Goal: Information Seeking & Learning: Learn about a topic

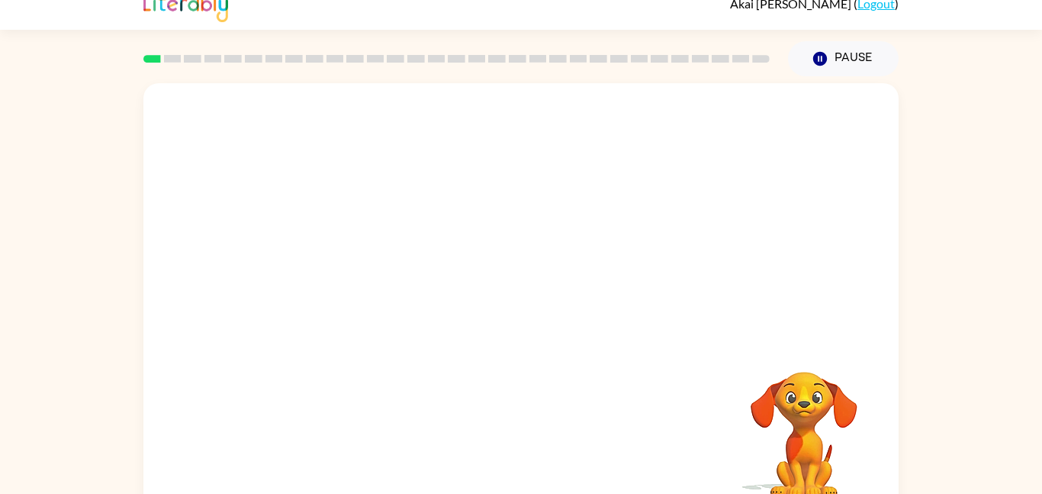
scroll to position [43, 0]
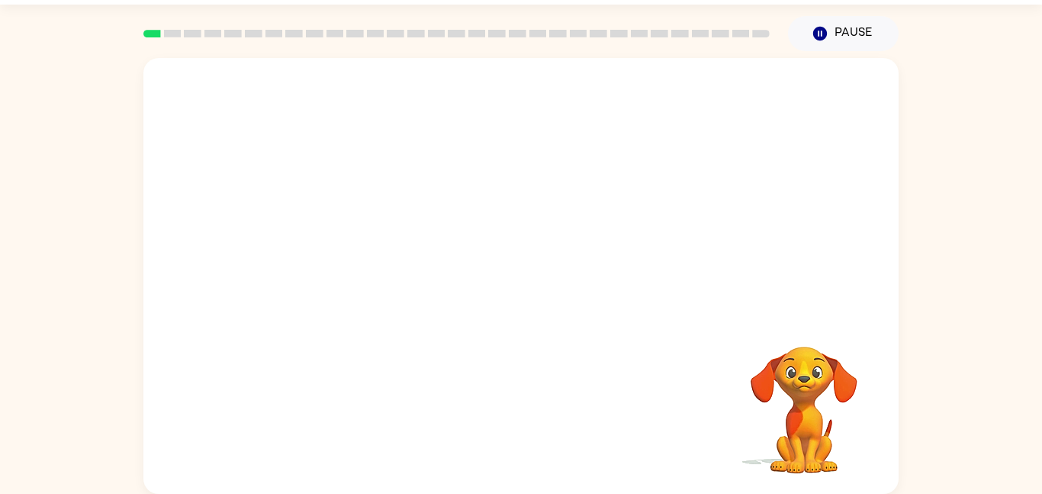
click at [786, 430] on video "Your browser must support playing .mp4 files to use Literably. Please try using…" at bounding box center [804, 399] width 153 height 153
click at [714, 99] on video "Your browser must support playing .mp4 files to use Literably. Please try using…" at bounding box center [520, 186] width 755 height 256
click at [708, 105] on video "Your browser must support playing .mp4 files to use Literably. Please try using…" at bounding box center [520, 186] width 755 height 256
click at [338, 251] on video "Your browser must support playing .mp4 files to use Literably. Please try using…" at bounding box center [520, 186] width 755 height 256
click at [512, 280] on icon "button" at bounding box center [521, 283] width 27 height 27
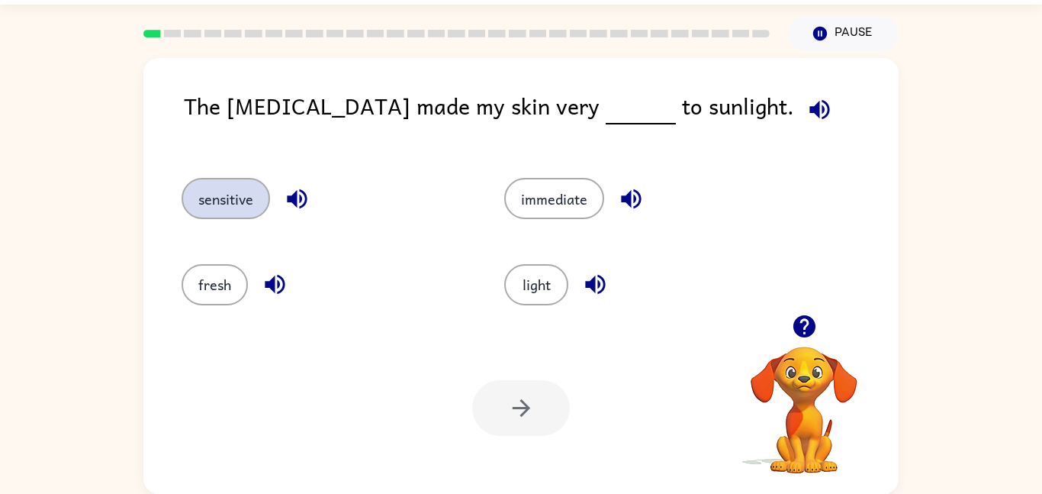
click at [222, 201] on button "sensitive" at bounding box center [226, 198] width 89 height 41
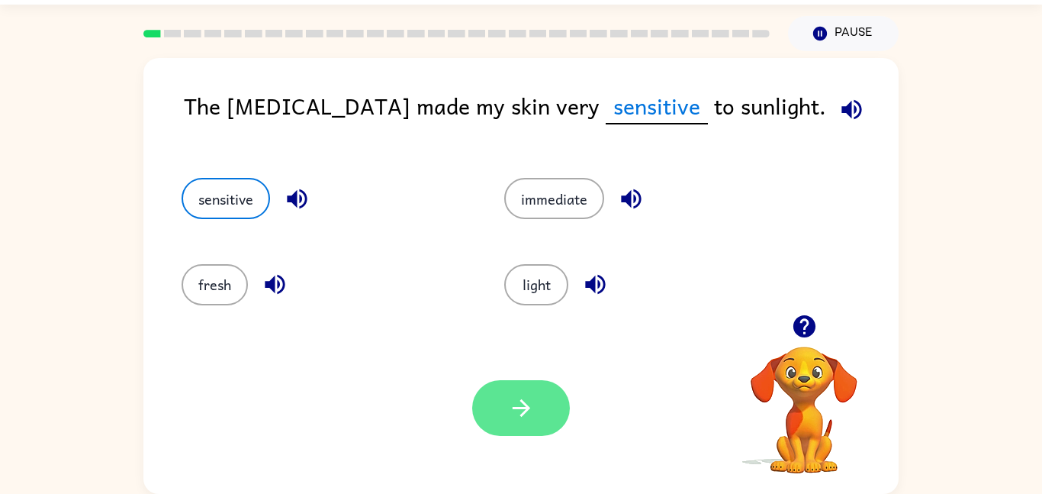
click at [511, 432] on button "button" at bounding box center [521, 408] width 98 height 56
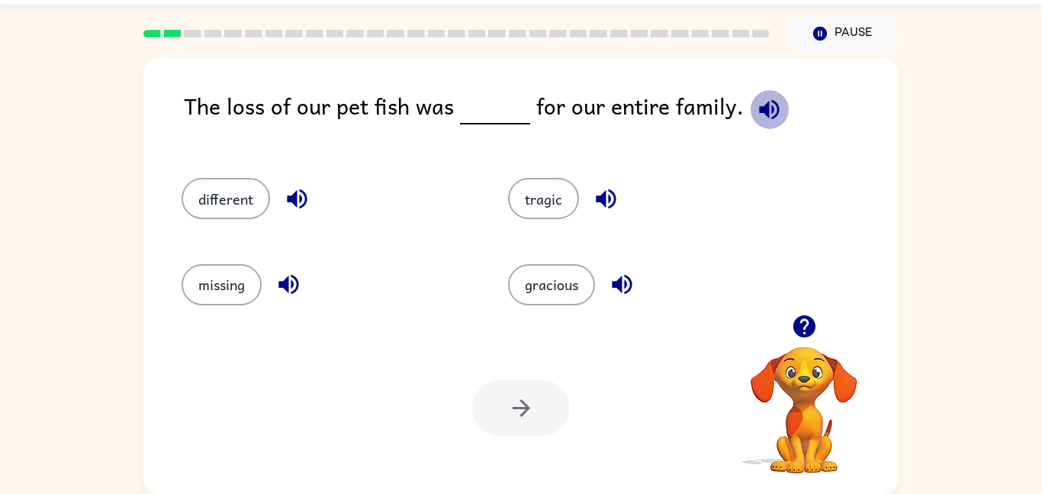
click at [759, 111] on icon "button" at bounding box center [769, 109] width 20 height 20
click at [568, 201] on button "tragic" at bounding box center [543, 198] width 71 height 41
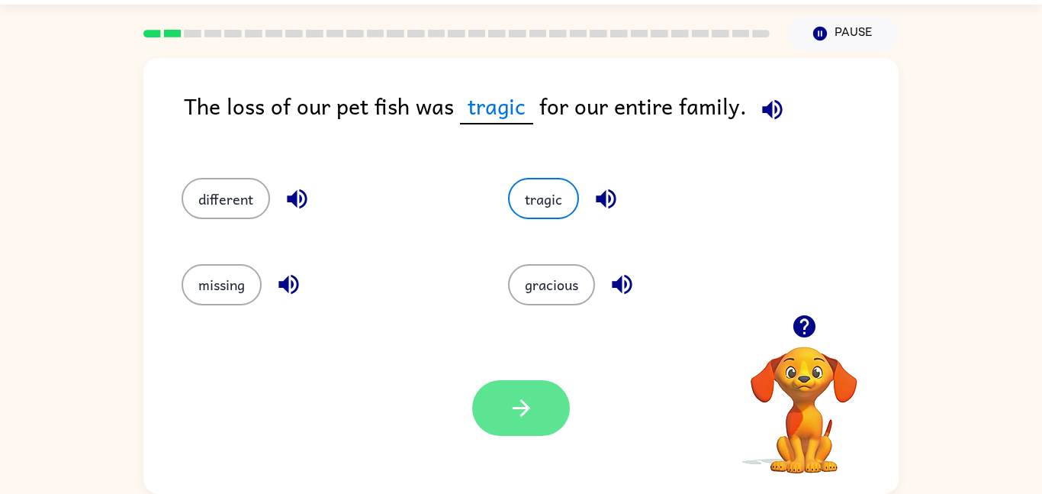
click at [525, 428] on button "button" at bounding box center [521, 408] width 98 height 56
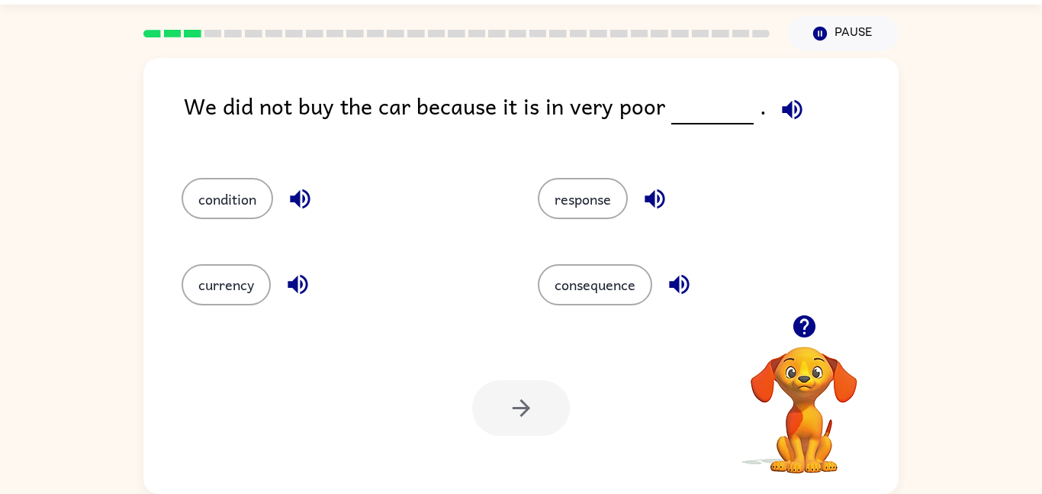
click at [812, 324] on icon "button" at bounding box center [804, 326] width 22 height 22
click at [807, 332] on icon "button" at bounding box center [804, 326] width 22 height 22
click at [807, 332] on video "Your browser must support playing .mp4 files to use Literably. Please try using…" at bounding box center [804, 399] width 153 height 153
click at [804, 332] on icon "button" at bounding box center [804, 326] width 22 height 22
click at [780, 118] on icon "button" at bounding box center [792, 109] width 27 height 27
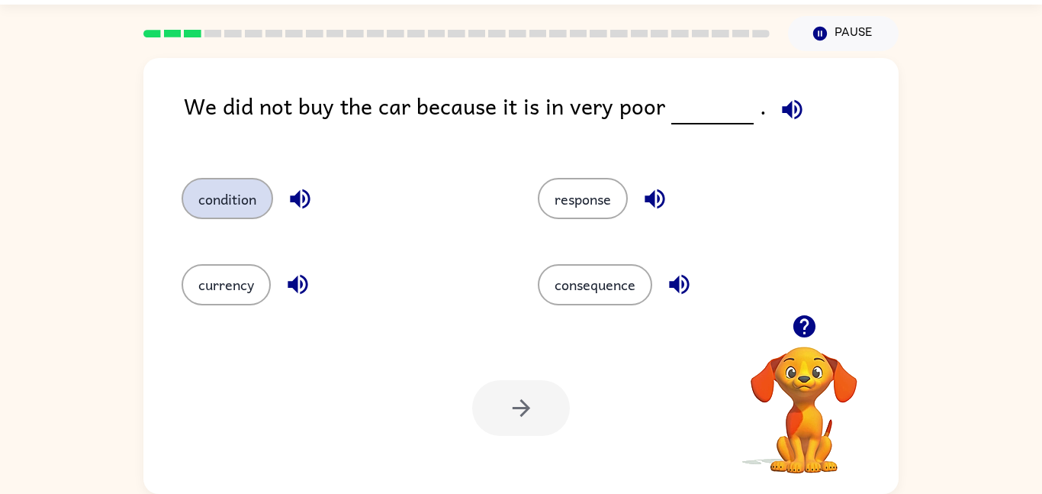
click at [221, 218] on button "condition" at bounding box center [228, 198] width 92 height 41
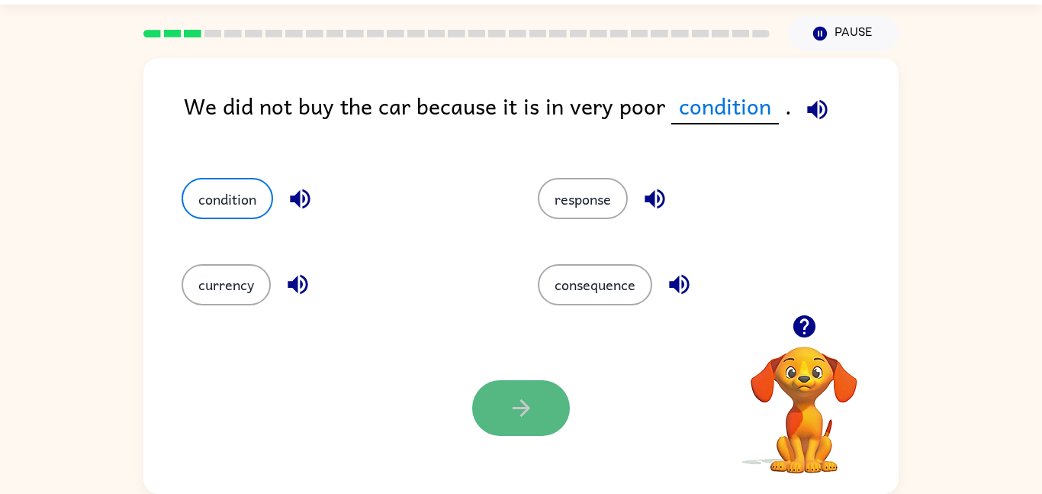
click at [544, 411] on button "button" at bounding box center [521, 408] width 98 height 56
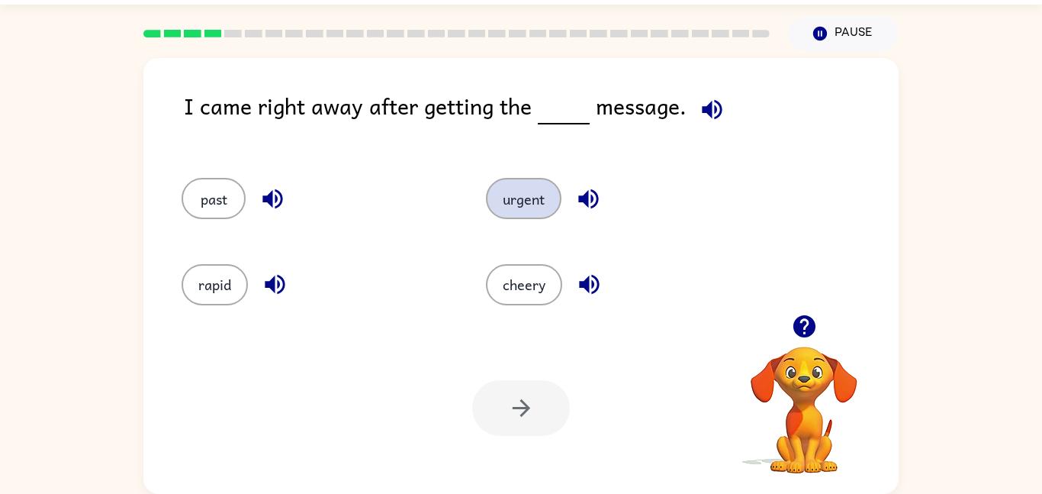
click at [515, 198] on button "urgent" at bounding box center [524, 198] width 76 height 41
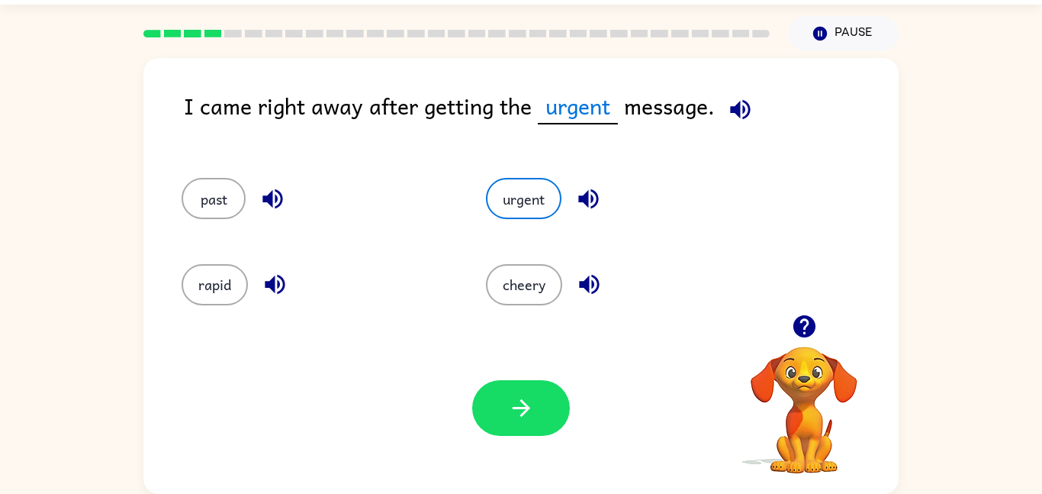
click at [531, 446] on div "Your browser must support playing .mp4 files to use Literably. Please try using…" at bounding box center [520, 408] width 755 height 172
click at [519, 418] on icon "button" at bounding box center [521, 408] width 27 height 27
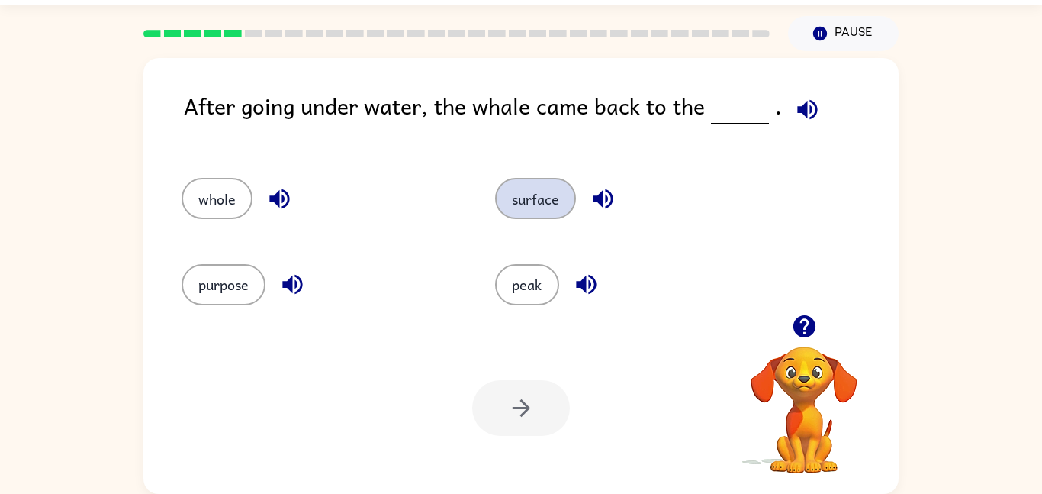
click at [507, 191] on button "surface" at bounding box center [535, 198] width 81 height 41
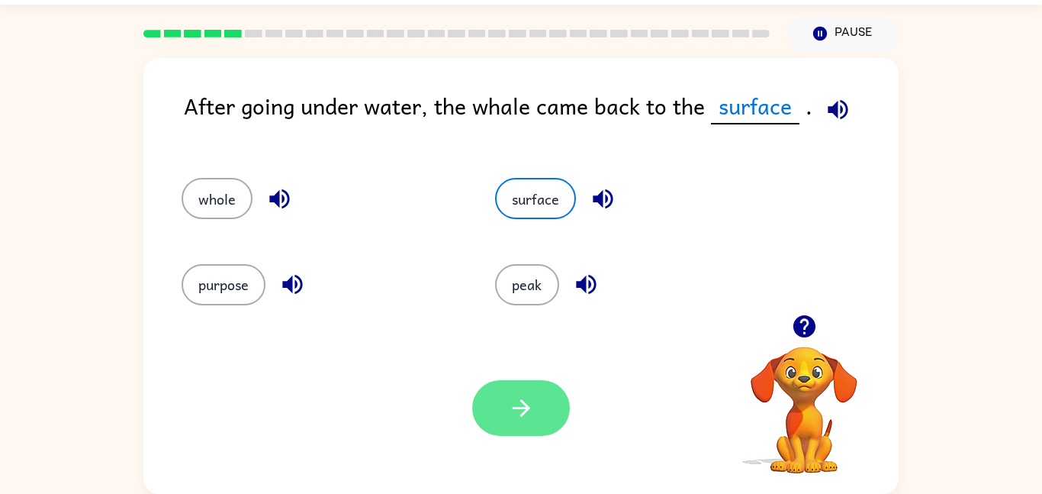
click at [515, 429] on button "button" at bounding box center [521, 408] width 98 height 56
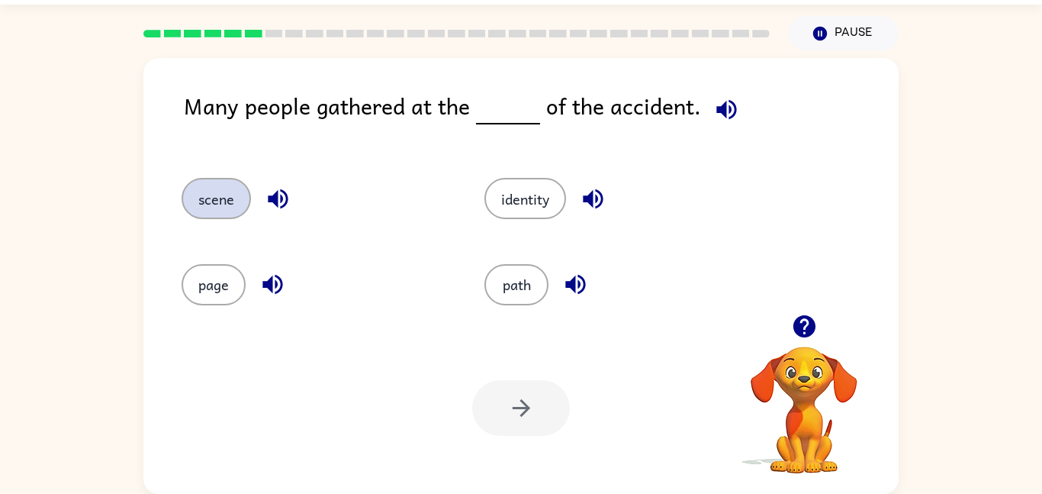
click at [201, 192] on button "scene" at bounding box center [216, 198] width 69 height 41
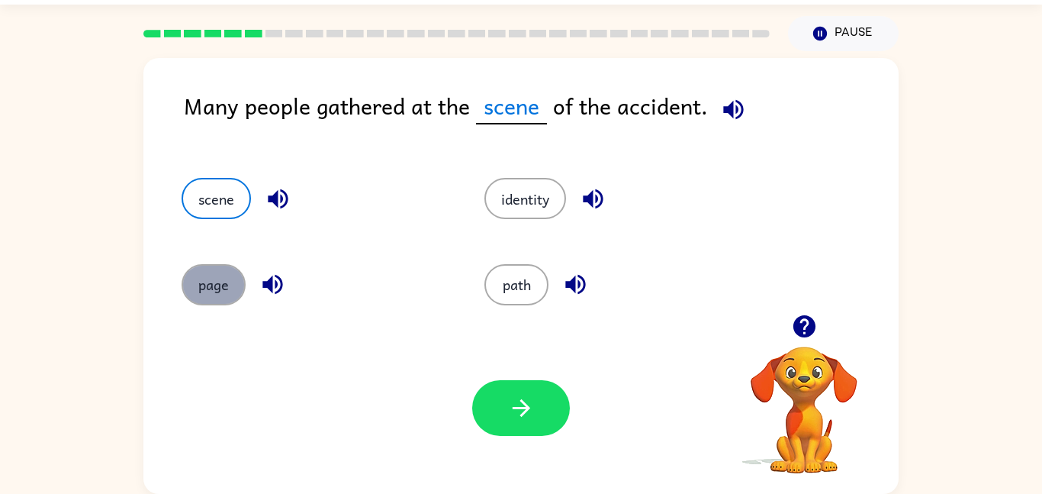
click at [217, 280] on button "page" at bounding box center [214, 284] width 64 height 41
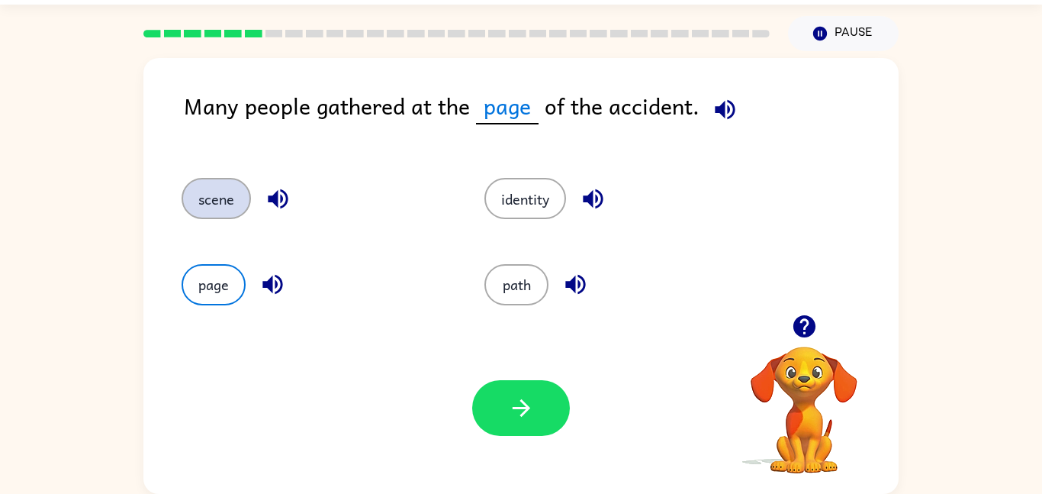
click at [226, 201] on button "scene" at bounding box center [216, 198] width 69 height 41
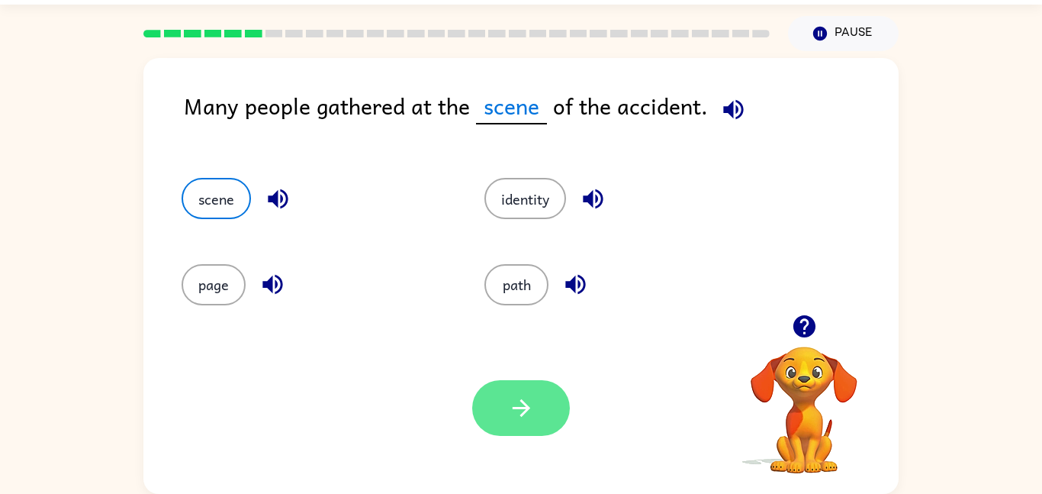
click at [520, 415] on icon "button" at bounding box center [521, 408] width 18 height 18
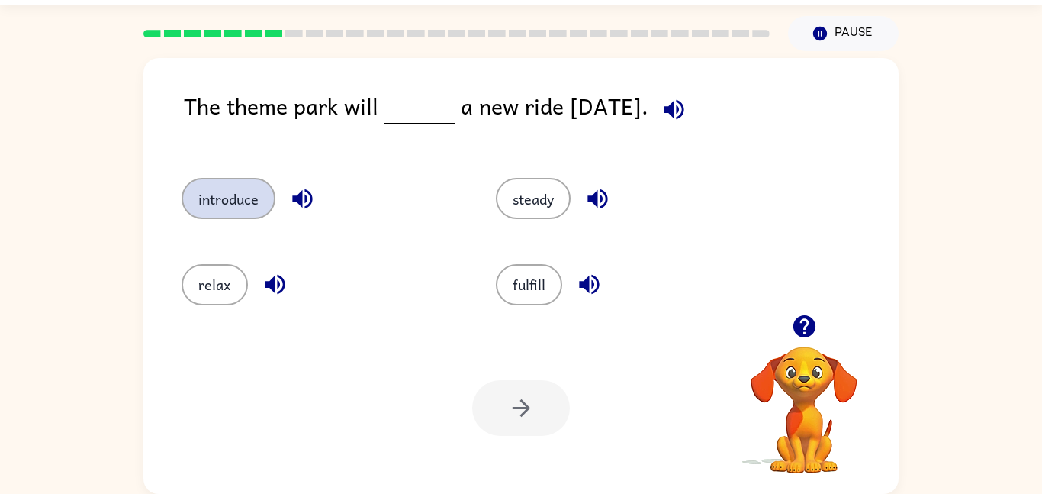
click at [234, 209] on button "introduce" at bounding box center [229, 198] width 94 height 41
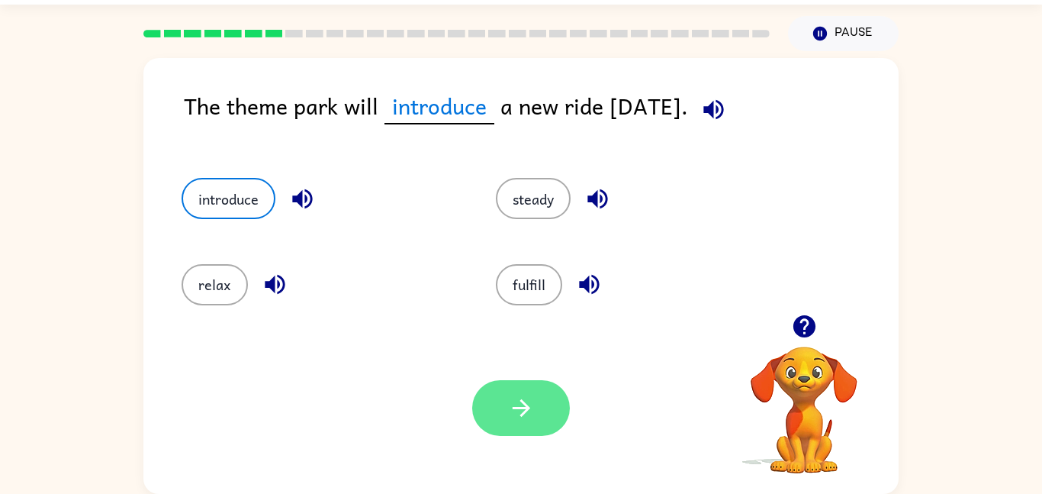
click at [533, 435] on button "button" at bounding box center [521, 408] width 98 height 56
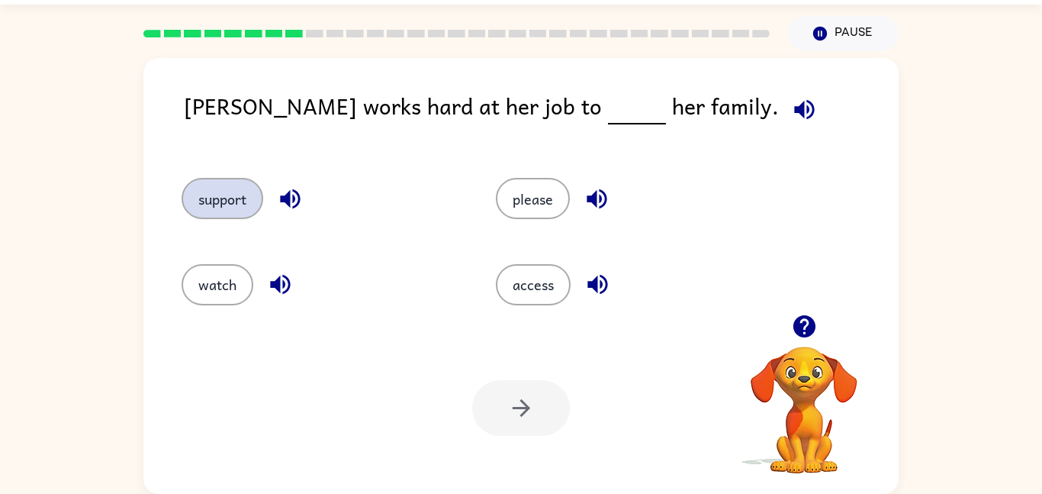
click at [228, 200] on button "support" at bounding box center [223, 198] width 82 height 41
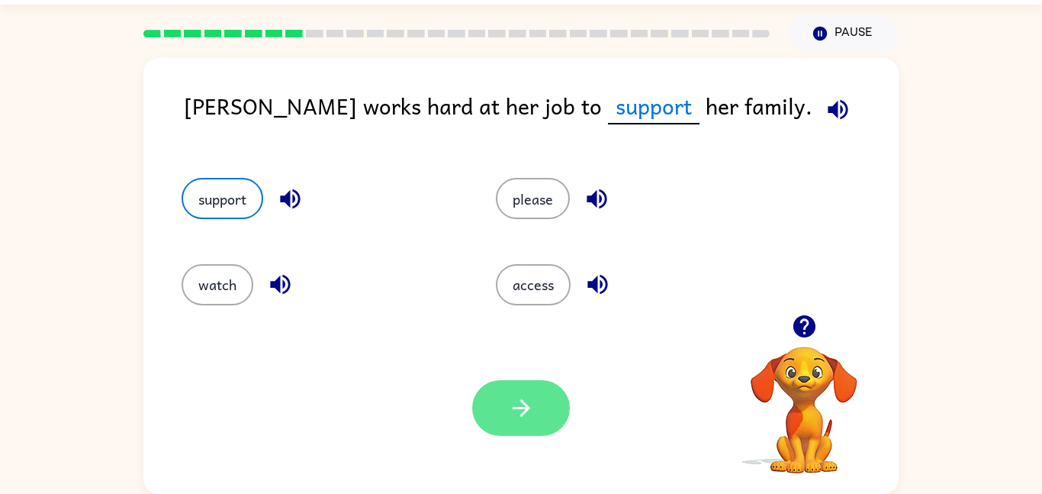
click at [475, 420] on button "button" at bounding box center [521, 408] width 98 height 56
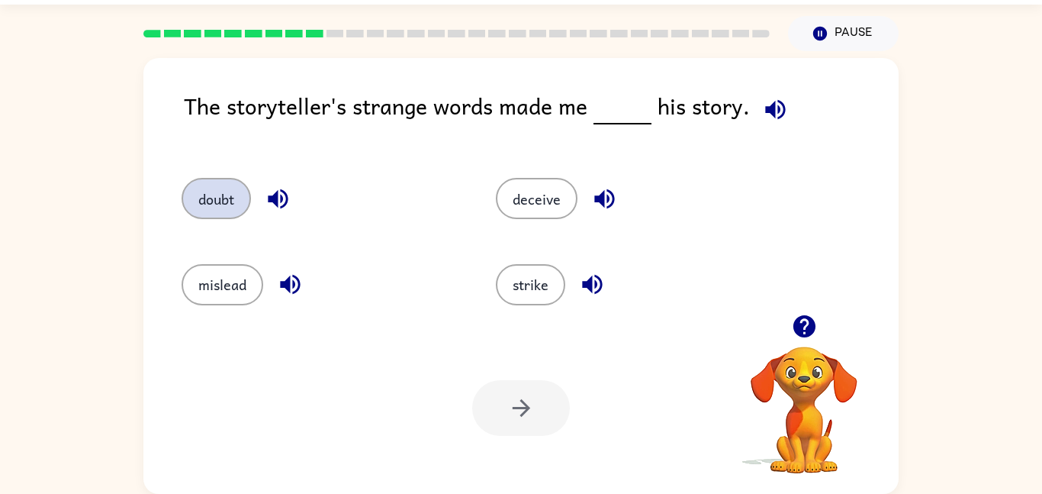
click at [203, 188] on button "doubt" at bounding box center [216, 198] width 69 height 41
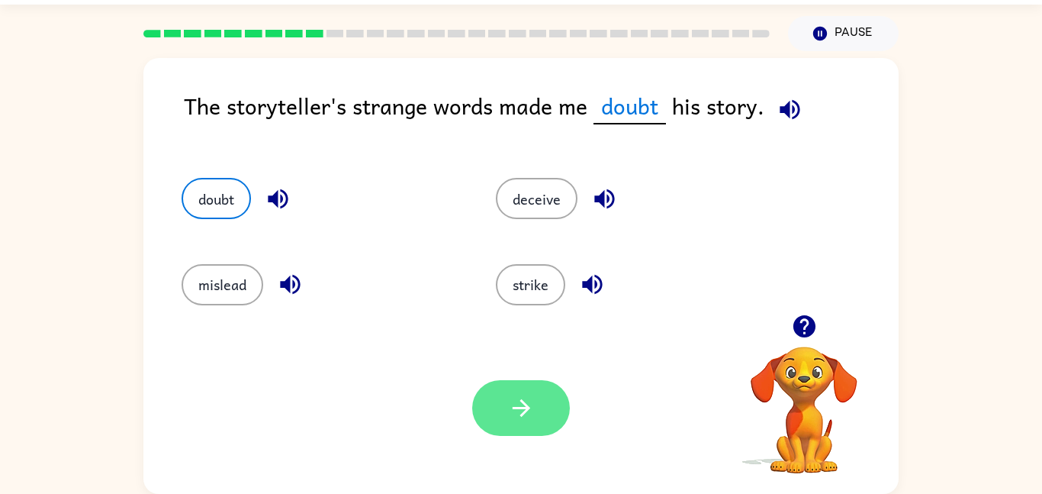
click at [525, 426] on button "button" at bounding box center [521, 408] width 98 height 56
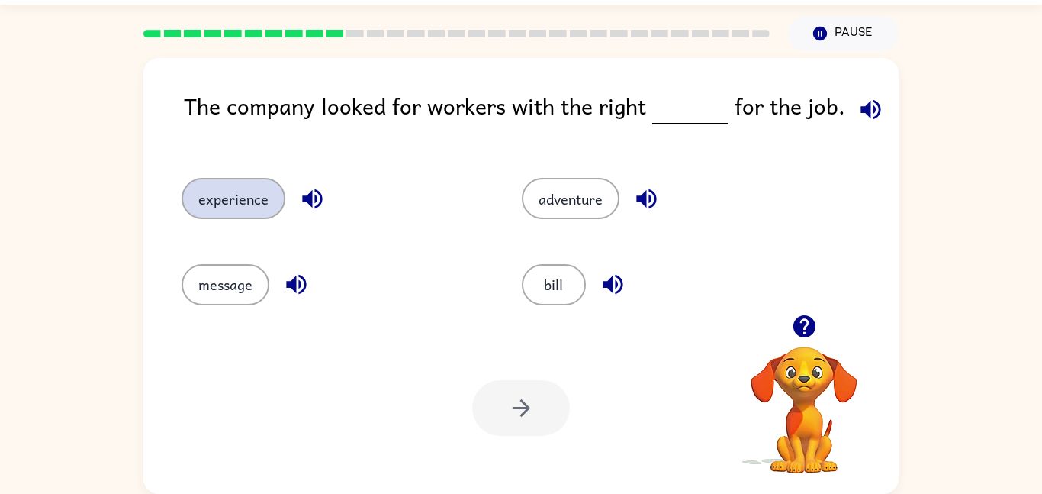
click at [229, 202] on button "experience" at bounding box center [234, 198] width 104 height 41
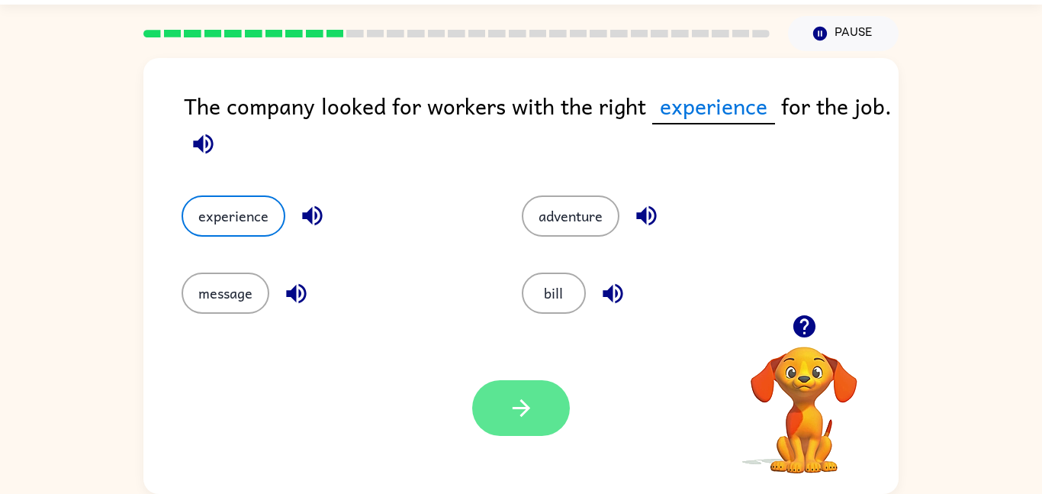
click at [494, 401] on button "button" at bounding box center [521, 408] width 98 height 56
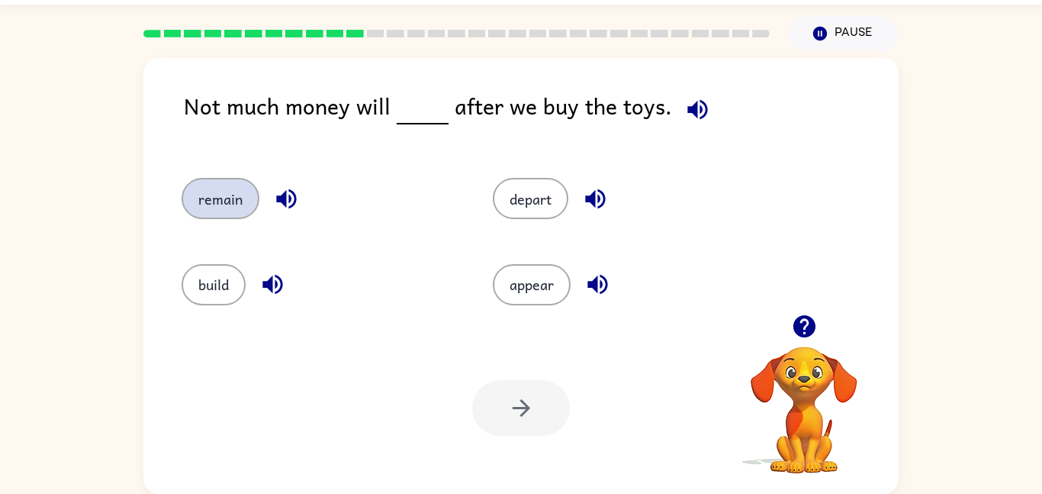
click at [200, 189] on button "remain" at bounding box center [221, 198] width 78 height 41
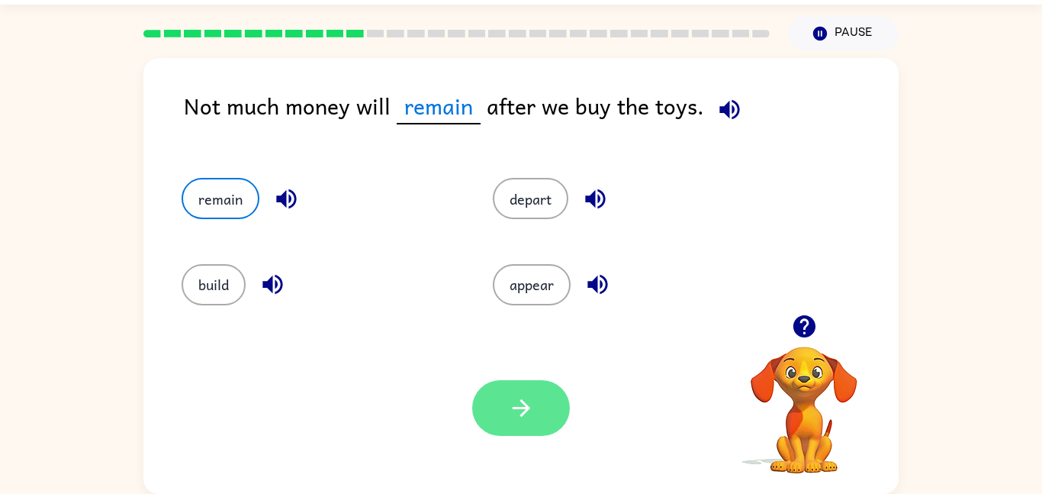
click at [517, 429] on button "button" at bounding box center [521, 408] width 98 height 56
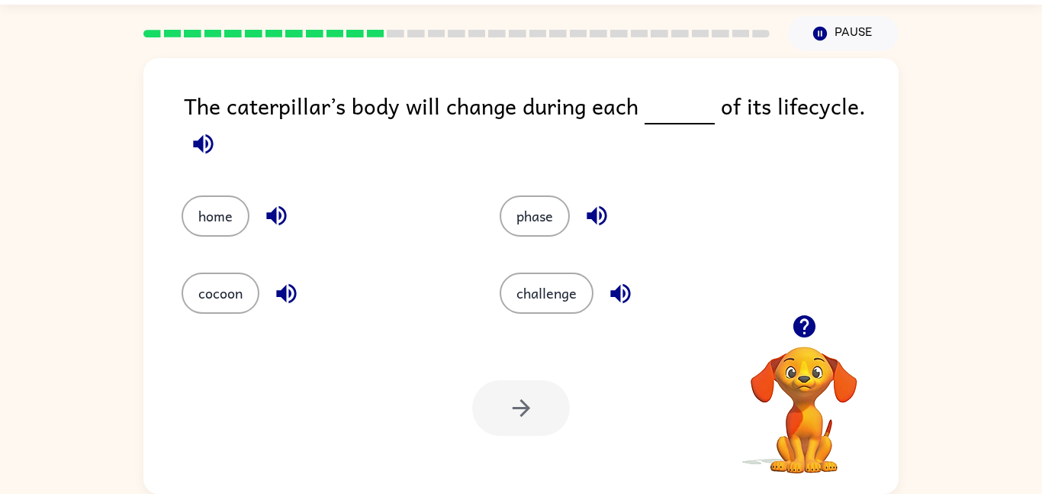
click at [788, 337] on button "button" at bounding box center [804, 326] width 39 height 39
click at [788, 337] on video "Your browser must support playing .mp4 files to use Literably. Please try using…" at bounding box center [804, 399] width 153 height 153
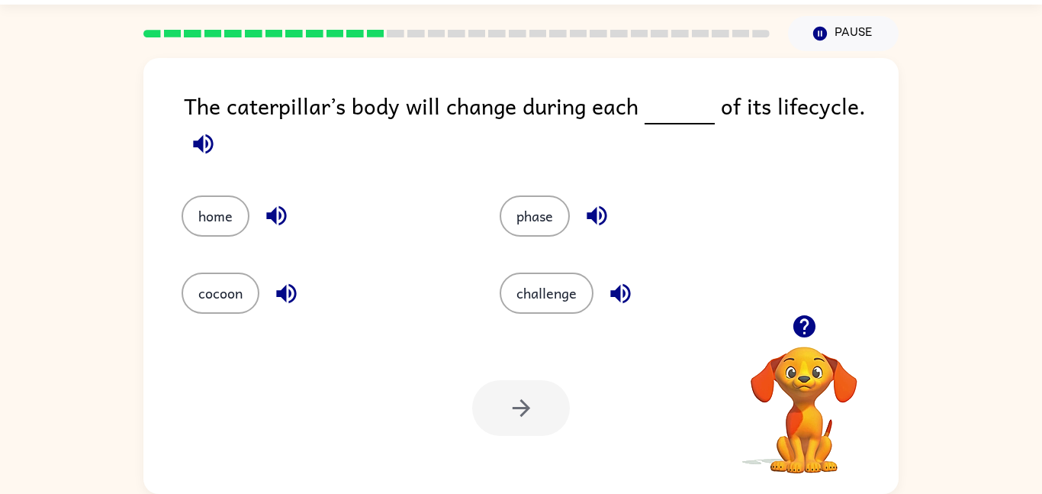
click at [788, 337] on button "button" at bounding box center [804, 326] width 39 height 39
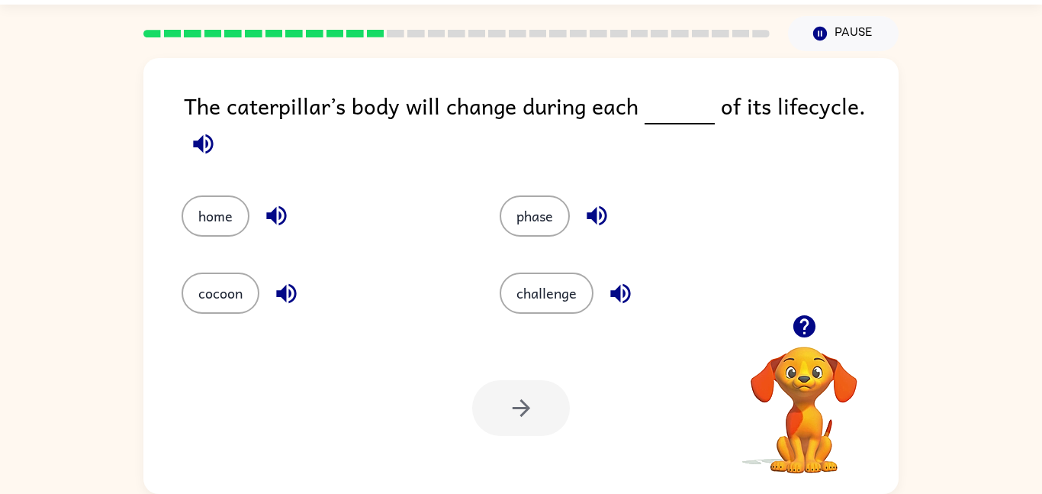
click at [788, 337] on button "button" at bounding box center [804, 326] width 39 height 39
click at [788, 337] on video "Your browser must support playing .mp4 files to use Literably. Please try using…" at bounding box center [804, 399] width 153 height 153
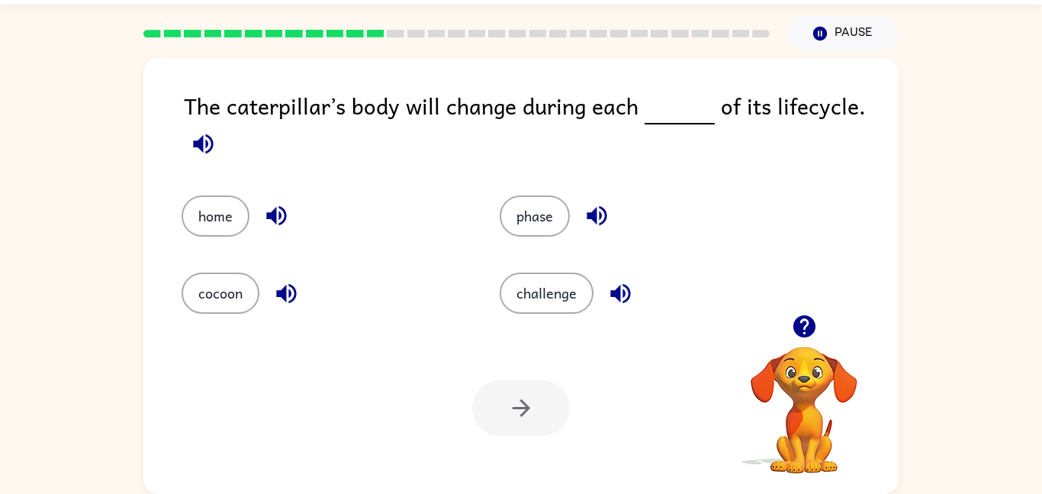
click at [788, 337] on button "button" at bounding box center [804, 326] width 39 height 39
click at [807, 320] on icon "button" at bounding box center [804, 326] width 27 height 27
click at [605, 219] on icon "button" at bounding box center [597, 216] width 20 height 20
click at [565, 214] on button "phase" at bounding box center [535, 215] width 70 height 41
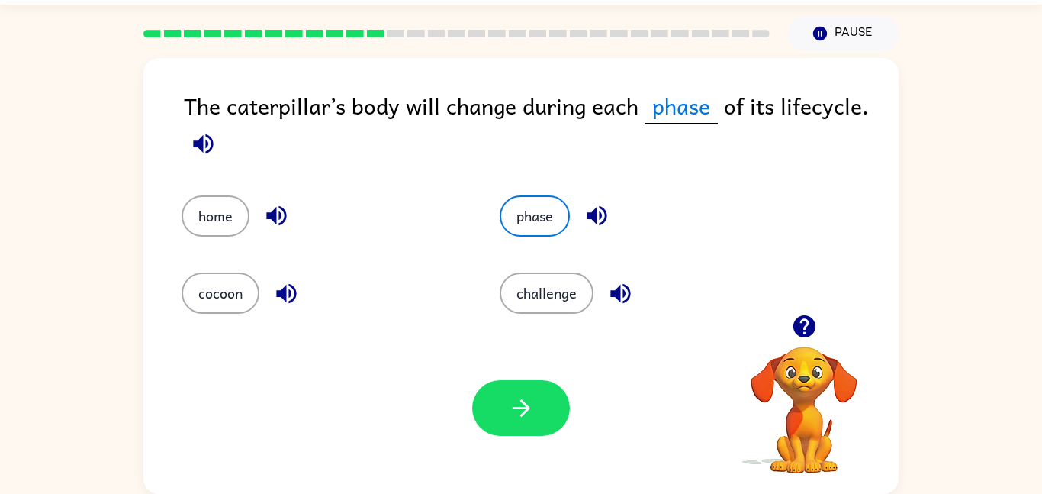
click at [796, 320] on icon "button" at bounding box center [804, 326] width 22 height 22
click at [796, 320] on div "The caterpillar’s body will change during each phase of its lifecycle. home pha…" at bounding box center [520, 276] width 755 height 436
click at [590, 221] on icon "button" at bounding box center [597, 215] width 27 height 27
click at [800, 321] on icon "button" at bounding box center [804, 326] width 22 height 22
click at [800, 321] on div "The caterpillar’s body will change during each phase of its lifecycle. home pha…" at bounding box center [520, 276] width 755 height 436
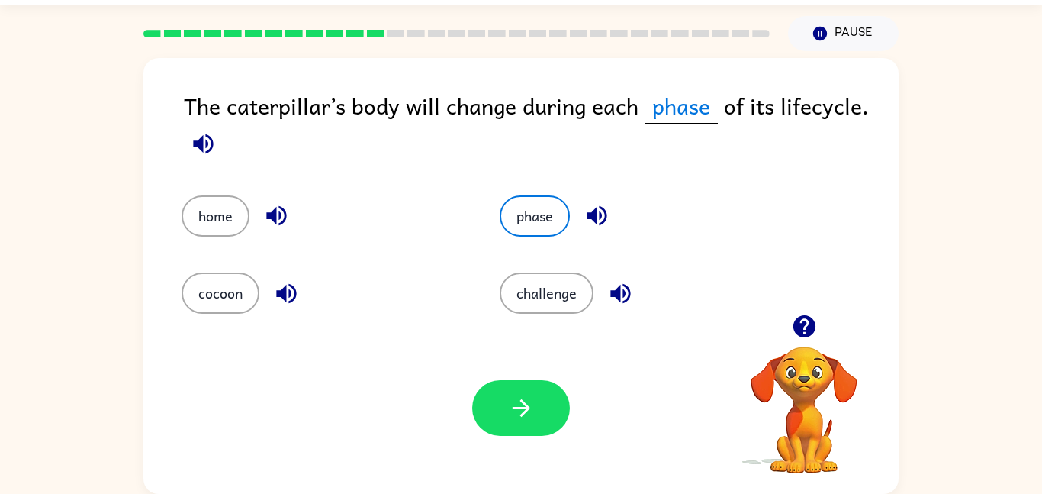
click at [800, 321] on icon "button" at bounding box center [804, 326] width 22 height 22
click at [800, 321] on div "The caterpillar’s body will change during each phase of its lifecycle. home pha…" at bounding box center [520, 276] width 755 height 436
click at [800, 321] on icon "button" at bounding box center [804, 326] width 22 height 22
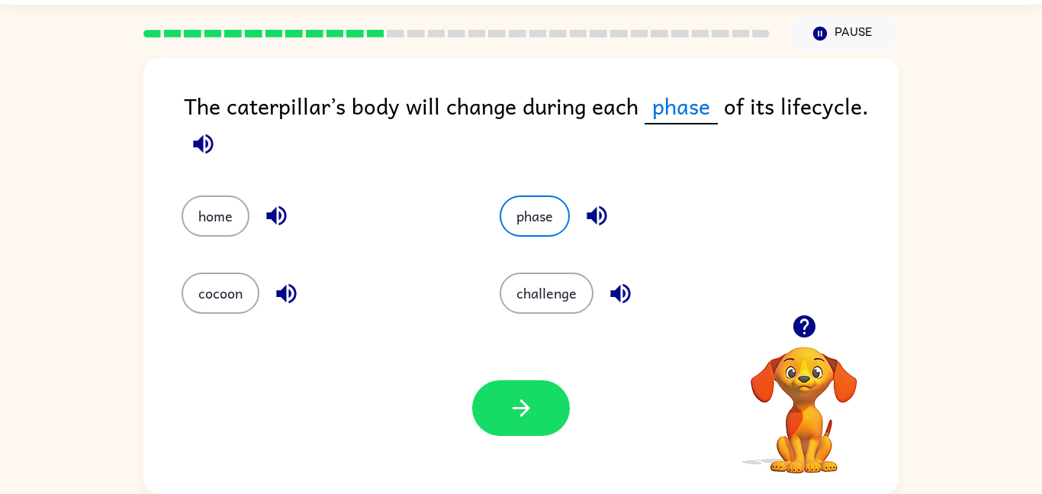
click at [800, 321] on icon "button" at bounding box center [804, 326] width 22 height 22
click at [800, 321] on div "The caterpillar’s body will change during each phase of its lifecycle. home pha…" at bounding box center [520, 276] width 755 height 436
click at [800, 321] on icon "button" at bounding box center [804, 326] width 22 height 22
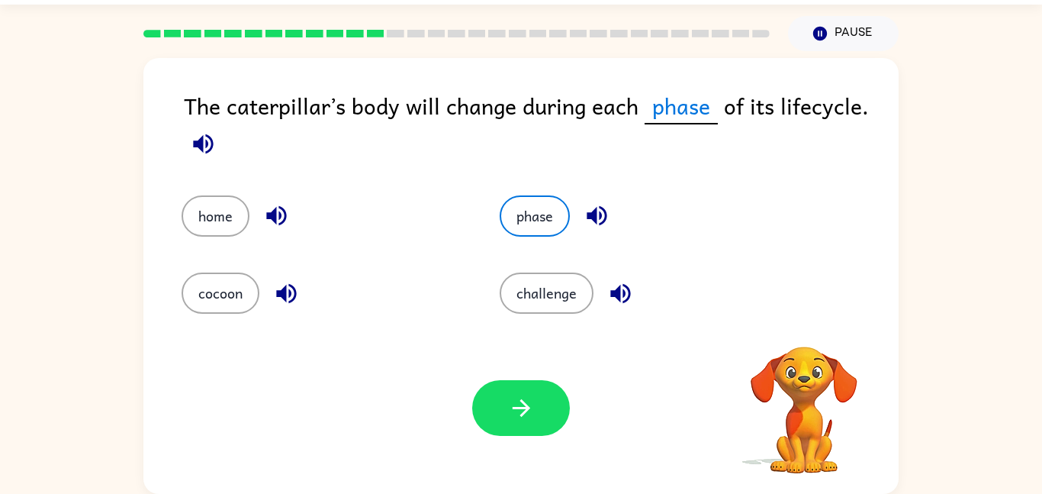
click at [800, 321] on div "The caterpillar’s body will change during each phase of its lifecycle. home pha…" at bounding box center [520, 276] width 755 height 436
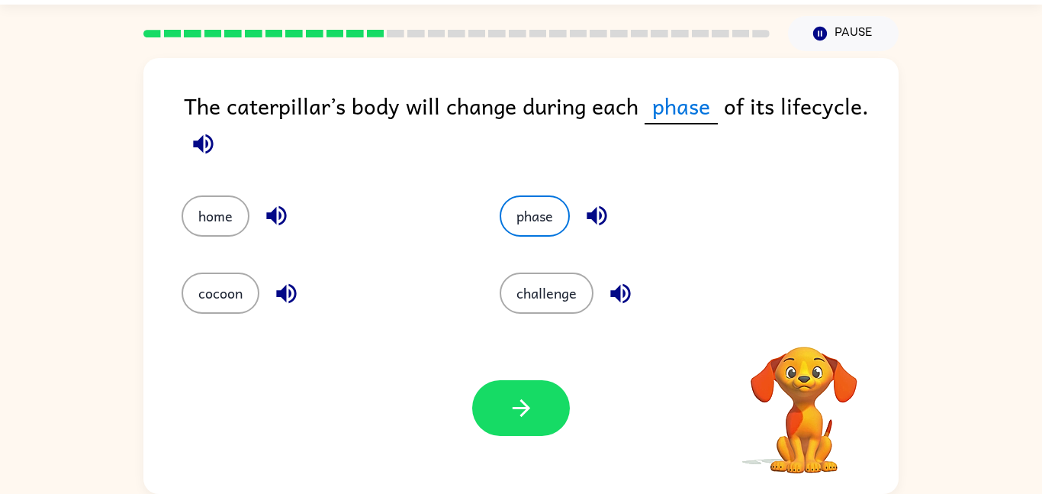
click at [800, 321] on div "The caterpillar’s body will change during each phase of its lifecycle. home pha…" at bounding box center [520, 276] width 755 height 436
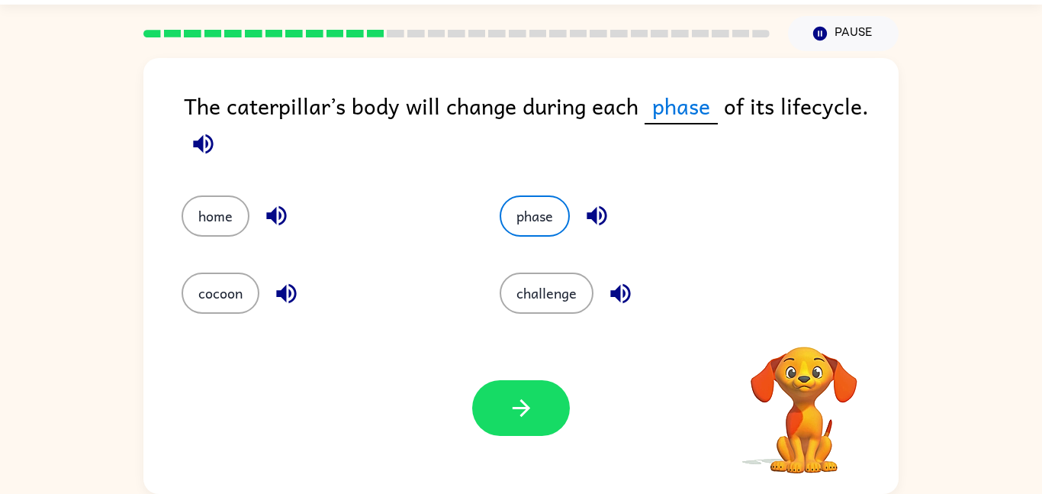
click at [800, 321] on div "The caterpillar’s body will change during each phase of its lifecycle. home pha…" at bounding box center [520, 276] width 755 height 436
click at [800, 321] on icon "button" at bounding box center [804, 326] width 22 height 22
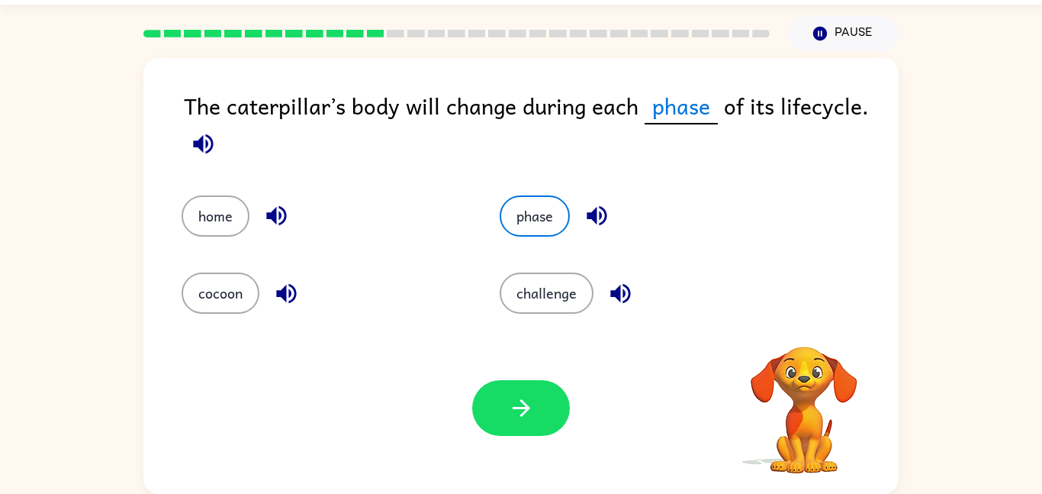
click at [800, 321] on div "The caterpillar’s body will change during each phase of its lifecycle. home pha…" at bounding box center [520, 276] width 755 height 436
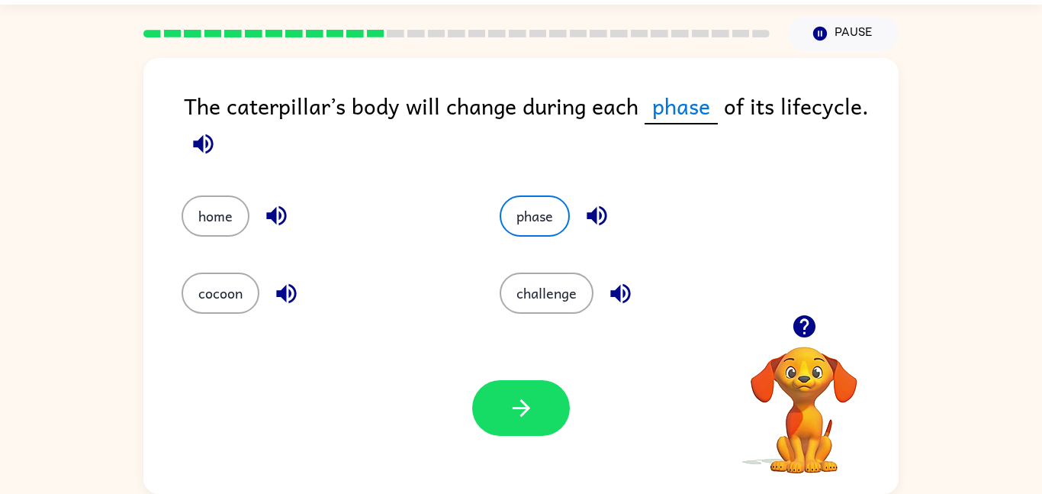
click at [800, 321] on icon "button" at bounding box center [804, 326] width 22 height 22
click at [800, 321] on div "The caterpillar’s body will change during each phase of its lifecycle. home pha…" at bounding box center [520, 276] width 755 height 436
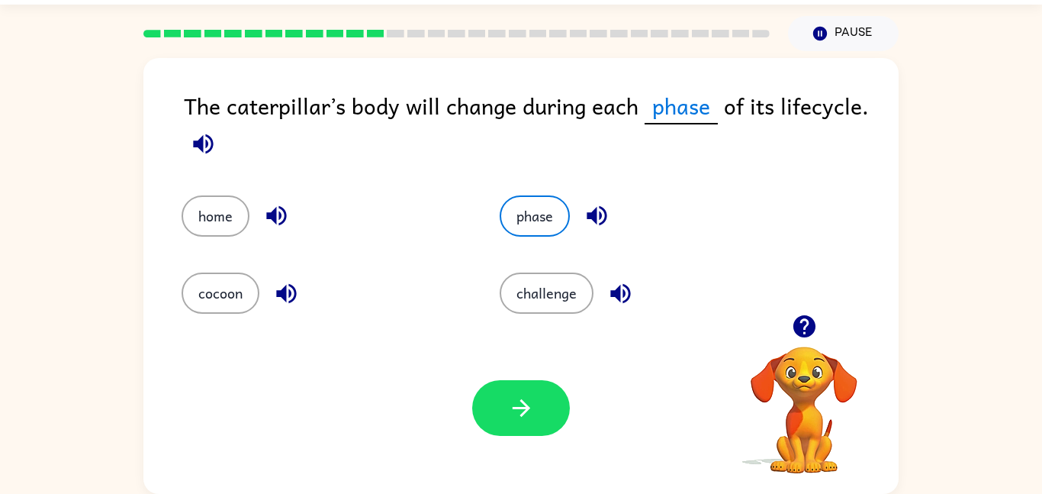
click at [800, 321] on icon "button" at bounding box center [804, 326] width 22 height 22
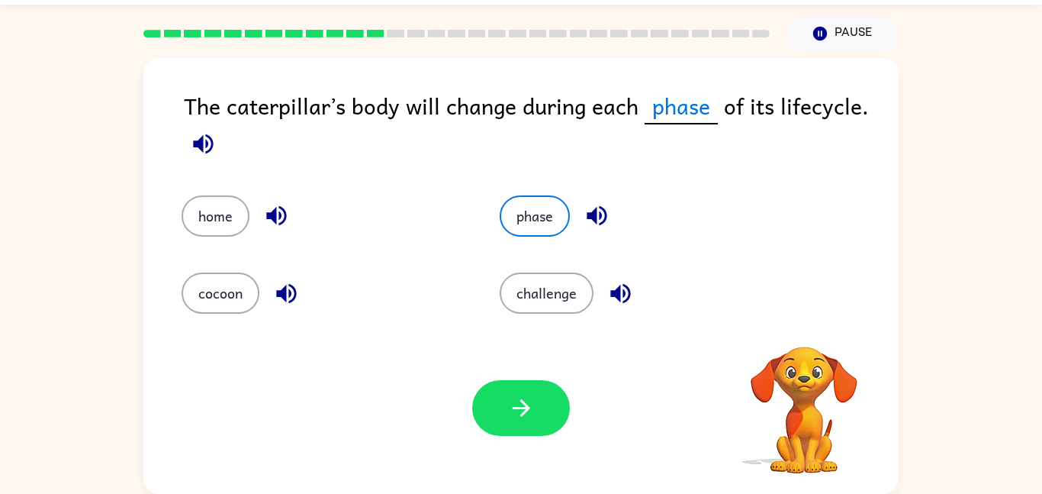
click at [800, 321] on div "The caterpillar’s body will change during each phase of its lifecycle. home pha…" at bounding box center [520, 276] width 755 height 436
click at [800, 321] on icon "button" at bounding box center [804, 326] width 22 height 22
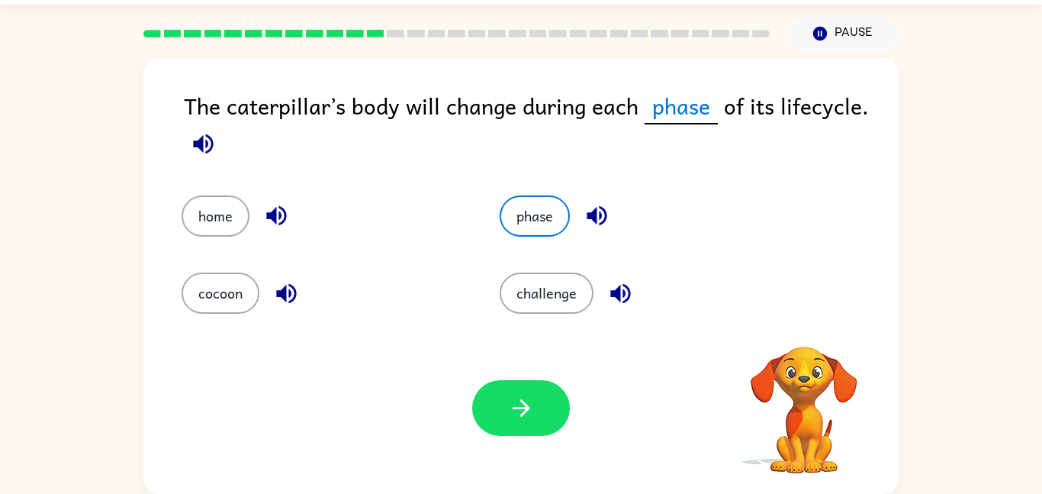
click at [800, 321] on div "The caterpillar’s body will change during each phase of its lifecycle. home pha…" at bounding box center [520, 276] width 755 height 436
click at [800, 321] on icon "button" at bounding box center [804, 326] width 22 height 22
click at [800, 321] on div "The caterpillar’s body will change during each phase of its lifecycle. home pha…" at bounding box center [520, 276] width 755 height 436
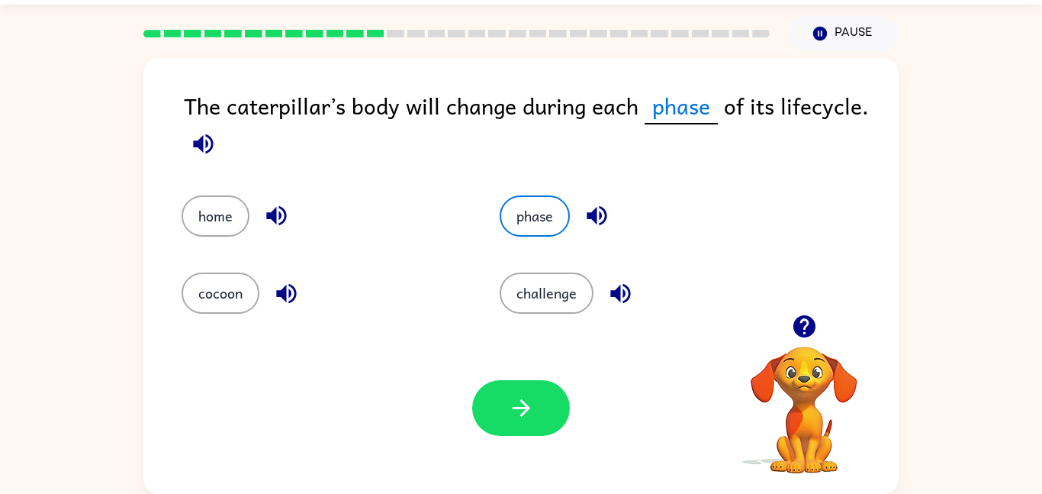
click at [800, 321] on icon "button" at bounding box center [804, 326] width 22 height 22
click at [800, 321] on div "The caterpillar’s body will change during each phase of its lifecycle. home pha…" at bounding box center [520, 276] width 755 height 436
click at [800, 321] on icon "button" at bounding box center [804, 326] width 22 height 22
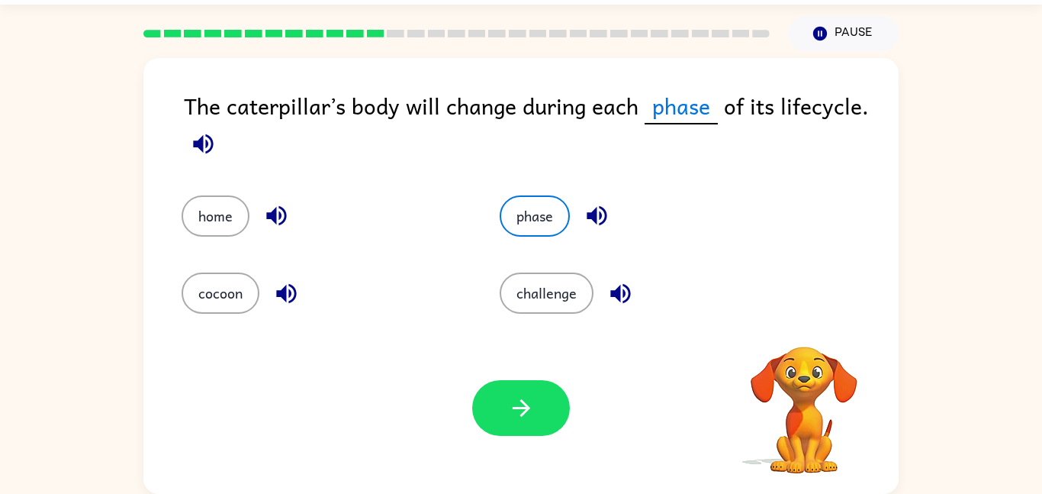
click at [800, 321] on div "The caterpillar’s body will change during each phase of its lifecycle. home pha…" at bounding box center [520, 276] width 755 height 436
click at [800, 321] on icon "button" at bounding box center [804, 326] width 22 height 22
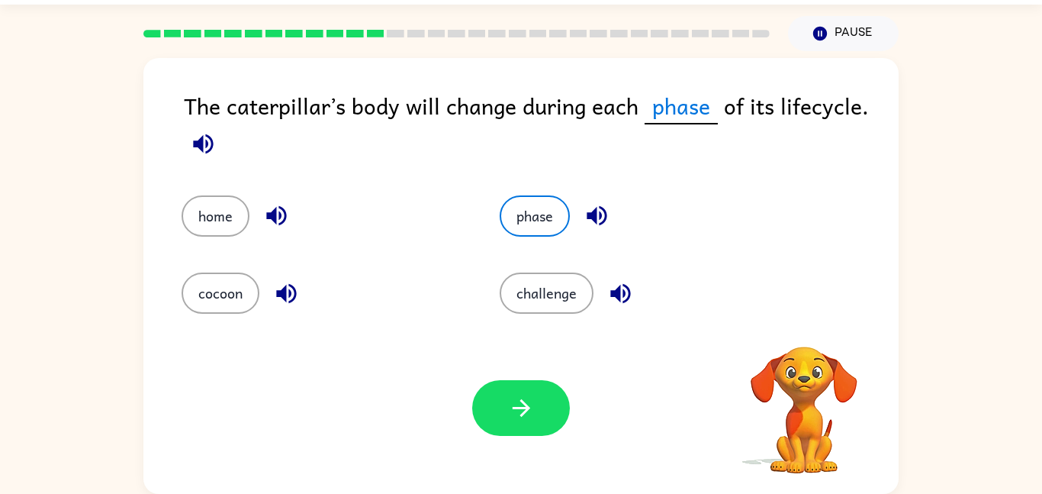
click at [800, 321] on div "The caterpillar’s body will change during each phase of its lifecycle. home pha…" at bounding box center [520, 276] width 755 height 436
click at [800, 321] on icon "button" at bounding box center [804, 326] width 22 height 22
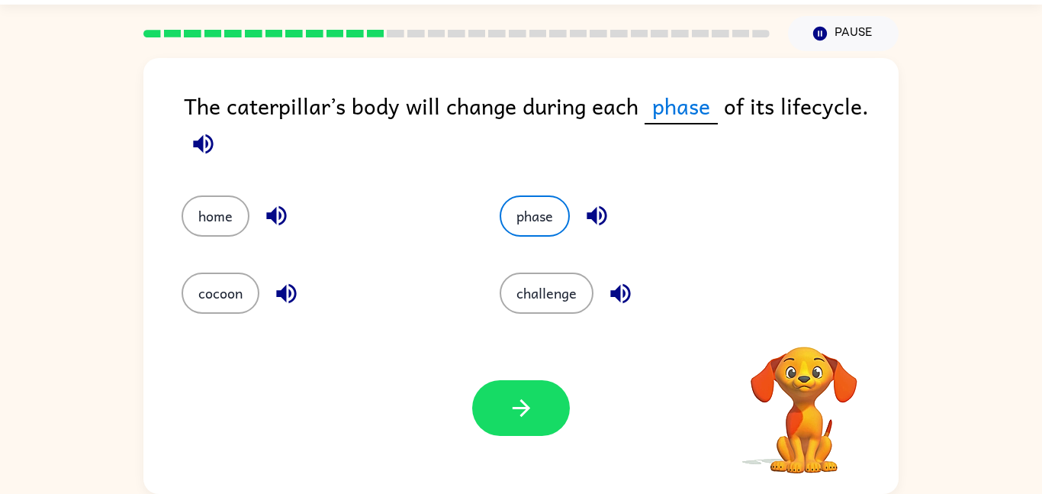
click at [800, 321] on div "The caterpillar’s body will change during each phase of its lifecycle. home pha…" at bounding box center [520, 276] width 755 height 436
click at [800, 321] on icon "button" at bounding box center [804, 326] width 22 height 22
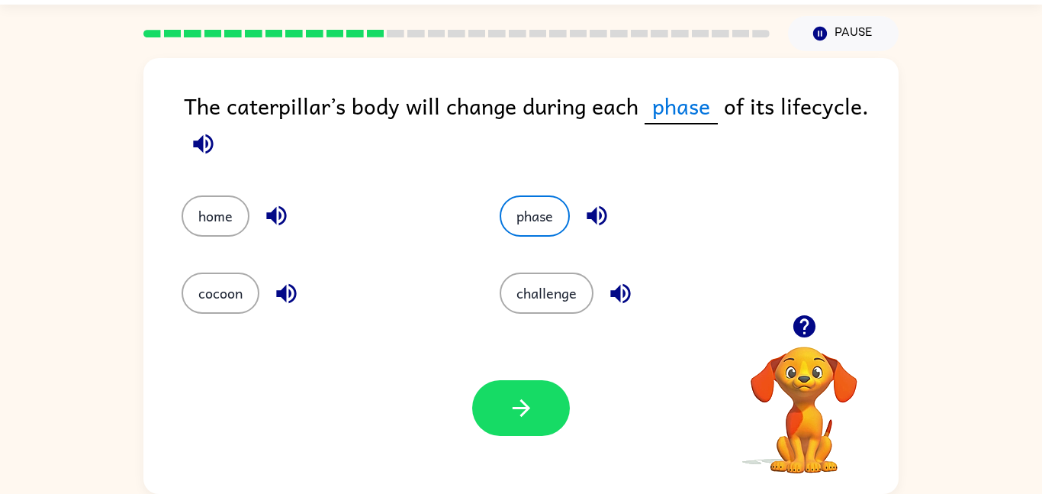
click at [800, 321] on icon "button" at bounding box center [804, 326] width 22 height 22
click at [527, 441] on div "Your browser must support playing .mp4 files to use Literably. Please try using…" at bounding box center [520, 408] width 755 height 172
click at [799, 317] on icon "button" at bounding box center [804, 326] width 22 height 22
click at [806, 300] on div "home phase cocoon challenge" at bounding box center [521, 243] width 725 height 142
click at [804, 311] on button "button" at bounding box center [804, 326] width 39 height 39
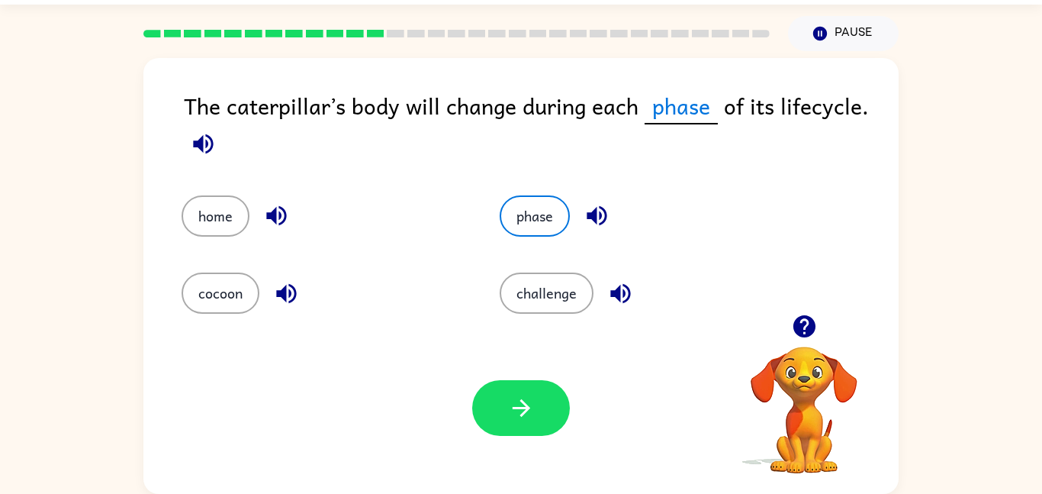
click at [804, 311] on button "button" at bounding box center [804, 326] width 39 height 39
click at [555, 391] on button "button" at bounding box center [521, 408] width 98 height 56
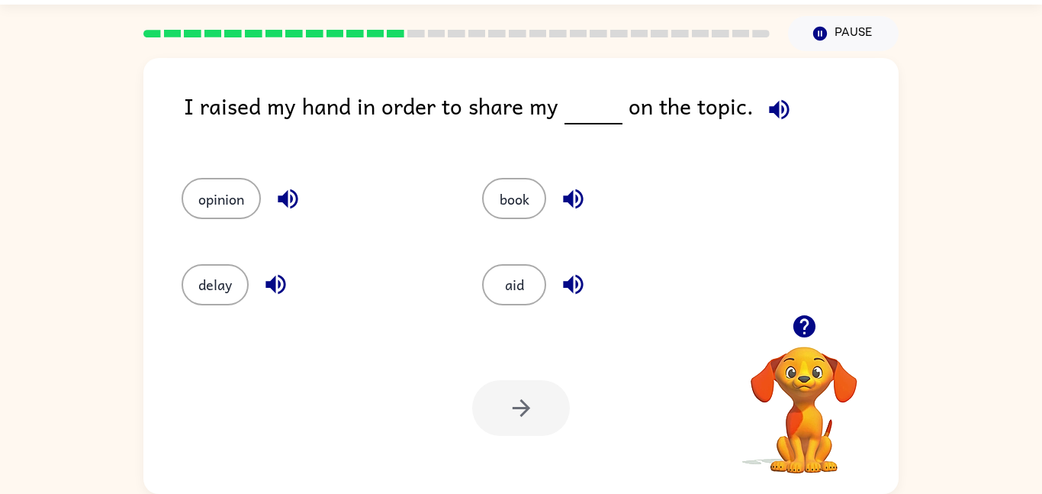
click at [806, 328] on icon "button" at bounding box center [804, 326] width 22 height 22
click at [806, 328] on video "Your browser must support playing .mp4 files to use Literably. Please try using…" at bounding box center [804, 399] width 153 height 153
click at [806, 328] on icon "button" at bounding box center [804, 326] width 22 height 22
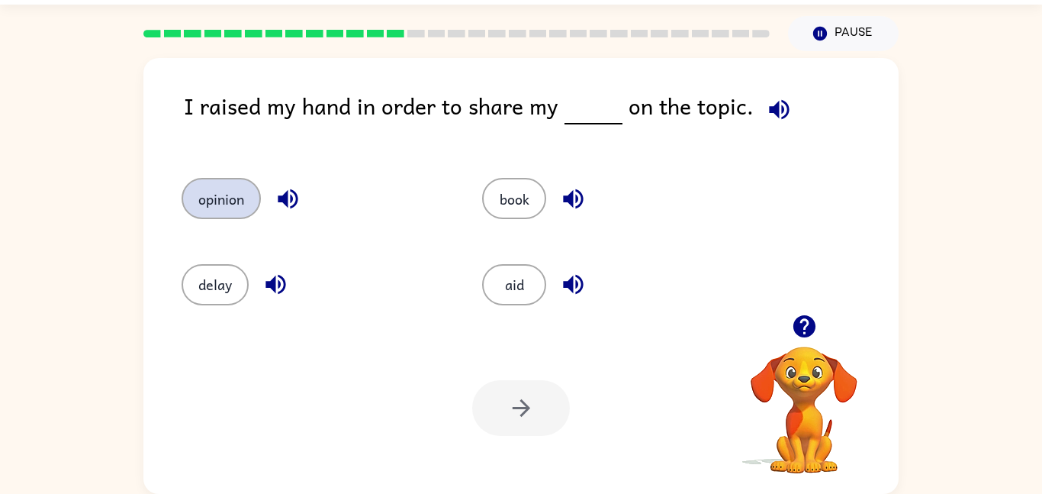
click at [241, 212] on button "opinion" at bounding box center [221, 198] width 79 height 41
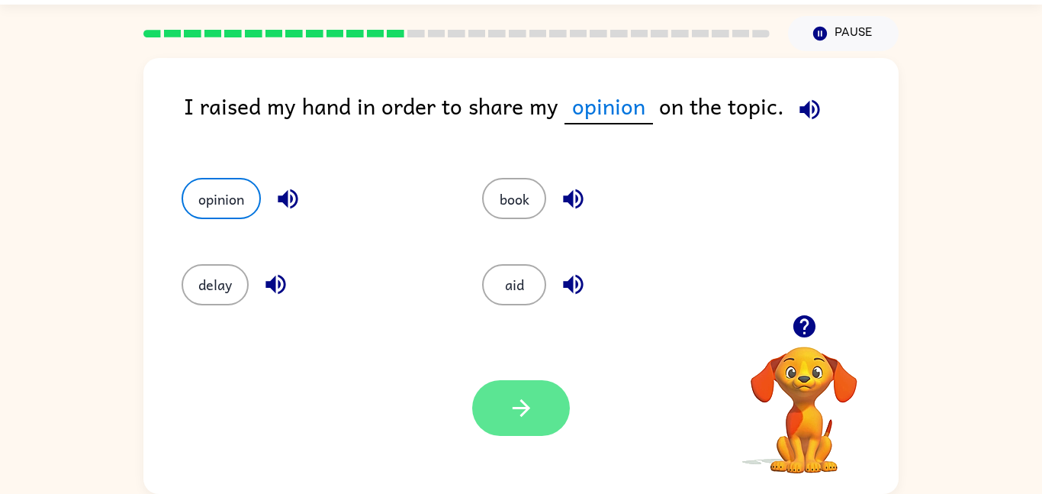
click at [544, 417] on button "button" at bounding box center [521, 408] width 98 height 56
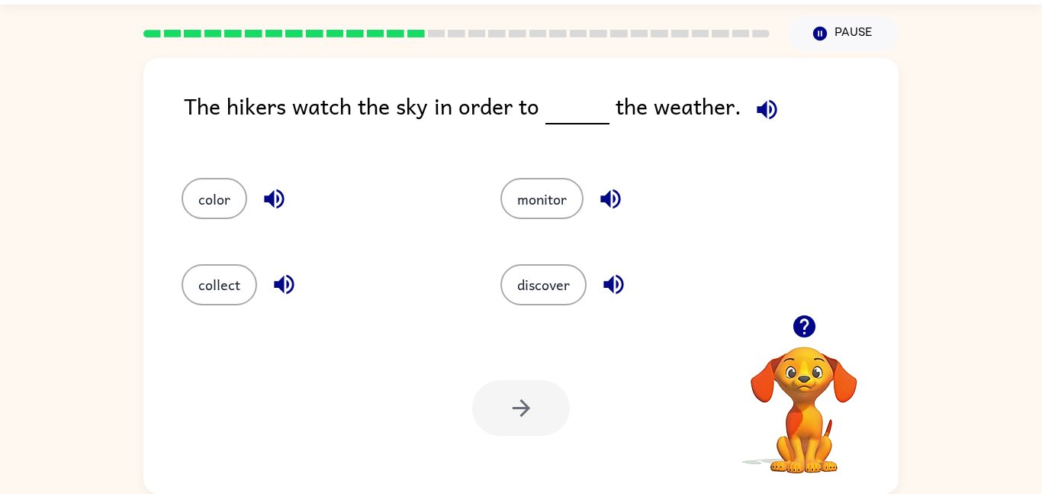
click at [787, 330] on button "button" at bounding box center [804, 326] width 39 height 39
click at [787, 330] on video "Your browser must support playing .mp4 files to use Literably. Please try using…" at bounding box center [804, 399] width 153 height 153
click at [787, 330] on button "button" at bounding box center [804, 326] width 39 height 39
click at [787, 330] on video "Your browser must support playing .mp4 files to use Literably. Please try using…" at bounding box center [804, 399] width 153 height 153
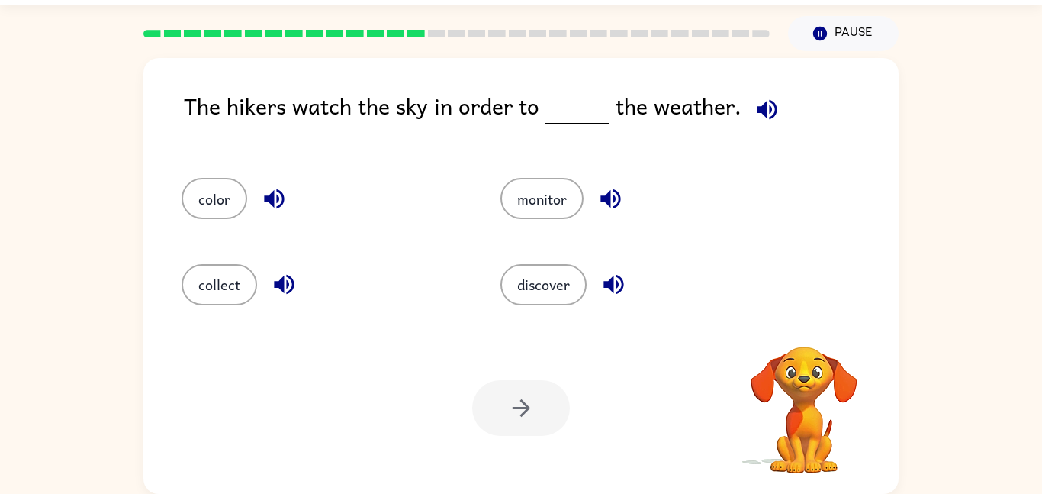
click at [787, 330] on video "Your browser must support playing .mp4 files to use Literably. Please try using…" at bounding box center [804, 399] width 153 height 153
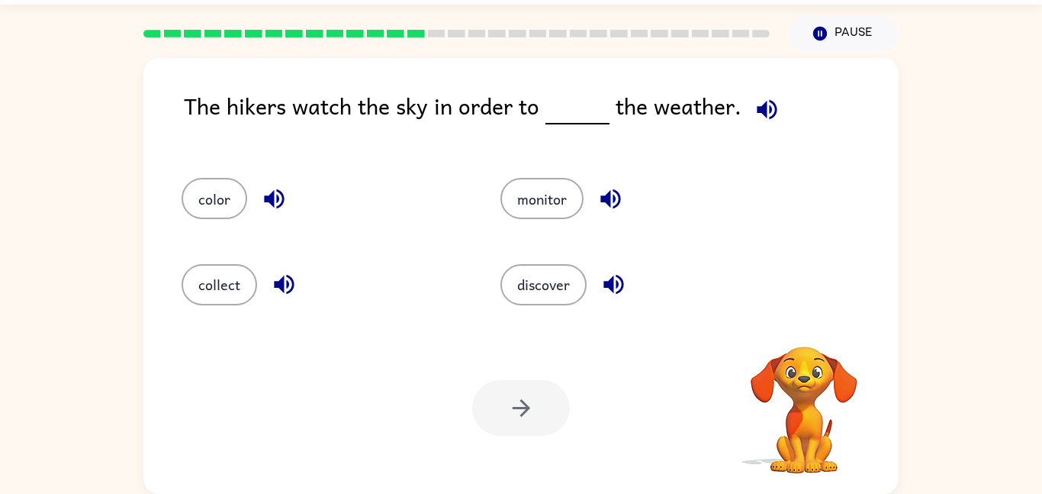
click at [787, 330] on video "Your browser must support playing .mp4 files to use Literably. Please try using…" at bounding box center [804, 399] width 153 height 153
click at [787, 330] on button "button" at bounding box center [804, 326] width 39 height 39
click at [787, 330] on video "Your browser must support playing .mp4 files to use Literably. Please try using…" at bounding box center [804, 399] width 153 height 153
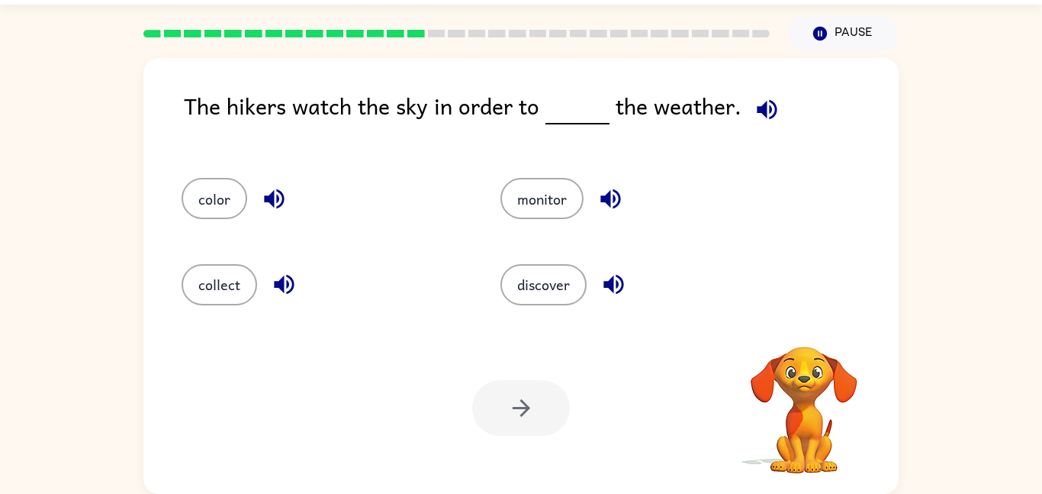
click at [787, 330] on video "Your browser must support playing .mp4 files to use Literably. Please try using…" at bounding box center [804, 399] width 153 height 153
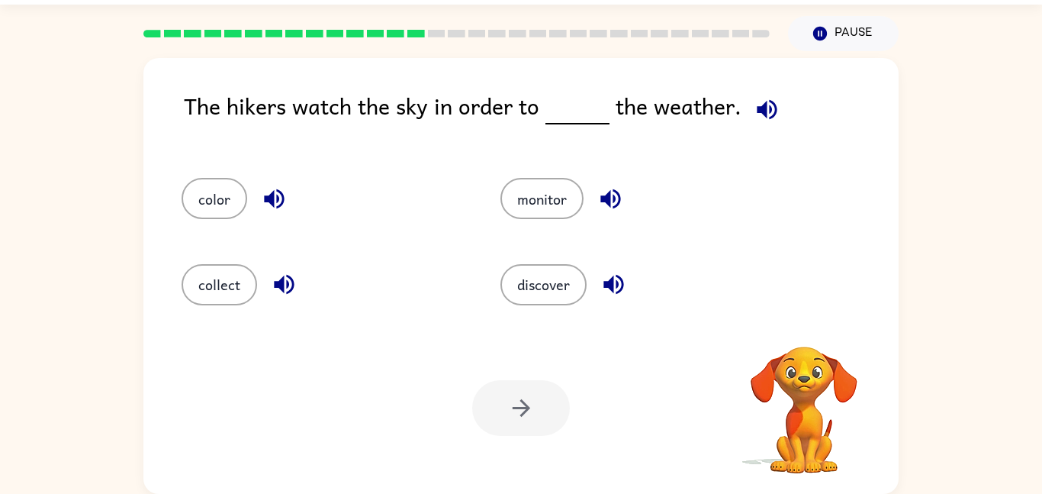
click at [787, 330] on video "Your browser must support playing .mp4 files to use Literably. Please try using…" at bounding box center [804, 399] width 153 height 153
click at [787, 330] on button "button" at bounding box center [804, 326] width 39 height 39
click at [554, 269] on button "discover" at bounding box center [544, 284] width 86 height 41
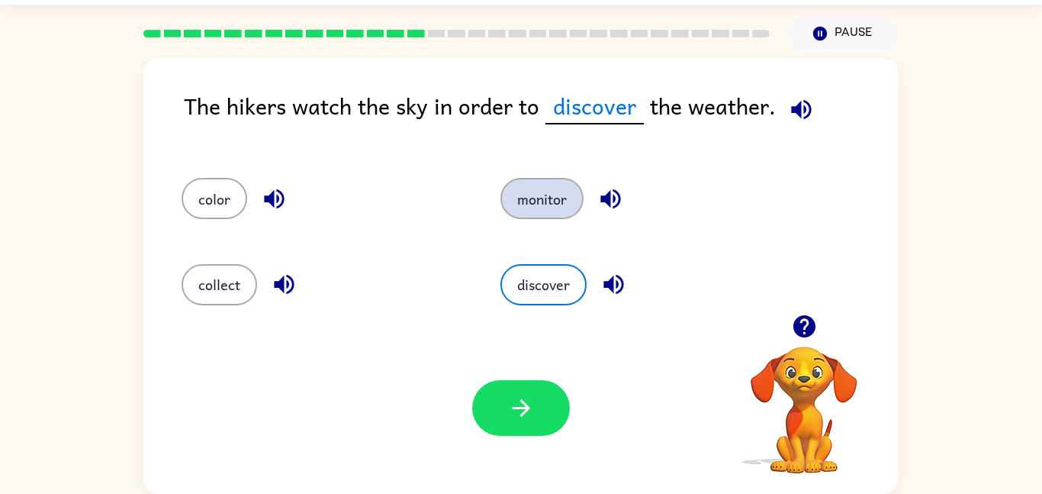
click at [526, 184] on button "monitor" at bounding box center [542, 198] width 83 height 41
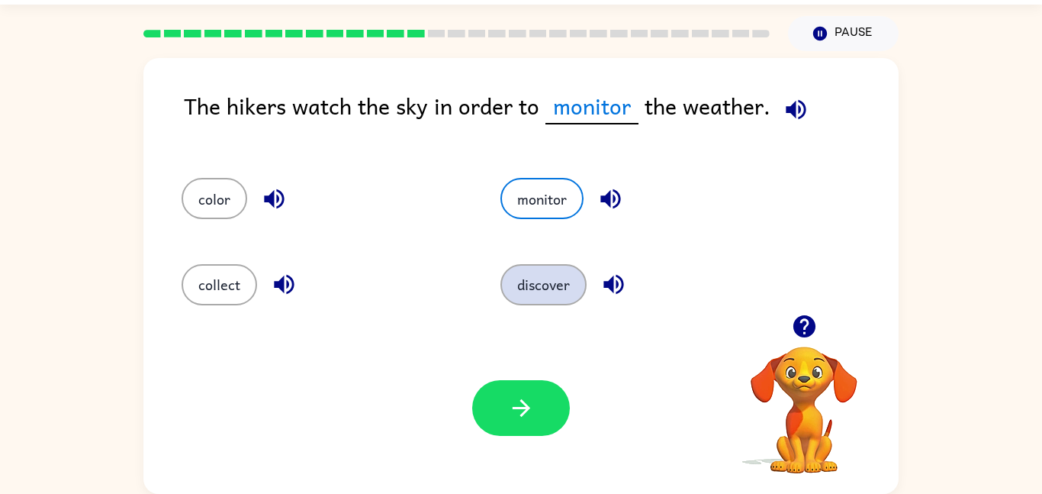
click at [546, 275] on button "discover" at bounding box center [544, 284] width 86 height 41
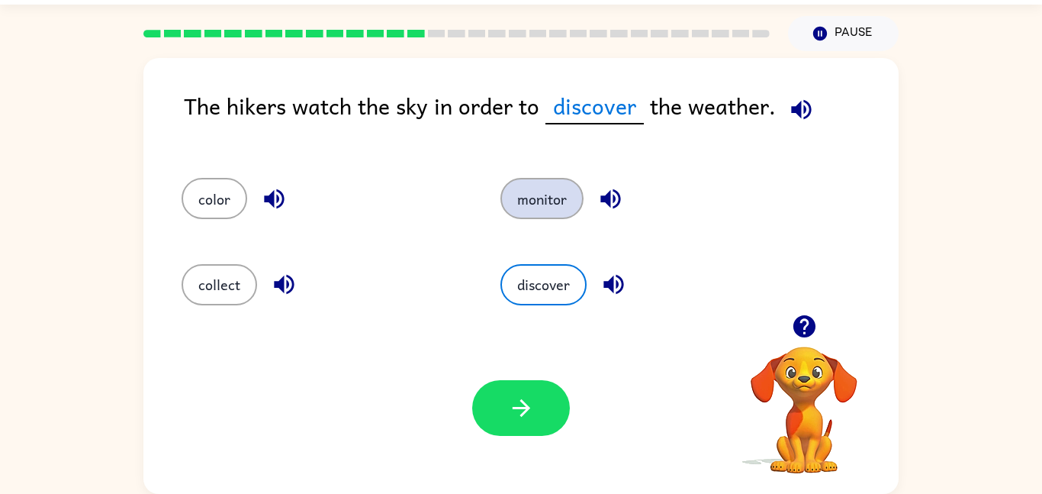
click at [528, 185] on button "monitor" at bounding box center [542, 198] width 83 height 41
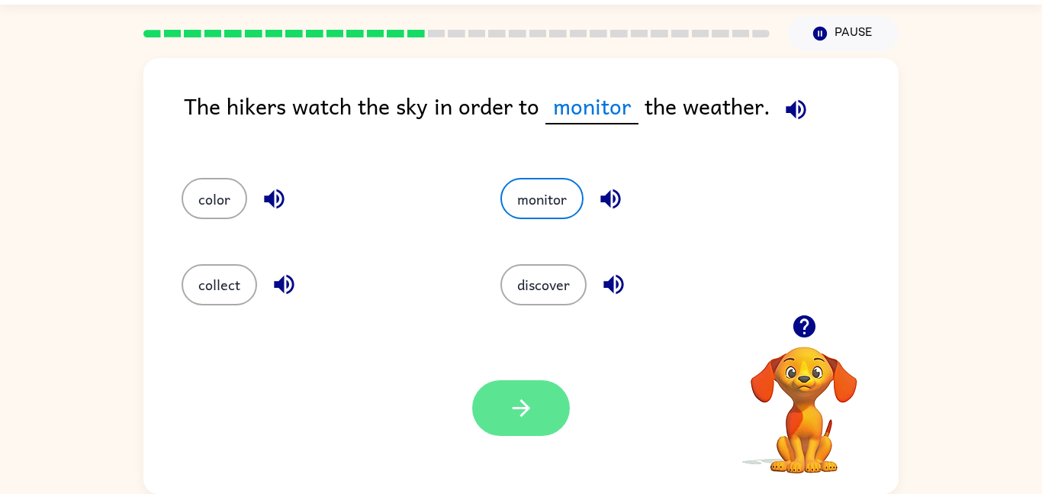
click at [535, 411] on button "button" at bounding box center [521, 408] width 98 height 56
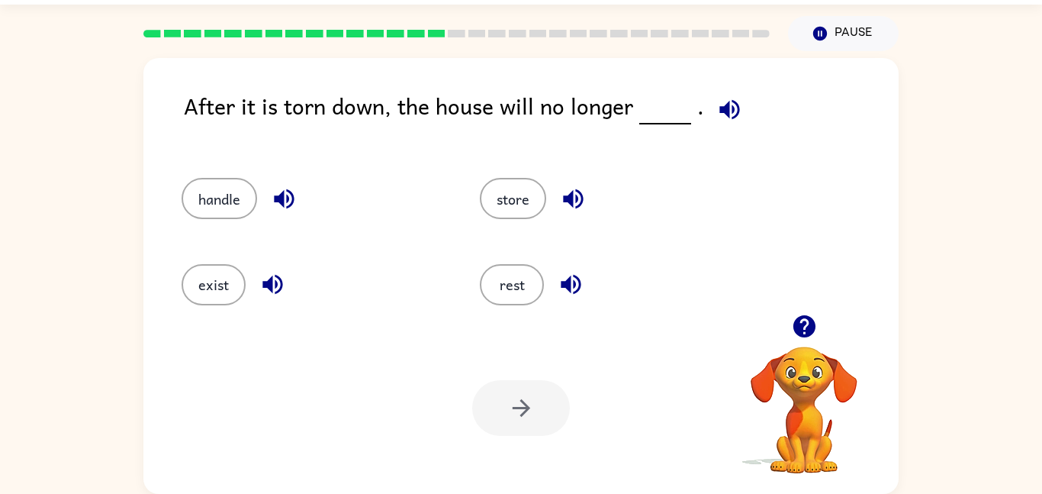
click at [804, 326] on icon "button" at bounding box center [804, 326] width 27 height 27
click at [801, 315] on icon "button" at bounding box center [804, 326] width 22 height 22
click at [801, 315] on div "After it is torn down, the house will no longer . handle store exist rest Your …" at bounding box center [520, 276] width 755 height 436
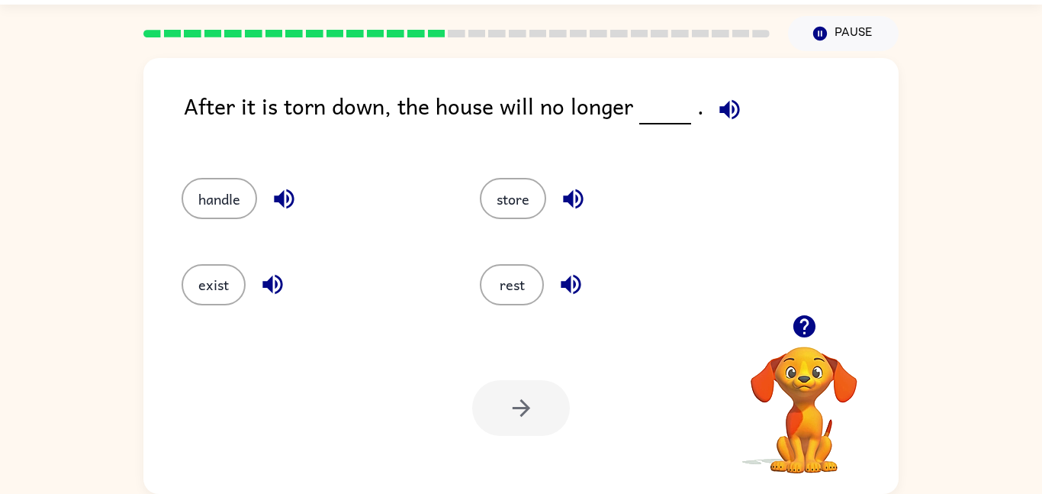
click at [801, 315] on icon "button" at bounding box center [804, 326] width 22 height 22
click at [801, 315] on div "After it is torn down, the house will no longer . handle store exist rest Your …" at bounding box center [520, 276] width 755 height 436
click at [801, 315] on icon "button" at bounding box center [804, 326] width 22 height 22
click at [801, 315] on div "After it is torn down, the house will no longer . handle store exist rest Your …" at bounding box center [520, 276] width 755 height 436
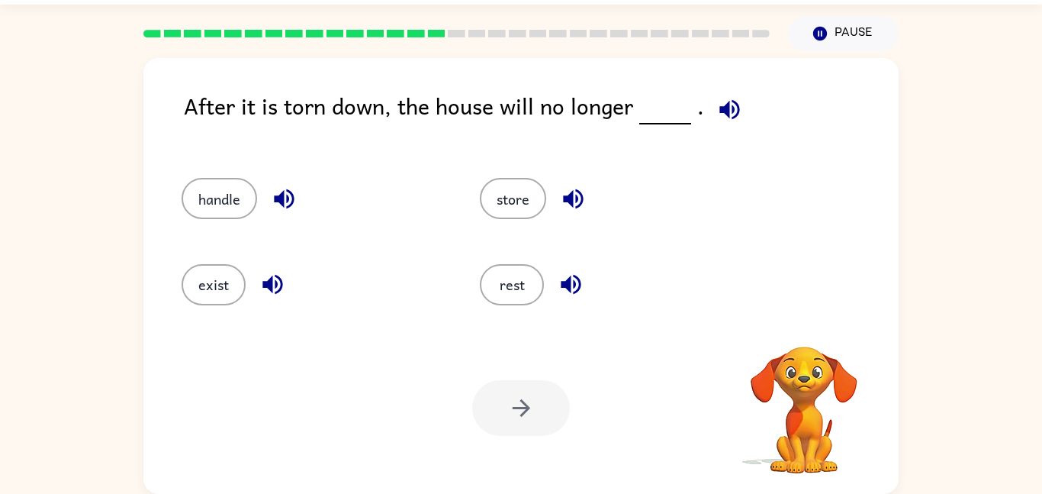
click at [801, 315] on div "After it is torn down, the house will no longer . handle store exist rest Your …" at bounding box center [520, 276] width 755 height 436
click at [801, 315] on icon "button" at bounding box center [804, 326] width 22 height 22
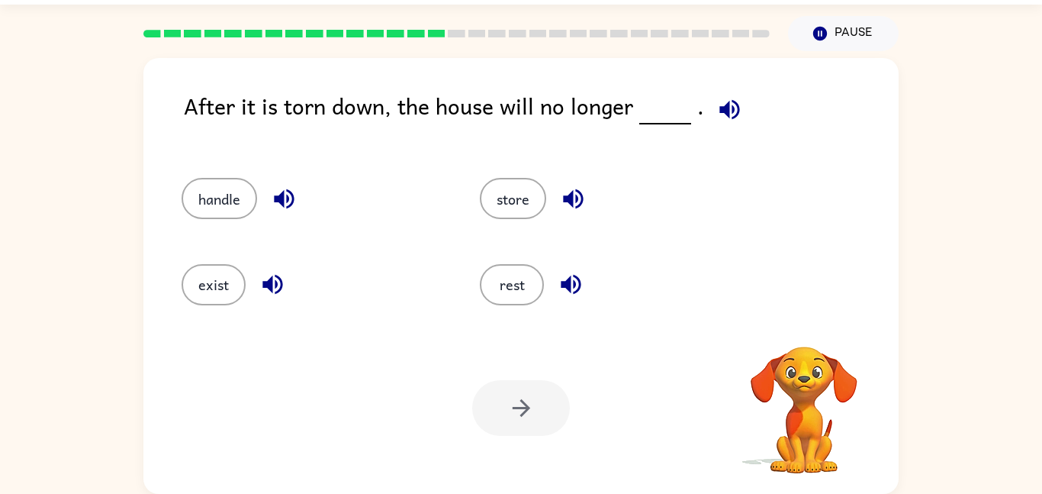
click at [801, 315] on div "After it is torn down, the house will no longer . handle store exist rest Your …" at bounding box center [520, 276] width 755 height 436
click at [801, 315] on icon "button" at bounding box center [804, 326] width 22 height 22
click at [801, 315] on div "After it is torn down, the house will no longer . handle store exist rest Your …" at bounding box center [520, 276] width 755 height 436
click at [806, 339] on icon "button" at bounding box center [804, 326] width 27 height 27
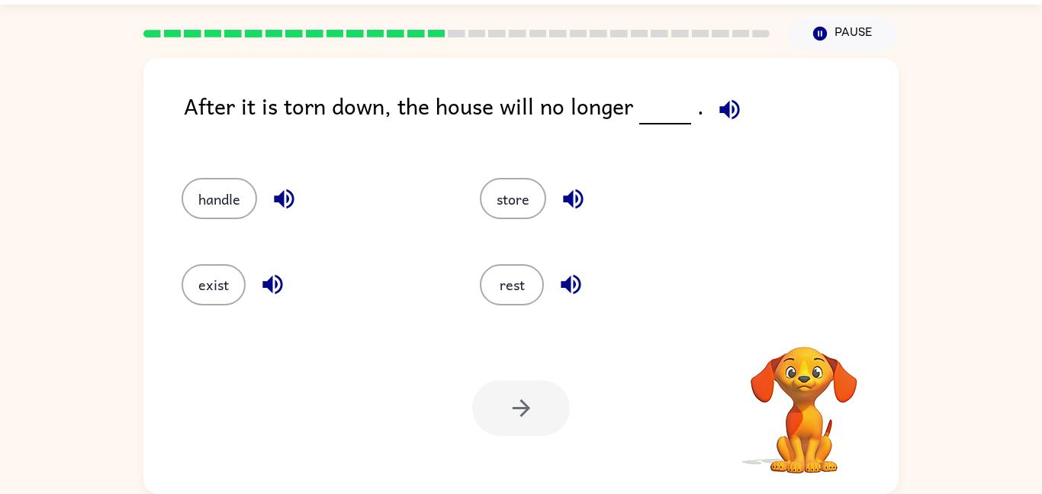
click at [806, 339] on video "Your browser must support playing .mp4 files to use Literably. Please try using…" at bounding box center [804, 399] width 153 height 153
click at [216, 287] on button "exist" at bounding box center [214, 284] width 64 height 41
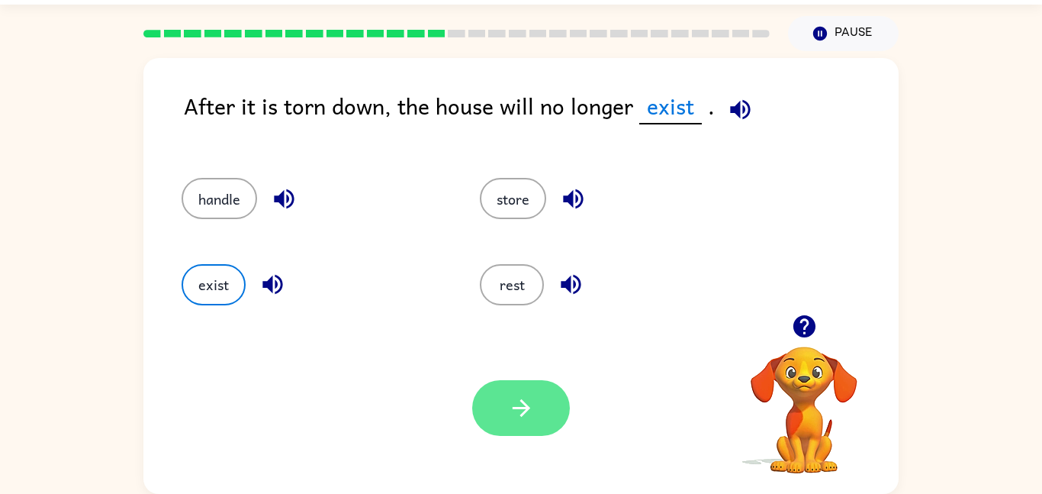
click at [504, 380] on button "button" at bounding box center [521, 408] width 98 height 56
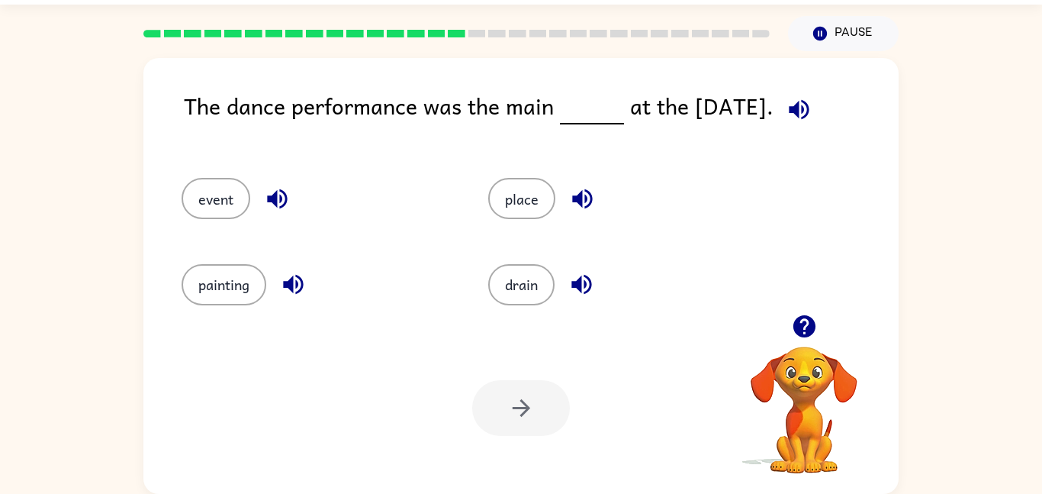
click at [791, 331] on icon "button" at bounding box center [804, 326] width 27 height 27
click at [690, 386] on div "Your browser must support playing .mp4 files to use Literably. Please try using…" at bounding box center [520, 408] width 755 height 172
click at [800, 320] on icon "button" at bounding box center [804, 326] width 27 height 27
click at [800, 320] on div "The dance performance was the main at the [DATE]. event place painting drain Yo…" at bounding box center [520, 276] width 755 height 436
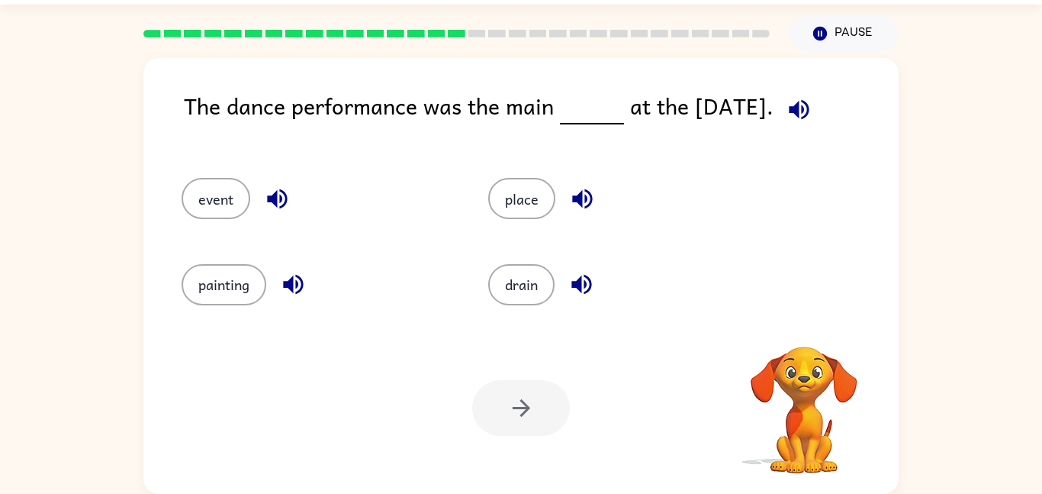
click at [800, 320] on div "The dance performance was the main at the [DATE]. event place painting drain Yo…" at bounding box center [520, 276] width 755 height 436
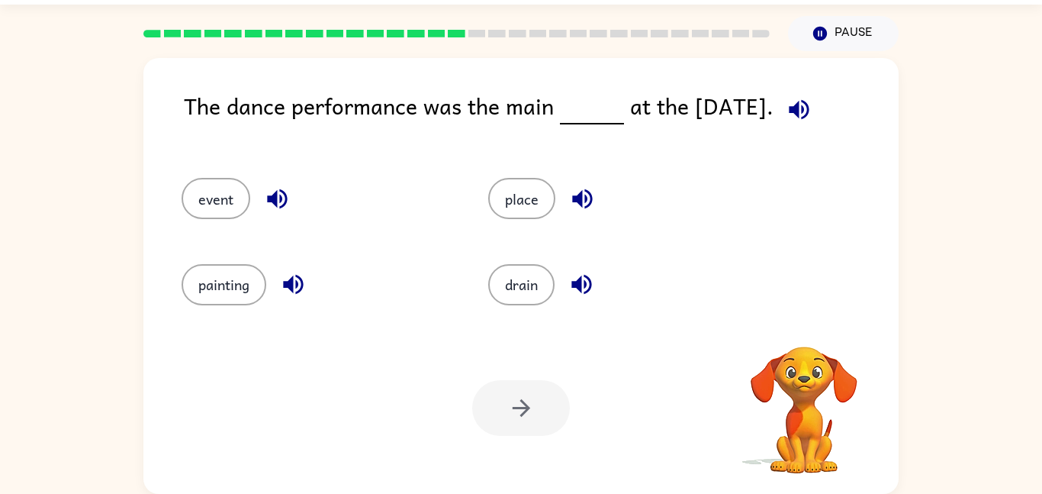
click at [800, 320] on div "The dance performance was the main at the [DATE]. event place painting drain Yo…" at bounding box center [520, 276] width 755 height 436
click at [217, 179] on button "event" at bounding box center [216, 198] width 69 height 41
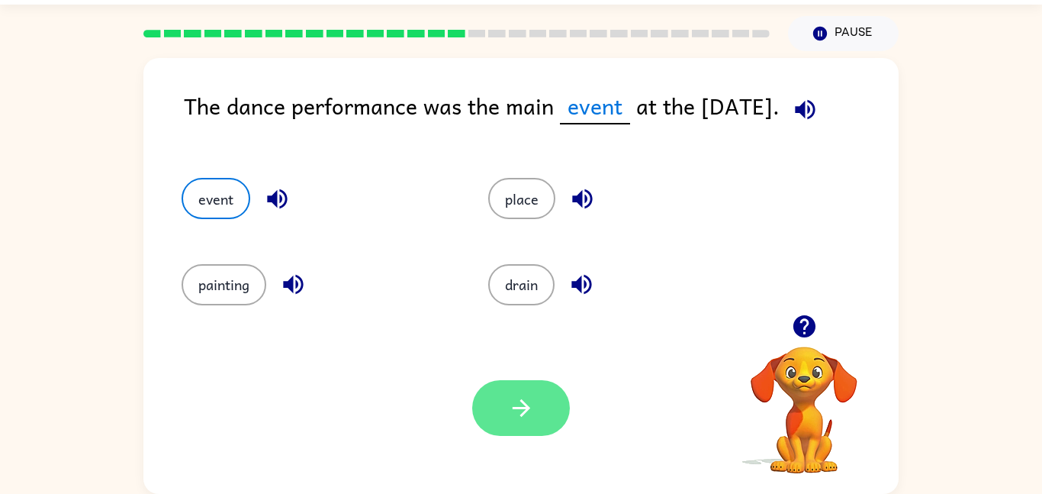
click at [540, 430] on button "button" at bounding box center [521, 408] width 98 height 56
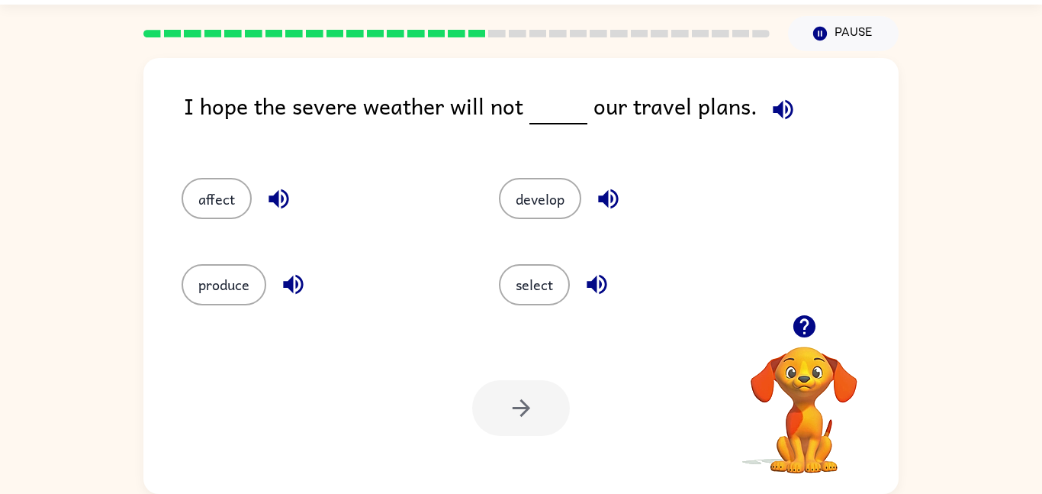
click at [799, 343] on button "button" at bounding box center [804, 326] width 39 height 39
click at [799, 343] on video "Your browser must support playing .mp4 files to use Literably. Please try using…" at bounding box center [804, 399] width 153 height 153
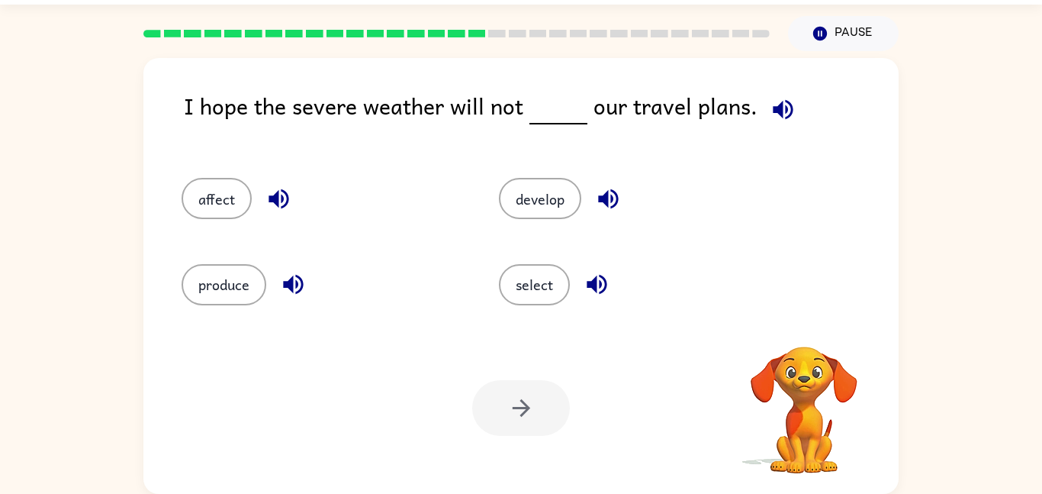
click at [799, 343] on video "Your browser must support playing .mp4 files to use Literably. Please try using…" at bounding box center [804, 399] width 153 height 153
click at [789, 321] on div "I hope the severe weather will not our travel plans. affect develop produce sel…" at bounding box center [520, 276] width 755 height 436
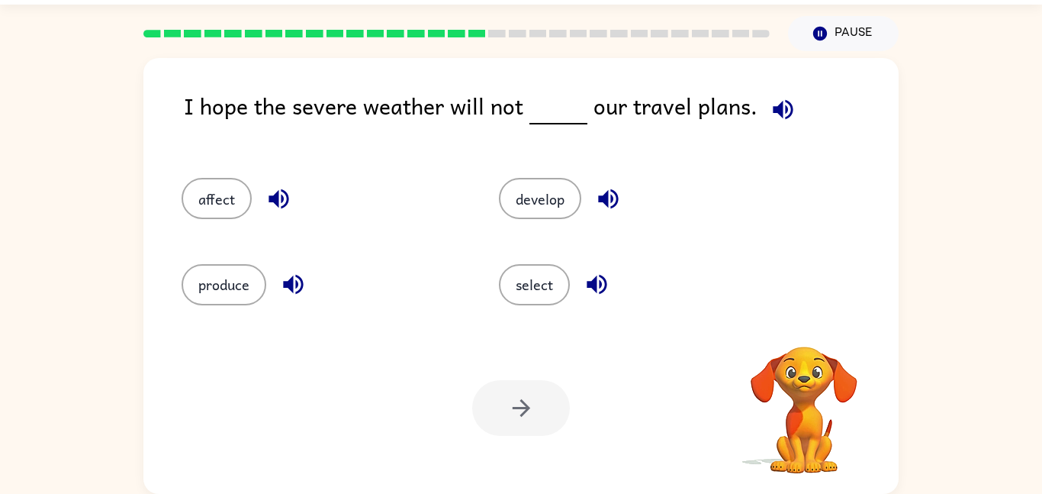
click at [789, 321] on div "I hope the severe weather will not our travel plans. affect develop produce sel…" at bounding box center [520, 276] width 755 height 436
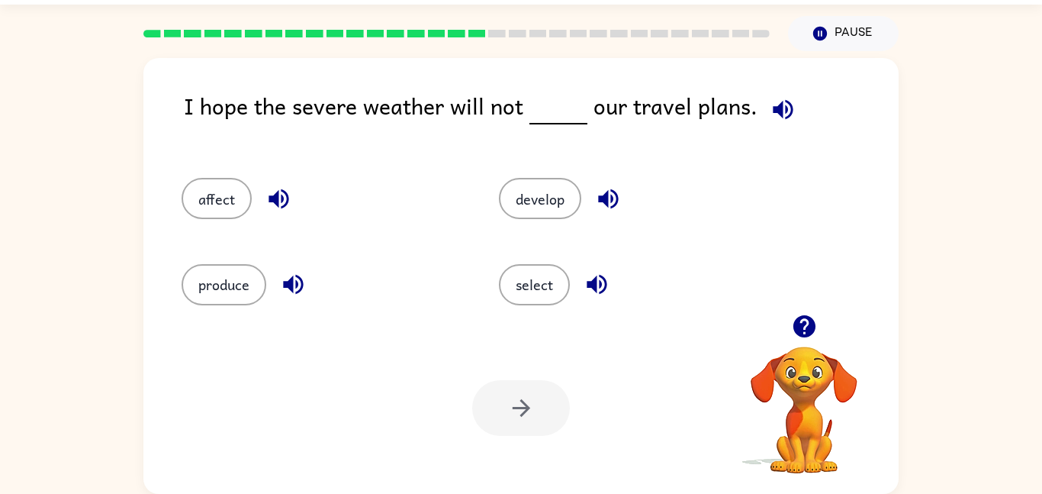
click at [789, 321] on button "button" at bounding box center [804, 326] width 39 height 39
click at [789, 321] on div "I hope the severe weather will not our travel plans. affect develop produce sel…" at bounding box center [520, 276] width 755 height 436
click at [785, 324] on button "button" at bounding box center [804, 326] width 39 height 39
click at [775, 327] on div at bounding box center [804, 326] width 153 height 39
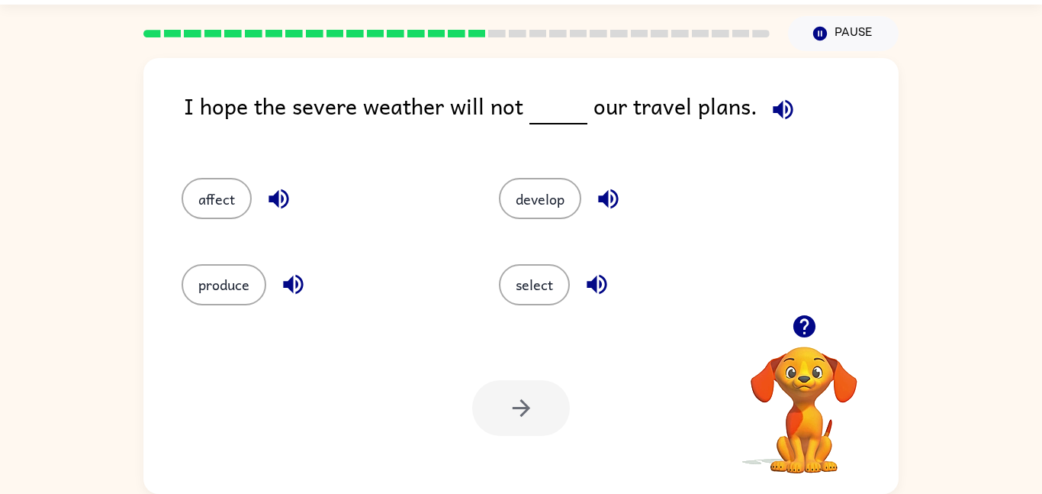
click at [786, 324] on button "button" at bounding box center [804, 326] width 39 height 39
click at [786, 324] on video "Your browser must support playing .mp4 files to use Literably. Please try using…" at bounding box center [804, 399] width 153 height 153
click at [786, 324] on button "button" at bounding box center [804, 326] width 39 height 39
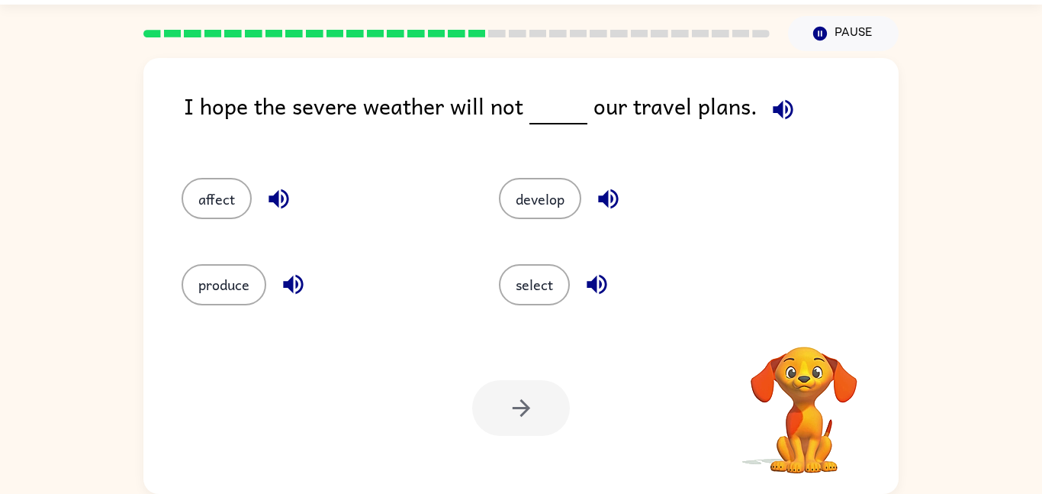
click at [786, 324] on video "Your browser must support playing .mp4 files to use Literably. Please try using…" at bounding box center [804, 399] width 153 height 153
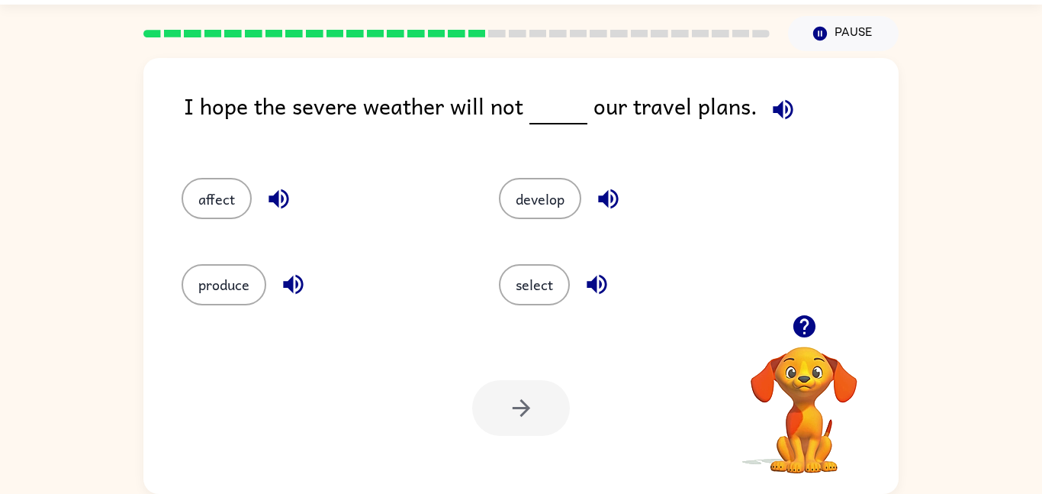
click at [807, 357] on video "Your browser must support playing .mp4 files to use Literably. Please try using…" at bounding box center [804, 399] width 153 height 153
click at [800, 313] on icon "button" at bounding box center [804, 326] width 27 height 27
click at [800, 312] on div "affect develop produce select" at bounding box center [521, 234] width 725 height 159
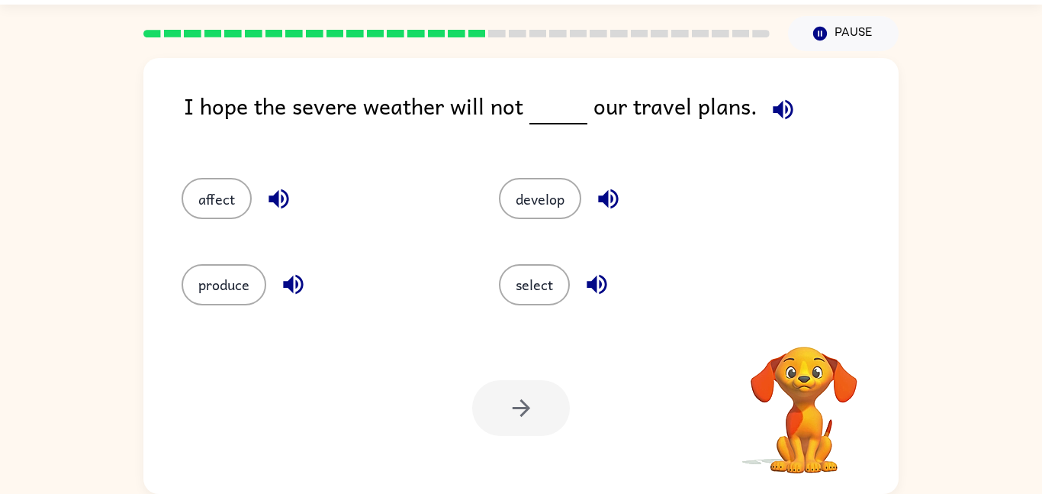
click at [800, 312] on div "affect develop produce select" at bounding box center [521, 234] width 725 height 159
click at [800, 313] on icon "button" at bounding box center [804, 326] width 27 height 27
click at [800, 312] on div "affect develop produce select" at bounding box center [521, 234] width 725 height 159
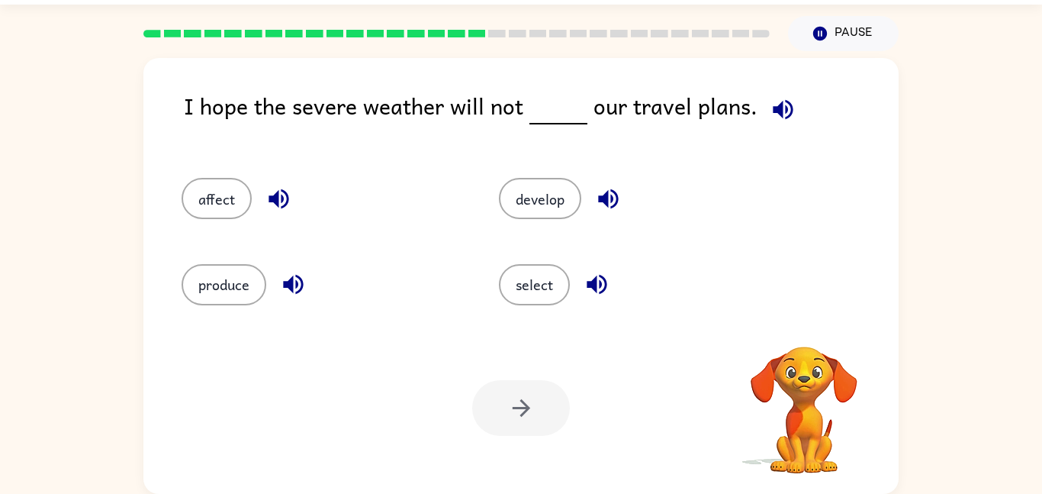
click at [800, 312] on div "affect develop produce select" at bounding box center [521, 234] width 725 height 159
click at [800, 313] on icon "button" at bounding box center [804, 326] width 27 height 27
click at [800, 312] on div "affect develop produce select" at bounding box center [521, 234] width 725 height 159
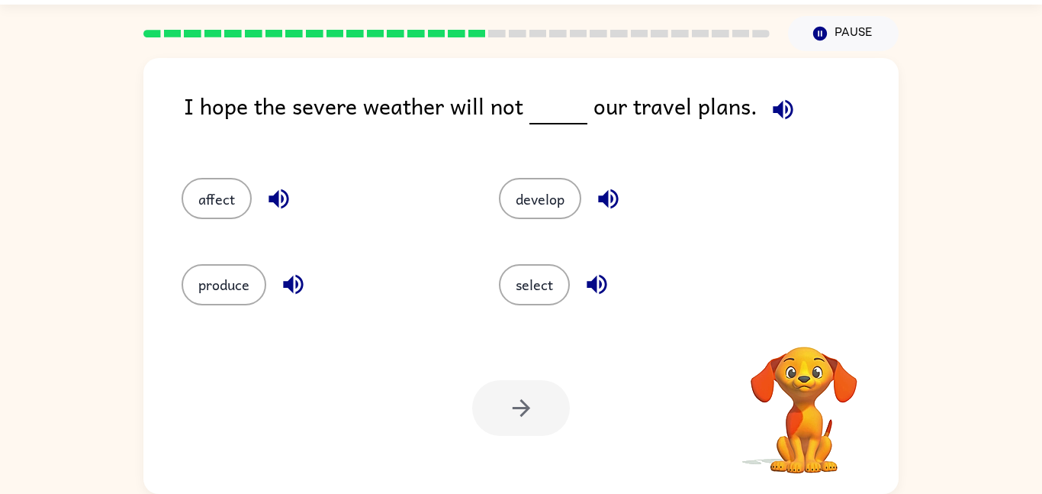
click at [800, 312] on div "affect develop produce select" at bounding box center [521, 234] width 725 height 159
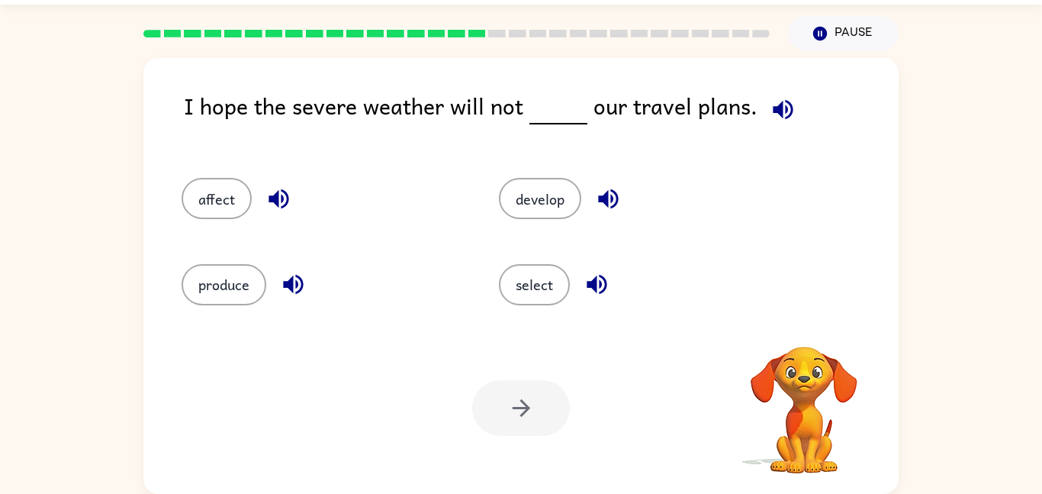
click at [800, 312] on div "affect develop produce select" at bounding box center [521, 234] width 725 height 159
click at [238, 188] on button "affect" at bounding box center [217, 198] width 70 height 41
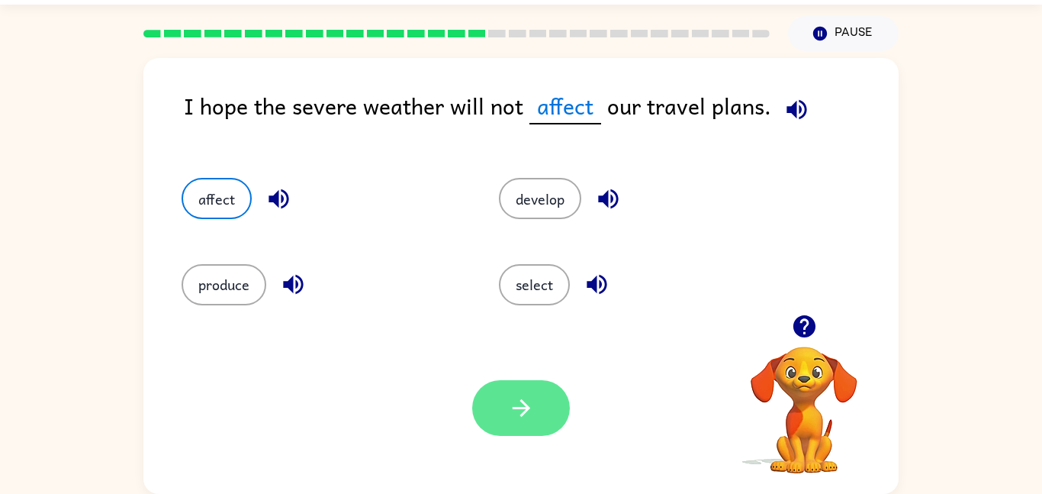
click at [536, 421] on button "button" at bounding box center [521, 408] width 98 height 56
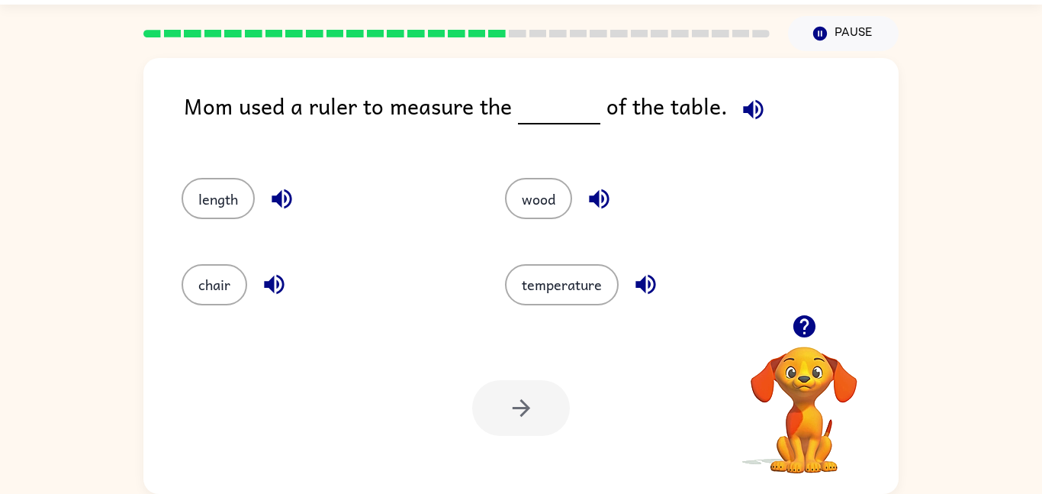
click at [809, 339] on icon "button" at bounding box center [804, 326] width 27 height 27
click at [809, 339] on video "Your browser must support playing .mp4 files to use Literably. Please try using…" at bounding box center [804, 399] width 153 height 153
click at [809, 339] on icon "button" at bounding box center [804, 326] width 27 height 27
click at [809, 339] on video "Your browser must support playing .mp4 files to use Literably. Please try using…" at bounding box center [804, 399] width 153 height 153
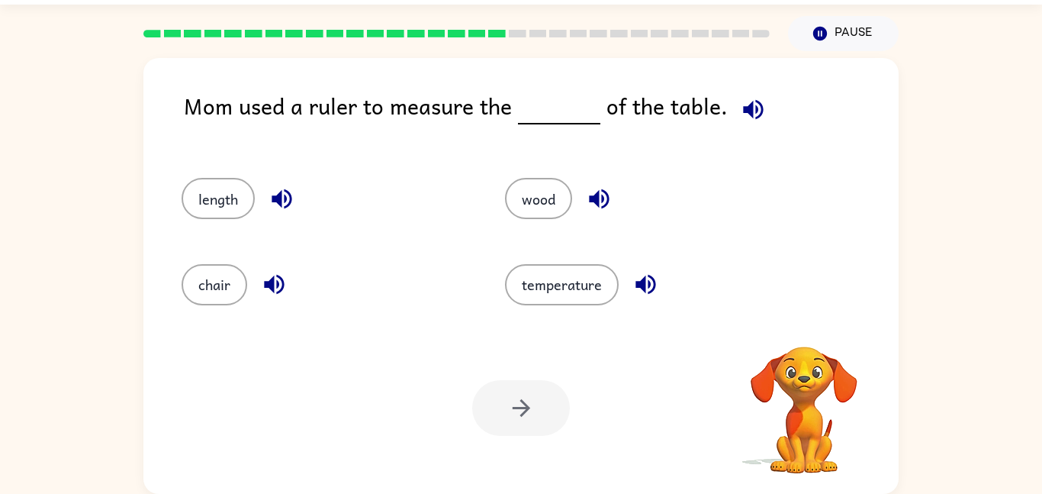
click at [809, 339] on video "Your browser must support playing .mp4 files to use Literably. Please try using…" at bounding box center [804, 399] width 153 height 153
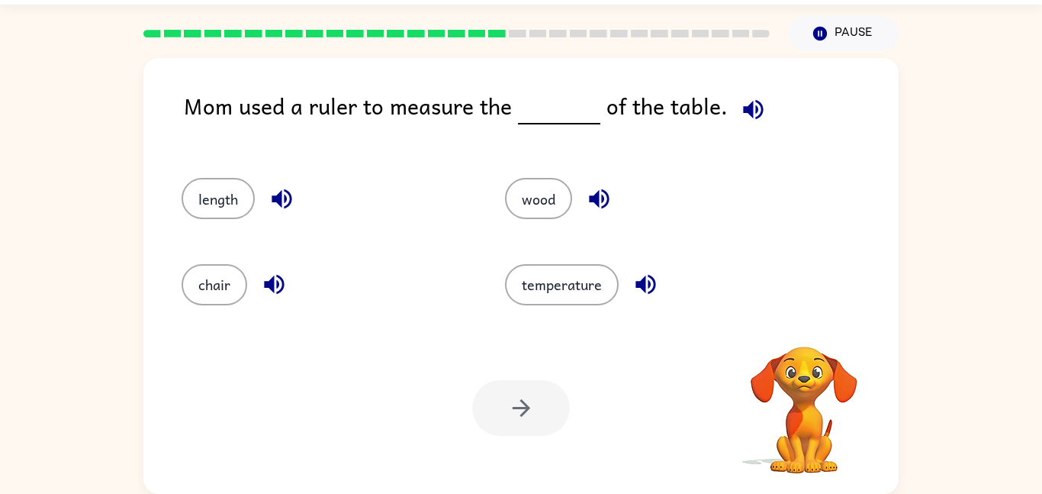
click at [809, 339] on video "Your browser must support playing .mp4 files to use Literably. Please try using…" at bounding box center [804, 399] width 153 height 153
click at [809, 339] on icon "button" at bounding box center [804, 326] width 27 height 27
click at [809, 339] on video "Your browser must support playing .mp4 files to use Literably. Please try using…" at bounding box center [804, 399] width 153 height 153
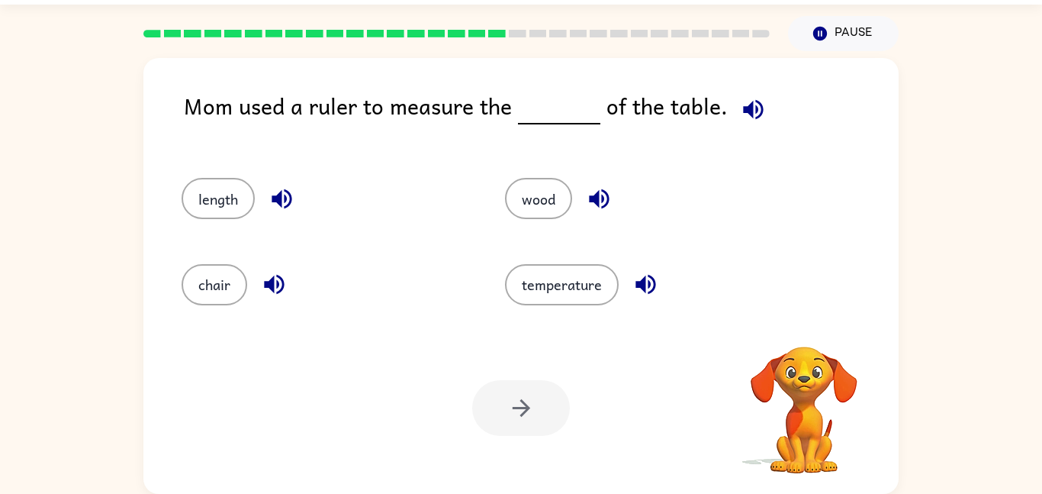
click at [809, 339] on video "Your browser must support playing .mp4 files to use Literably. Please try using…" at bounding box center [804, 399] width 153 height 153
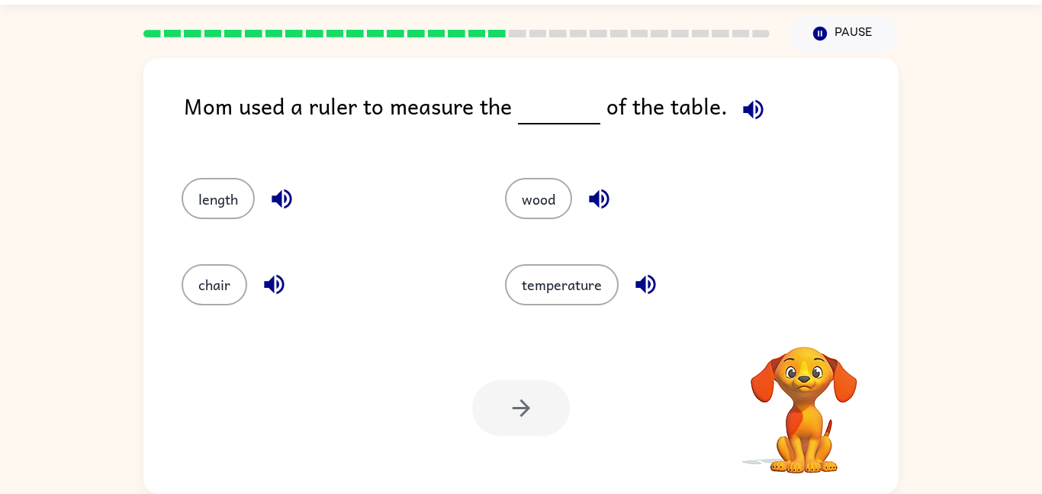
click at [809, 339] on video "Your browser must support playing .mp4 files to use Literably. Please try using…" at bounding box center [804, 399] width 153 height 153
click at [809, 339] on icon "button" at bounding box center [804, 326] width 27 height 27
click at [807, 332] on icon "button" at bounding box center [804, 326] width 22 height 22
click at [807, 333] on icon "button" at bounding box center [804, 326] width 22 height 22
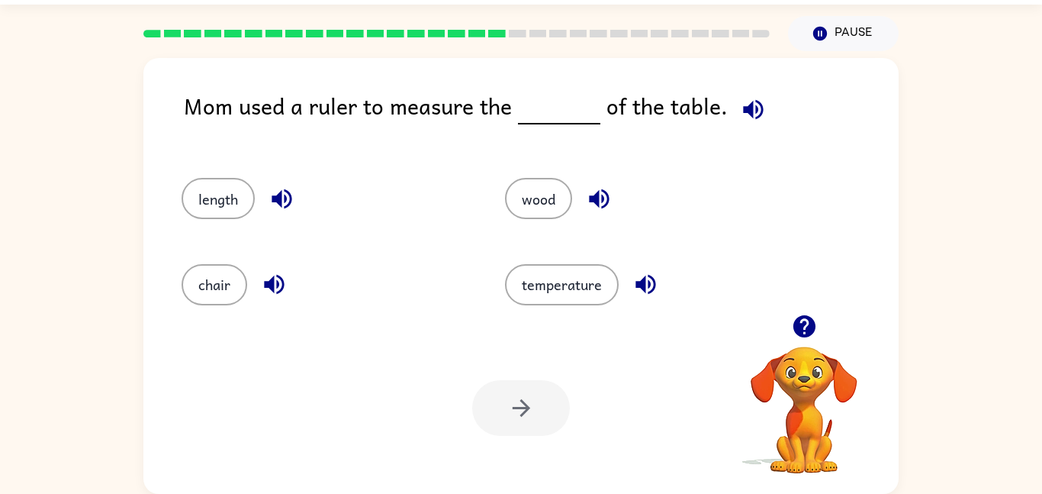
click at [807, 333] on icon "button" at bounding box center [804, 326] width 22 height 22
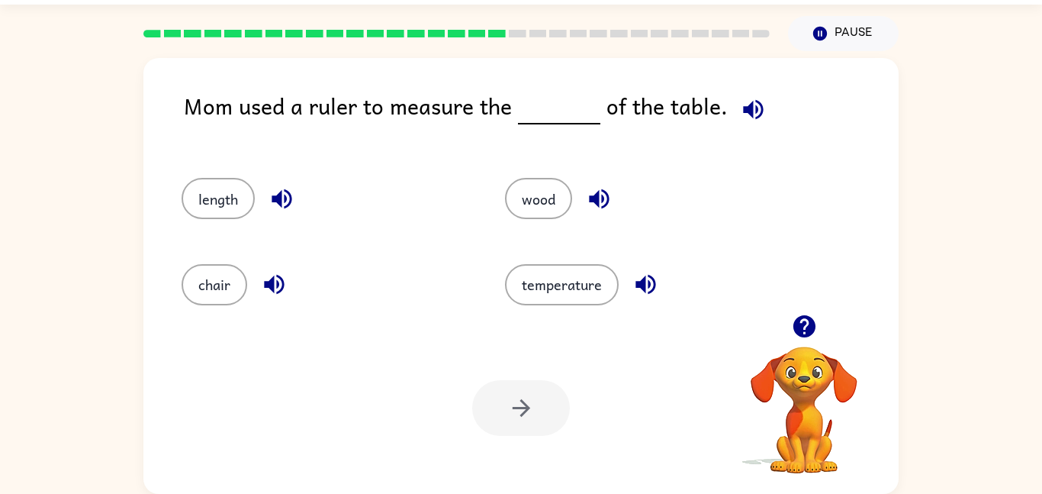
click at [807, 333] on icon "button" at bounding box center [804, 326] width 22 height 22
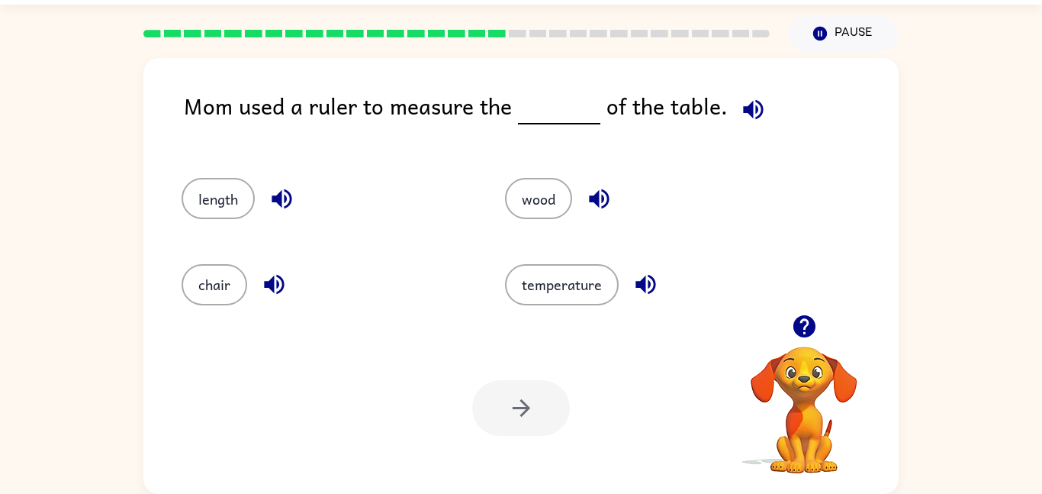
click at [807, 333] on icon "button" at bounding box center [804, 326] width 22 height 22
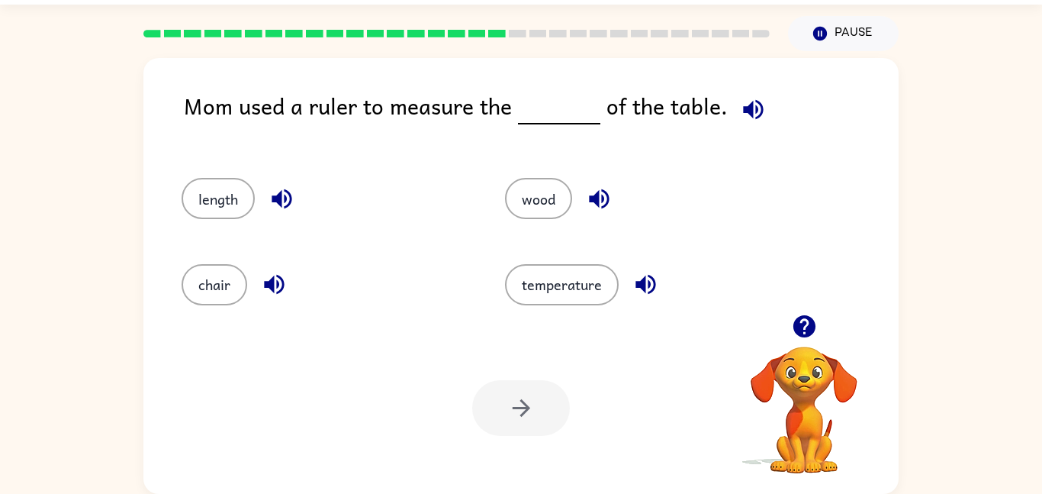
click at [807, 333] on icon "button" at bounding box center [804, 326] width 22 height 22
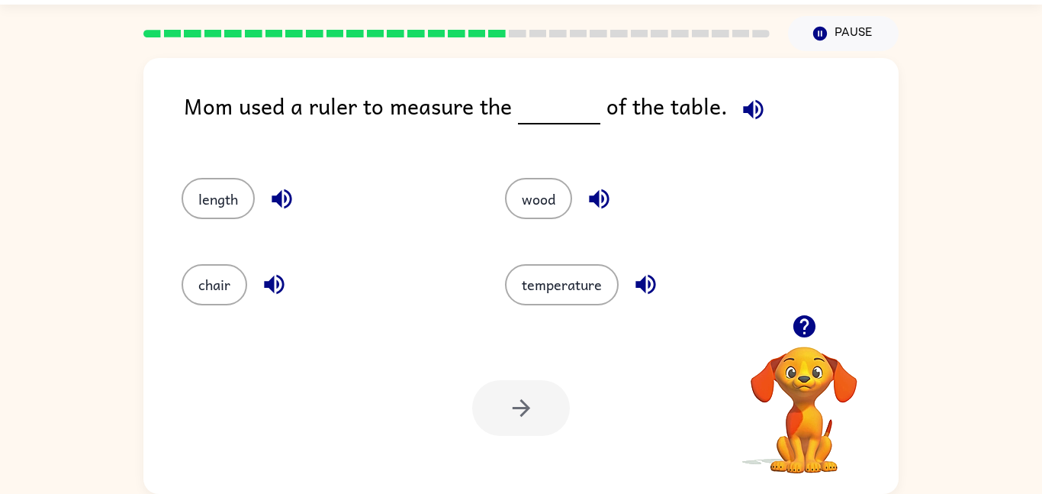
click at [807, 333] on icon "button" at bounding box center [804, 326] width 22 height 22
click at [807, 333] on video "Your browser must support playing .mp4 files to use Literably. Please try using…" at bounding box center [804, 399] width 153 height 153
click at [807, 333] on icon "button" at bounding box center [804, 326] width 22 height 22
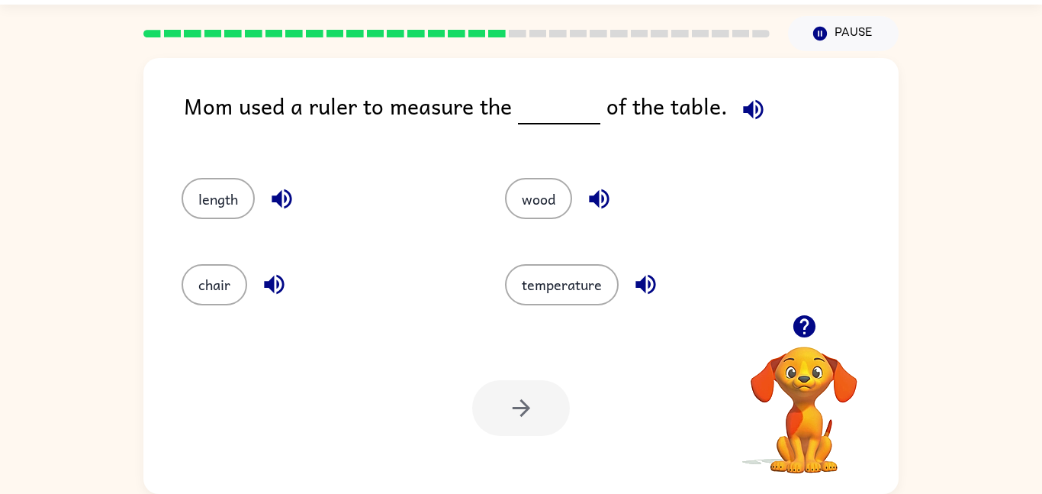
click at [807, 333] on icon "button" at bounding box center [804, 326] width 22 height 22
drag, startPoint x: 802, startPoint y: 393, endPoint x: 630, endPoint y: 52, distance: 381.9
click at [630, 52] on div "[PERSON_NAME] ( Logout ) Pause Pause Mom used a ruler to measure the of the tab…" at bounding box center [521, 225] width 1042 height 536
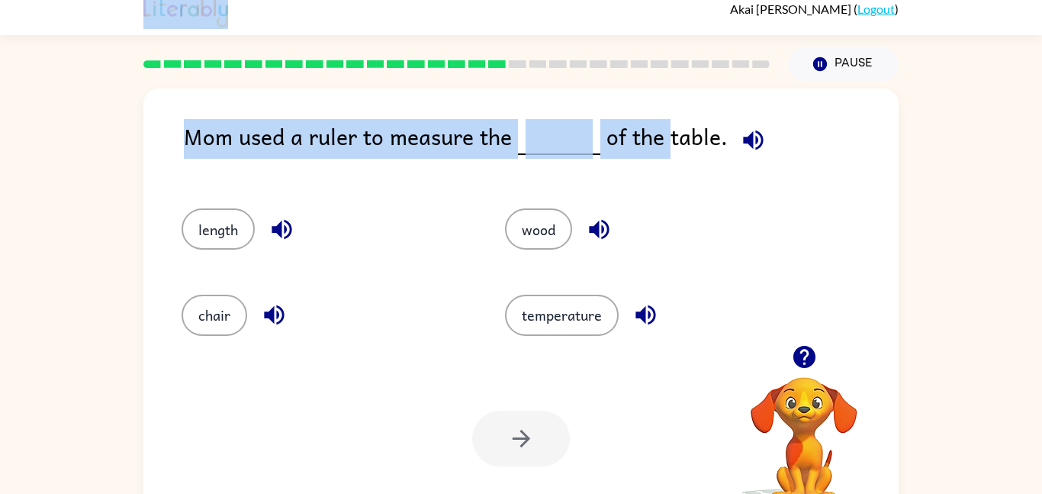
scroll to position [0, 0]
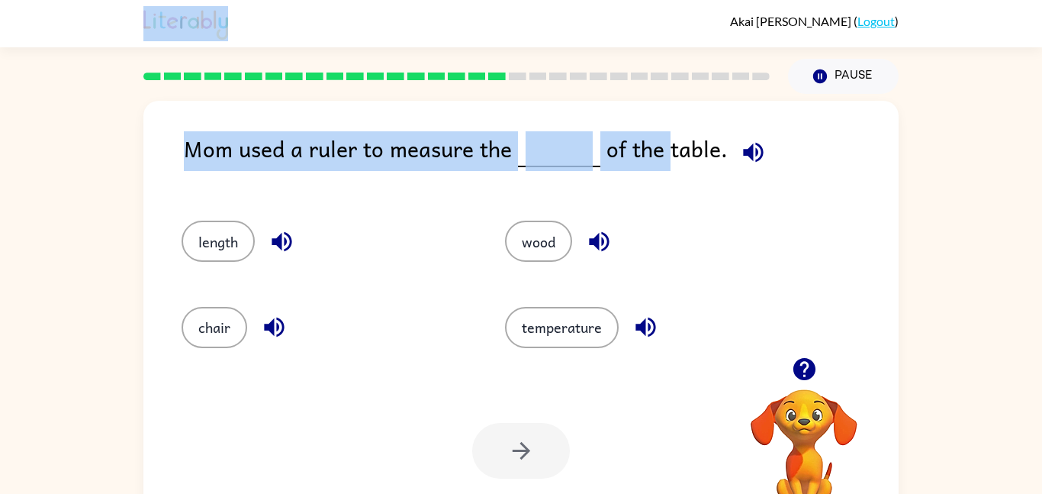
drag, startPoint x: 659, startPoint y: 111, endPoint x: 480, endPoint y: -41, distance: 234.4
click at [480, 0] on html "[PERSON_NAME] ( Logout ) Pause Pause Mom used a ruler to measure the of the tab…" at bounding box center [521, 268] width 1042 height 536
click at [518, 97] on div at bounding box center [456, 76] width 645 height 53
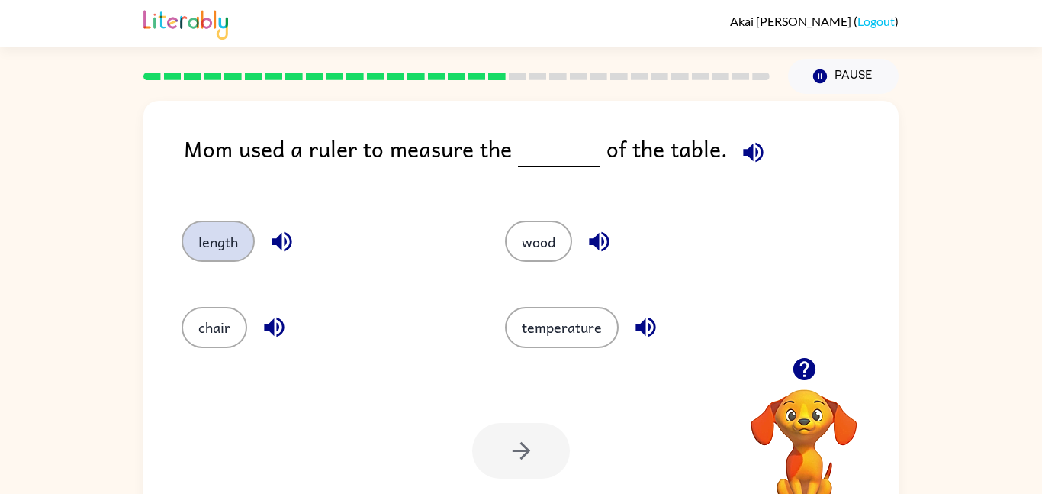
click at [240, 251] on button "length" at bounding box center [218, 241] width 73 height 41
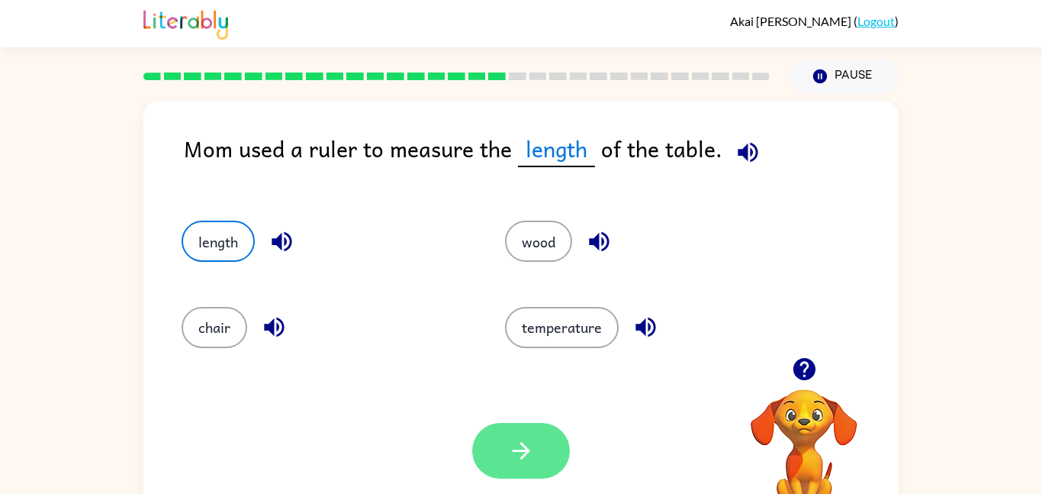
click at [514, 439] on icon "button" at bounding box center [521, 450] width 27 height 27
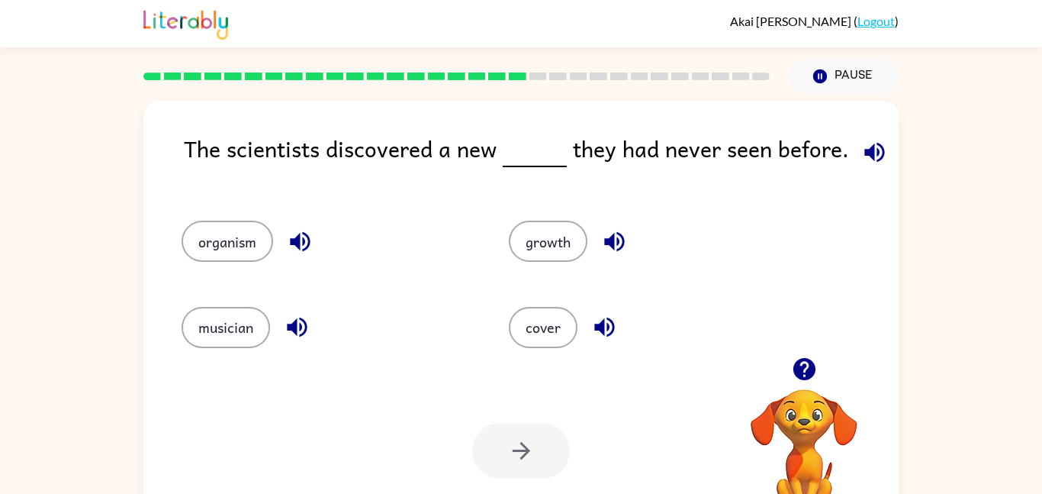
click at [803, 372] on icon "button" at bounding box center [804, 369] width 27 height 27
click at [803, 372] on video "Your browser must support playing .mp4 files to use Literably. Please try using…" at bounding box center [804, 442] width 153 height 153
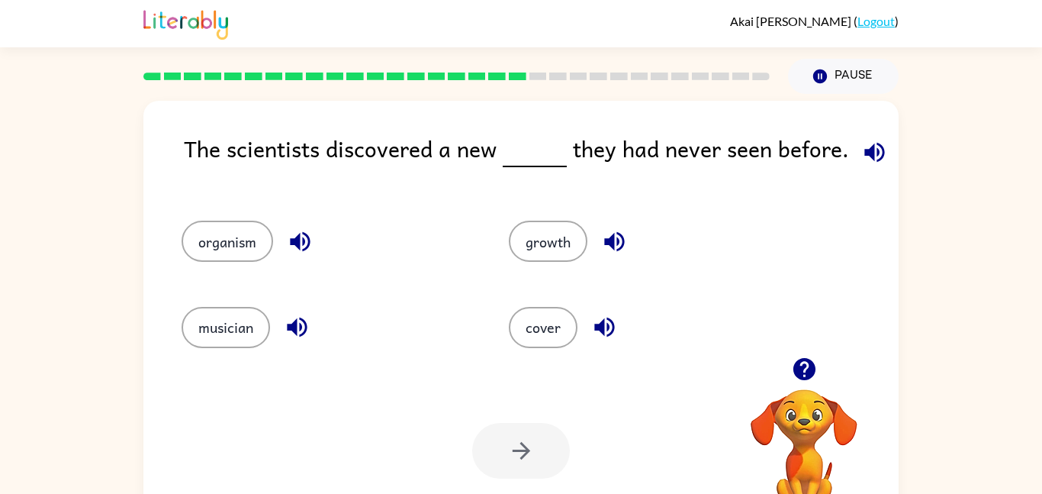
click at [803, 372] on icon "button" at bounding box center [804, 369] width 27 height 27
click at [803, 372] on video "Your browser must support playing .mp4 files to use Literably. Please try using…" at bounding box center [804, 442] width 153 height 153
click at [243, 243] on button "organism" at bounding box center [228, 241] width 92 height 41
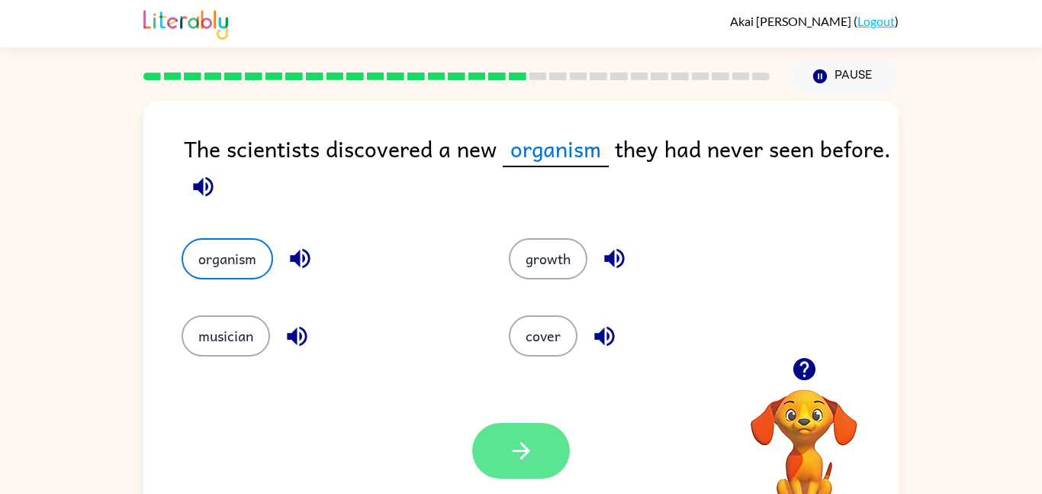
click at [537, 471] on button "button" at bounding box center [521, 451] width 98 height 56
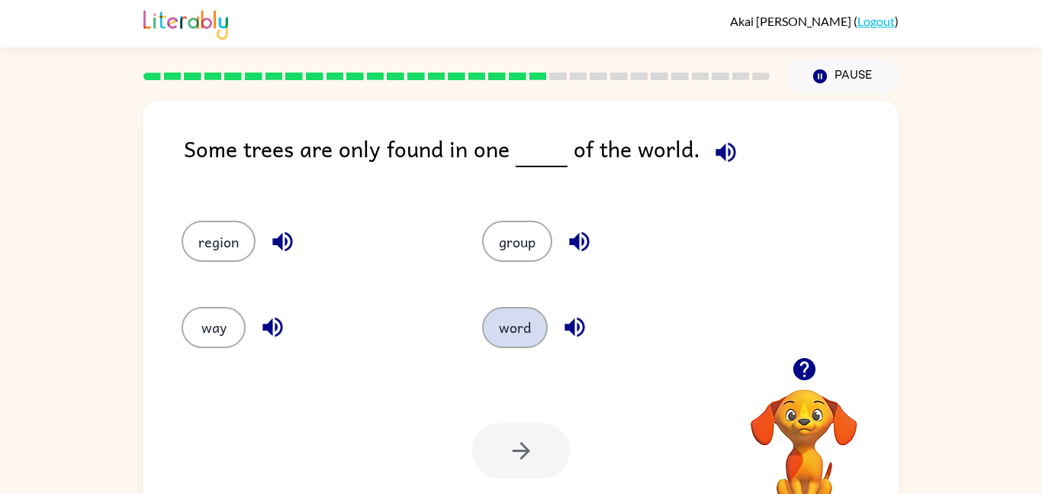
click at [522, 337] on button "word" at bounding box center [515, 327] width 66 height 41
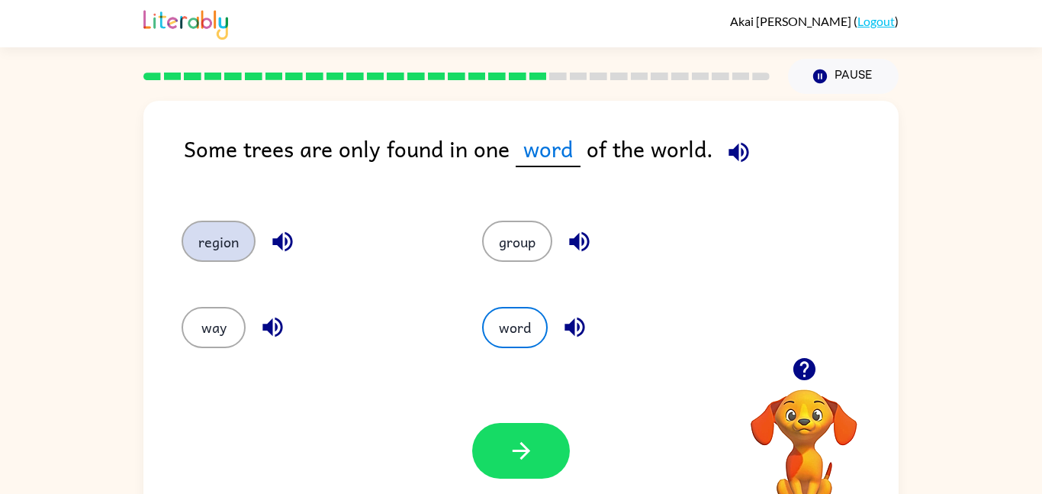
click at [239, 253] on button "region" at bounding box center [219, 241] width 74 height 41
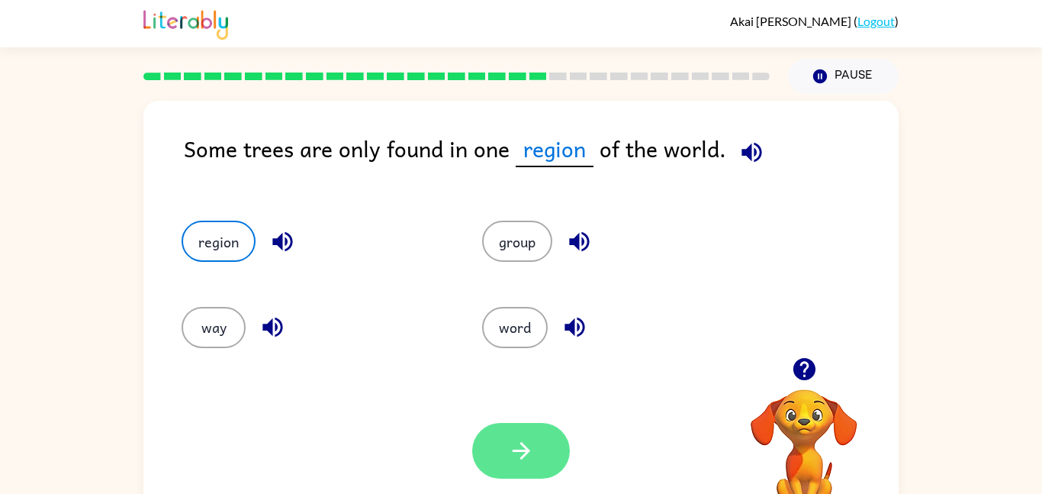
click at [546, 447] on button "button" at bounding box center [521, 451] width 98 height 56
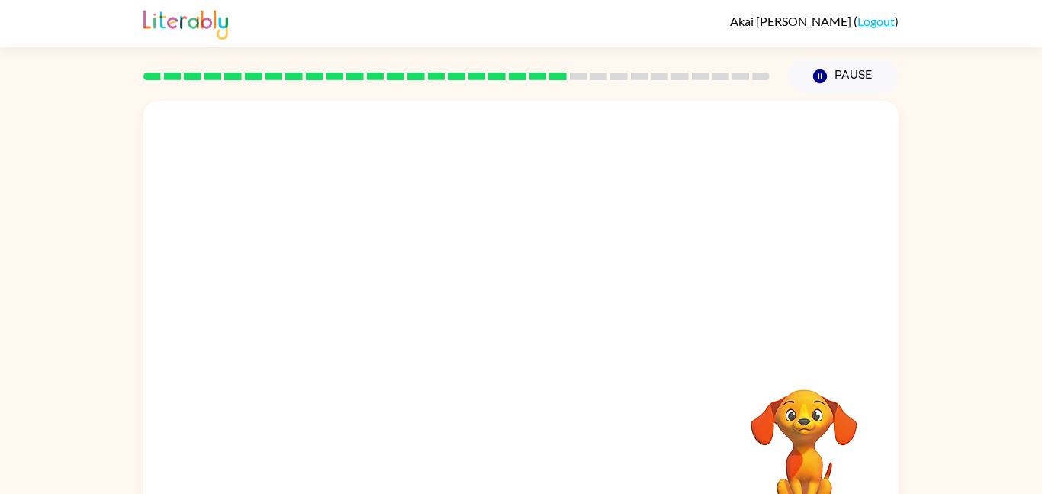
scroll to position [43, 0]
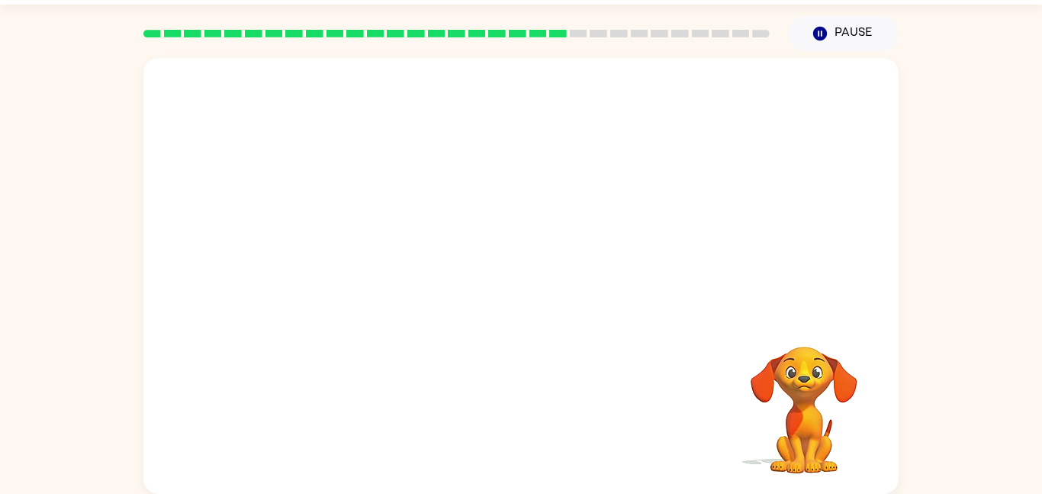
click at [378, 261] on video "Your browser must support playing .mp4 files to use Literably. Please try using…" at bounding box center [520, 186] width 755 height 256
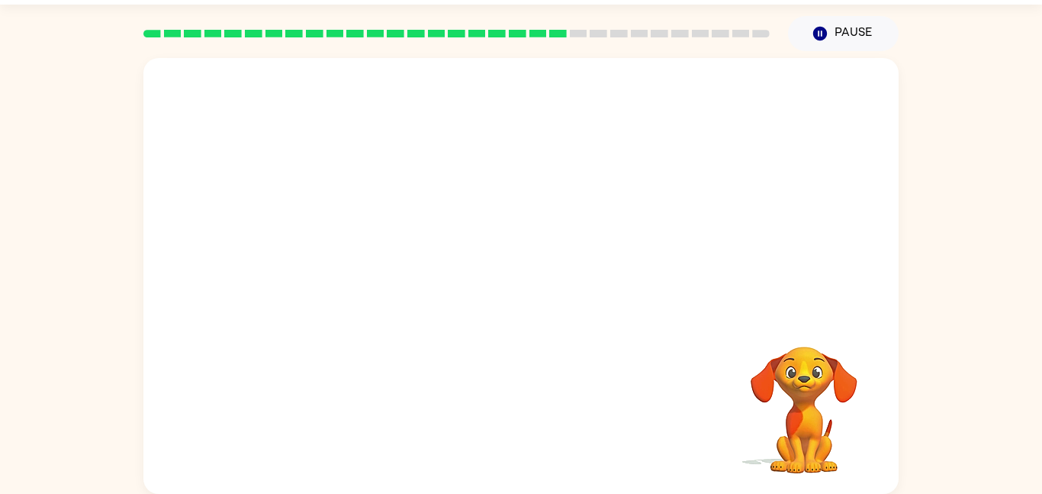
click at [378, 261] on video "Your browser must support playing .mp4 files to use Literably. Please try using…" at bounding box center [520, 186] width 755 height 256
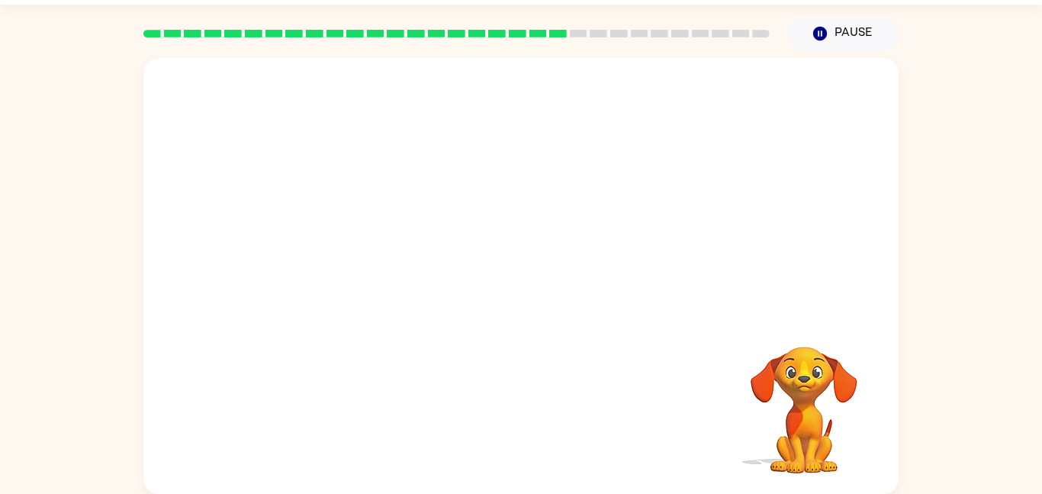
click at [378, 261] on video "Your browser must support playing .mp4 files to use Literably. Please try using…" at bounding box center [520, 186] width 755 height 256
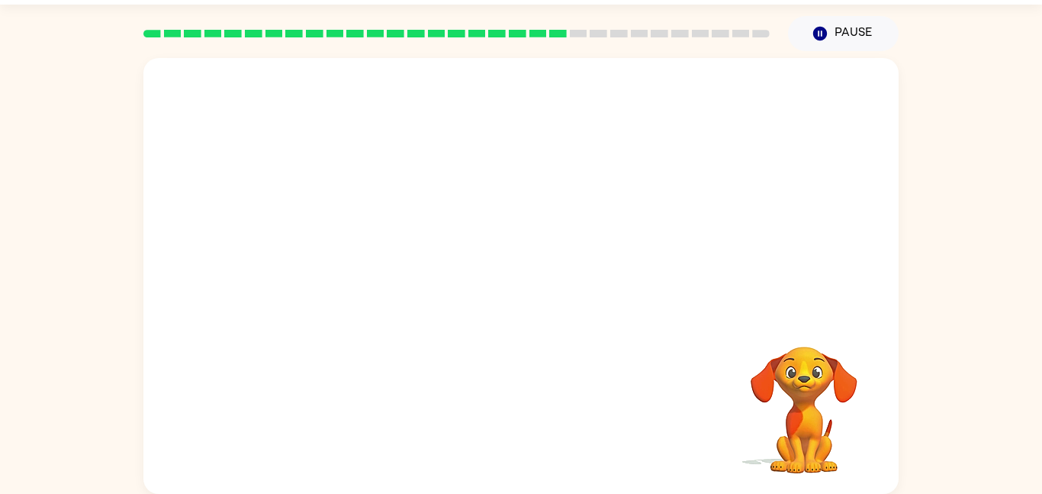
click at [378, 261] on video "Your browser must support playing .mp4 files to use Literably. Please try using…" at bounding box center [520, 186] width 755 height 256
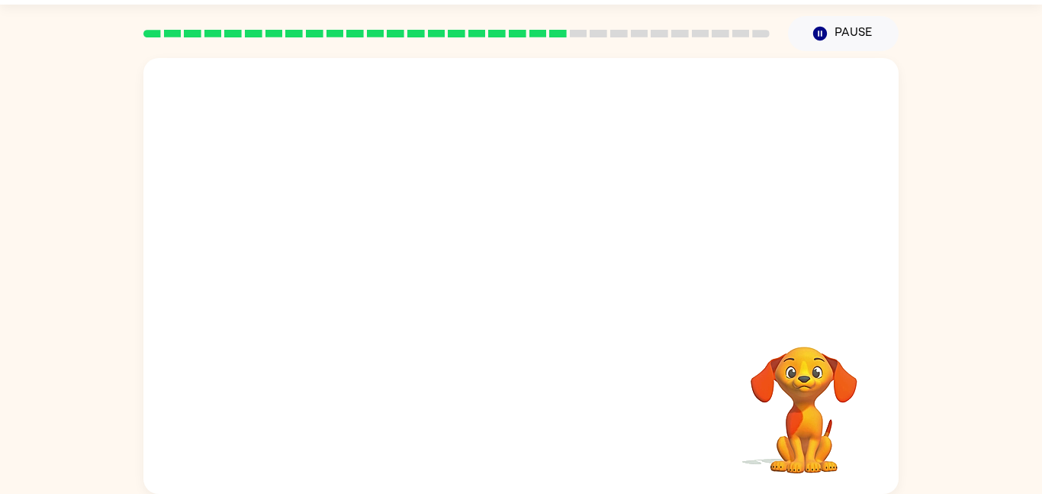
click at [378, 261] on video "Your browser must support playing .mp4 files to use Literably. Please try using…" at bounding box center [520, 186] width 755 height 256
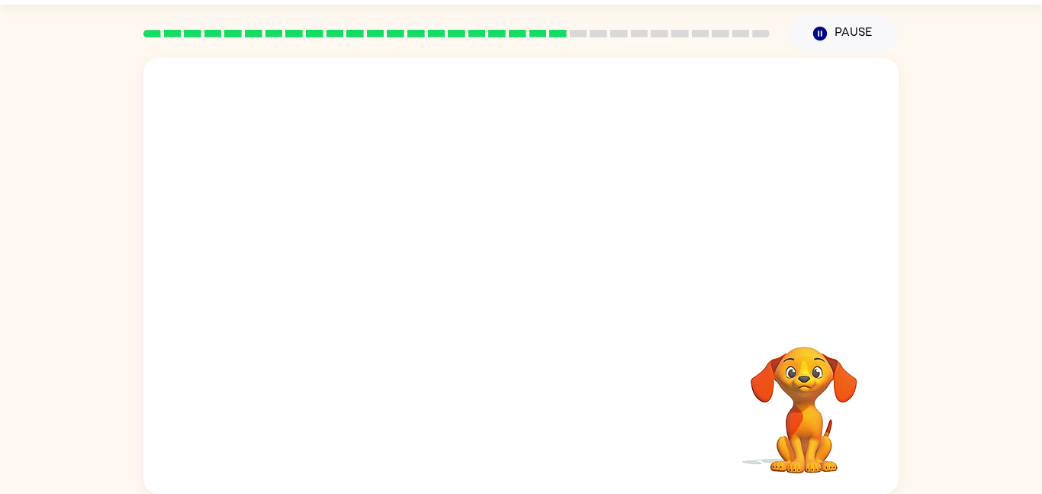
click at [378, 261] on video "Your browser must support playing .mp4 files to use Literably. Please try using…" at bounding box center [520, 186] width 755 height 256
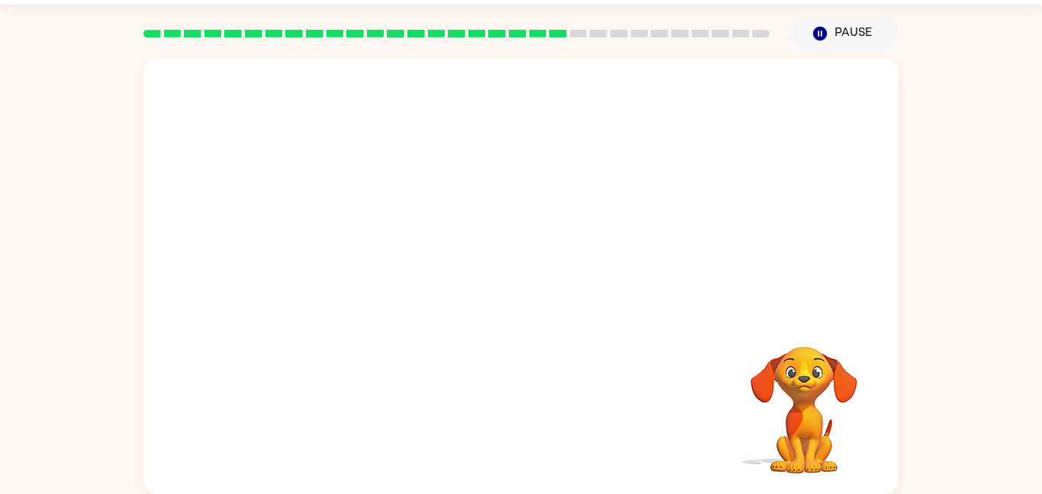
click at [378, 261] on video "Your browser must support playing .mp4 files to use Literably. Please try using…" at bounding box center [520, 186] width 755 height 256
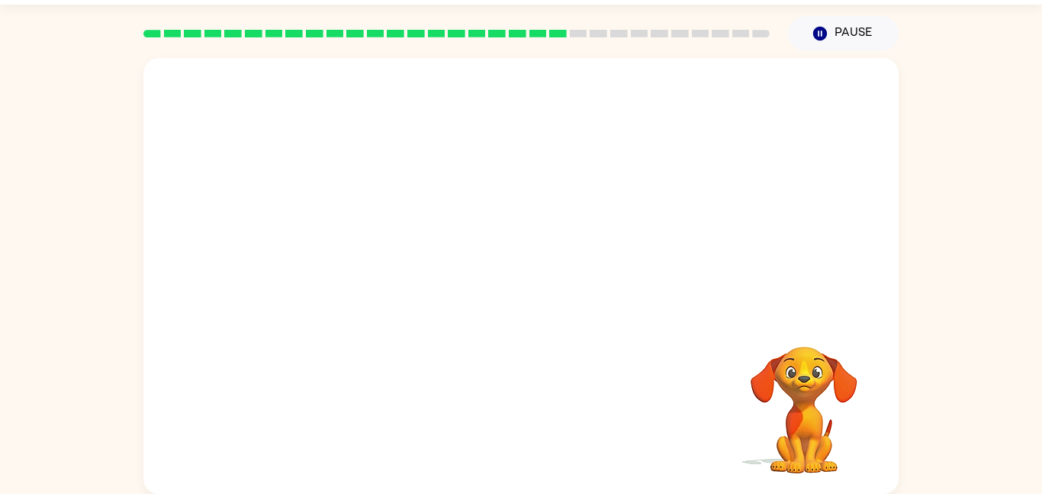
click at [378, 261] on video "Your browser must support playing .mp4 files to use Literably. Please try using…" at bounding box center [520, 186] width 755 height 256
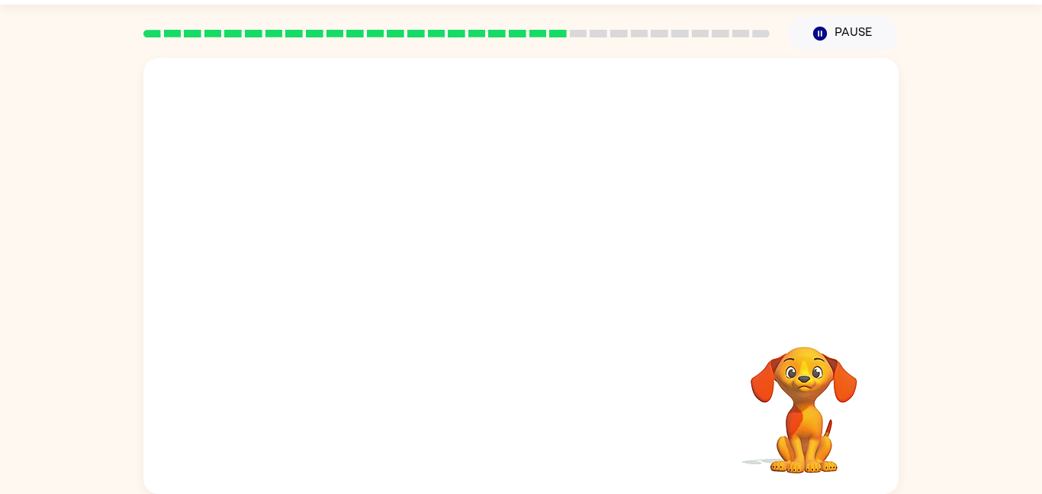
click at [378, 261] on video "Your browser must support playing .mp4 files to use Literably. Please try using…" at bounding box center [520, 186] width 755 height 256
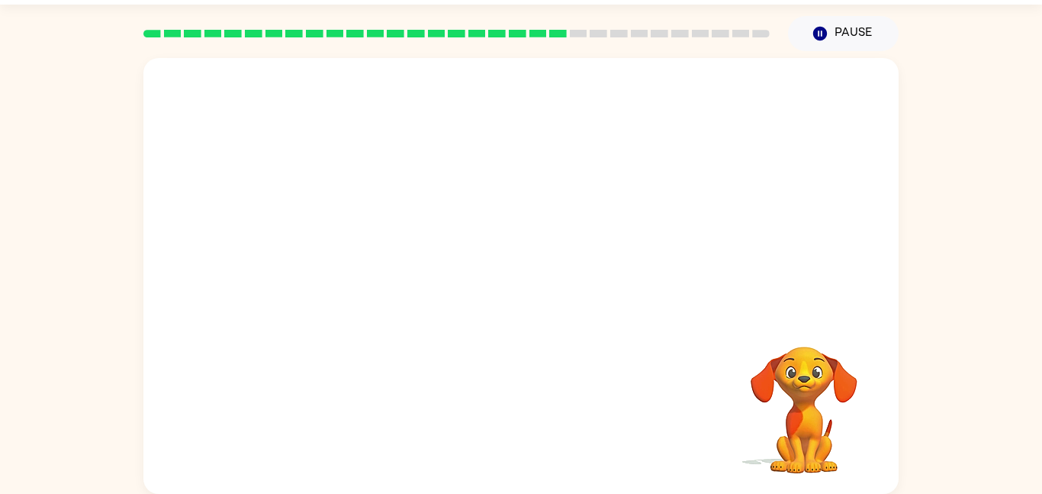
click at [378, 261] on video "Your browser must support playing .mp4 files to use Literably. Please try using…" at bounding box center [520, 186] width 755 height 256
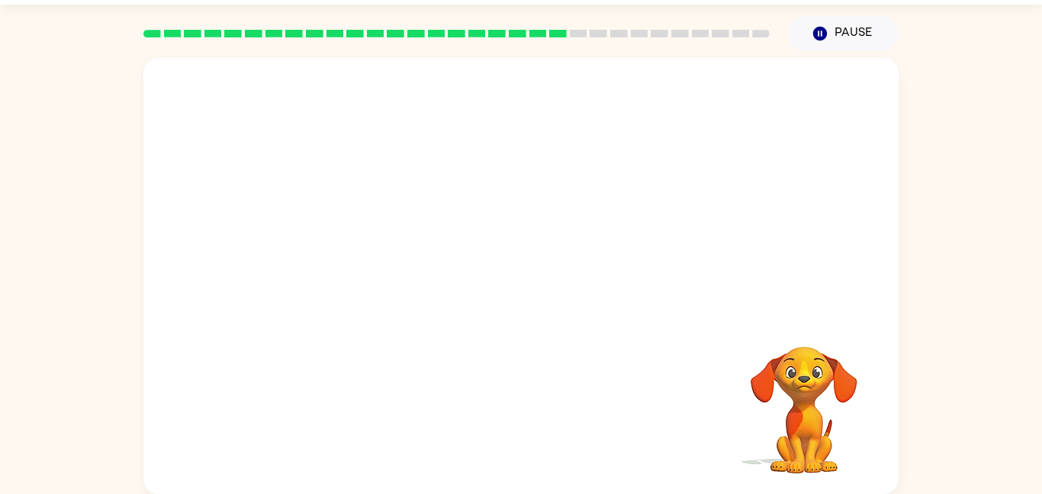
click at [378, 261] on video "Your browser must support playing .mp4 files to use Literably. Please try using…" at bounding box center [520, 186] width 755 height 256
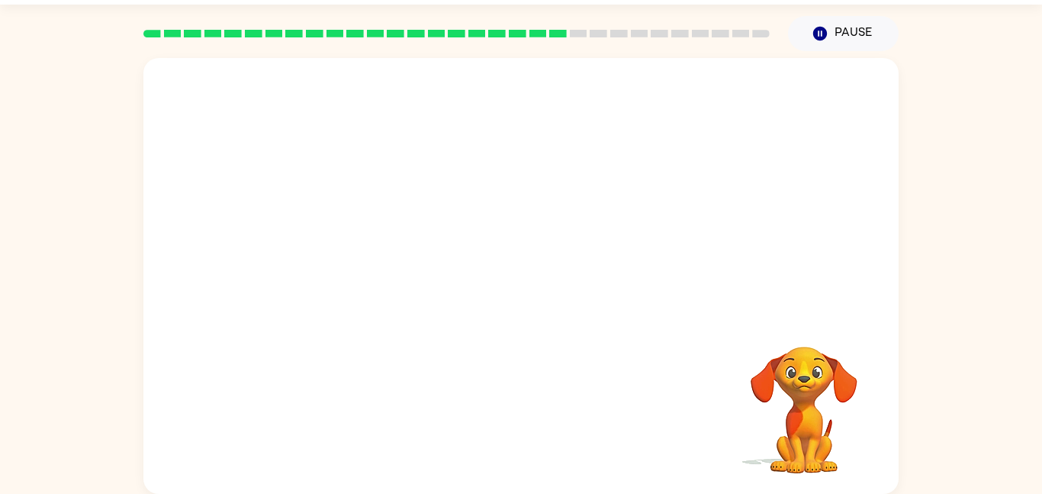
click at [378, 261] on video "Your browser must support playing .mp4 files to use Literably. Please try using…" at bounding box center [520, 186] width 755 height 256
click at [528, 293] on icon "button" at bounding box center [521, 283] width 27 height 27
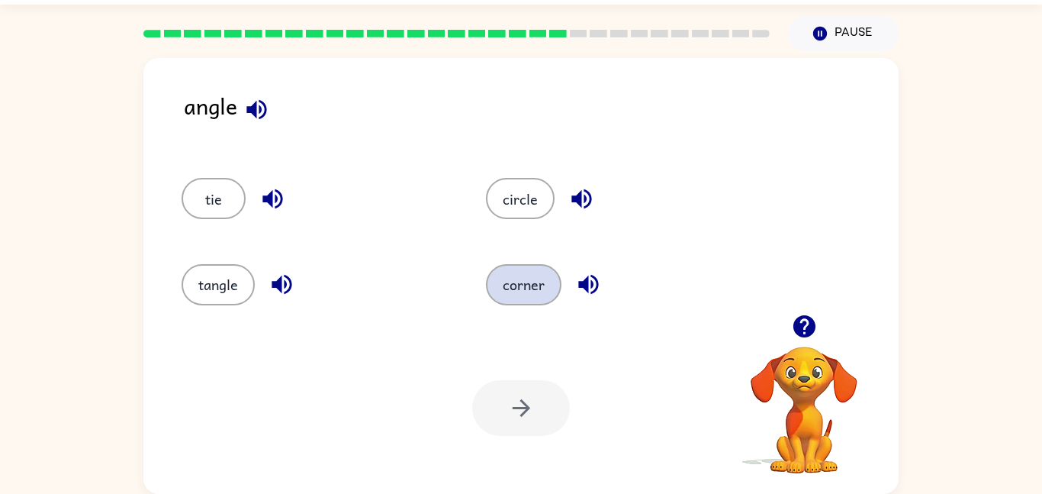
click at [519, 296] on button "corner" at bounding box center [524, 284] width 76 height 41
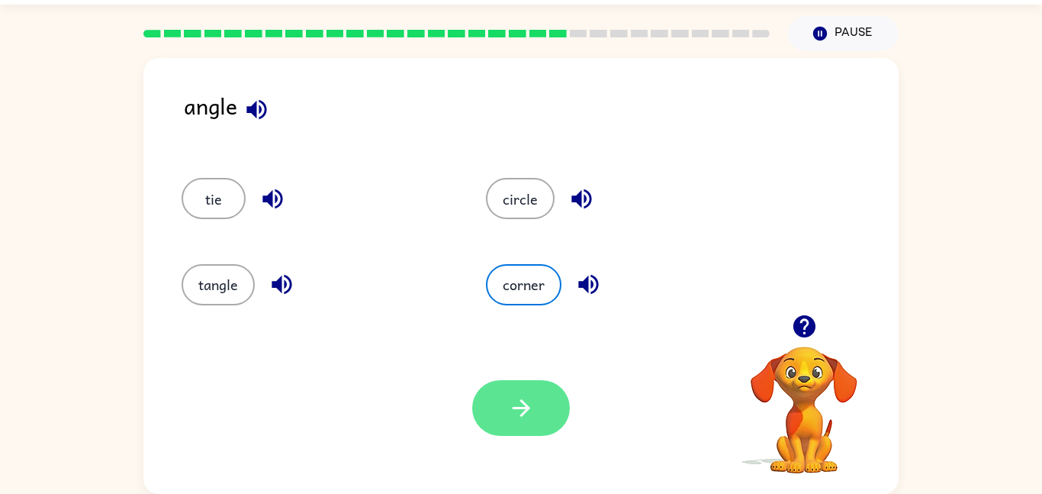
click at [535, 420] on button "button" at bounding box center [521, 408] width 98 height 56
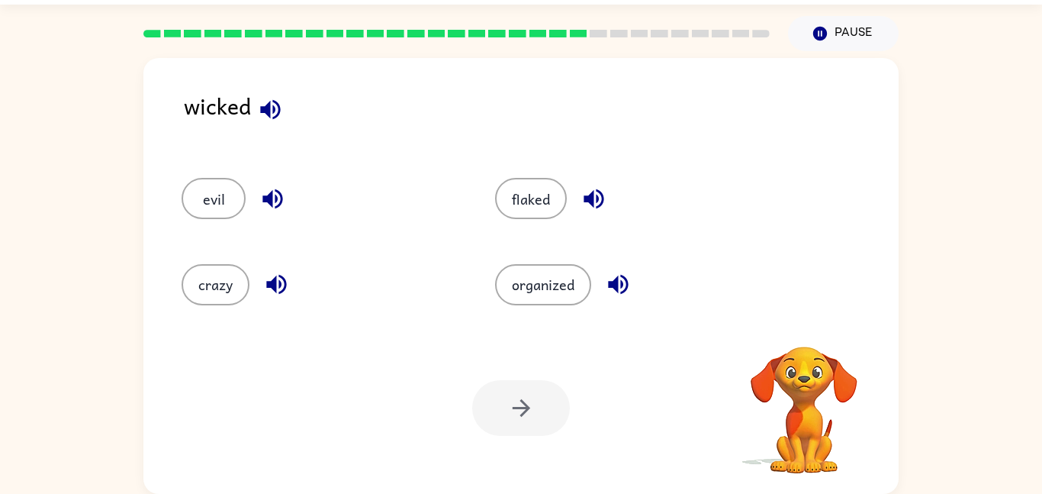
click at [520, 393] on div at bounding box center [521, 408] width 98 height 56
click at [807, 331] on icon "button" at bounding box center [804, 326] width 22 height 22
click at [807, 331] on video "Your browser must support playing .mp4 files to use Literably. Please try using…" at bounding box center [804, 399] width 153 height 153
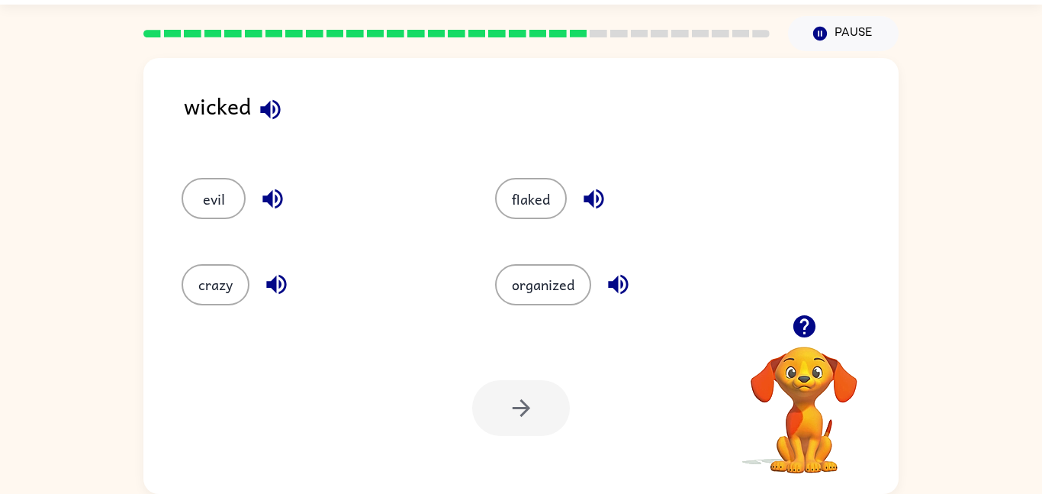
click at [807, 331] on icon "button" at bounding box center [804, 326] width 22 height 22
click at [807, 331] on video "Your browser must support playing .mp4 files to use Literably. Please try using…" at bounding box center [804, 399] width 153 height 153
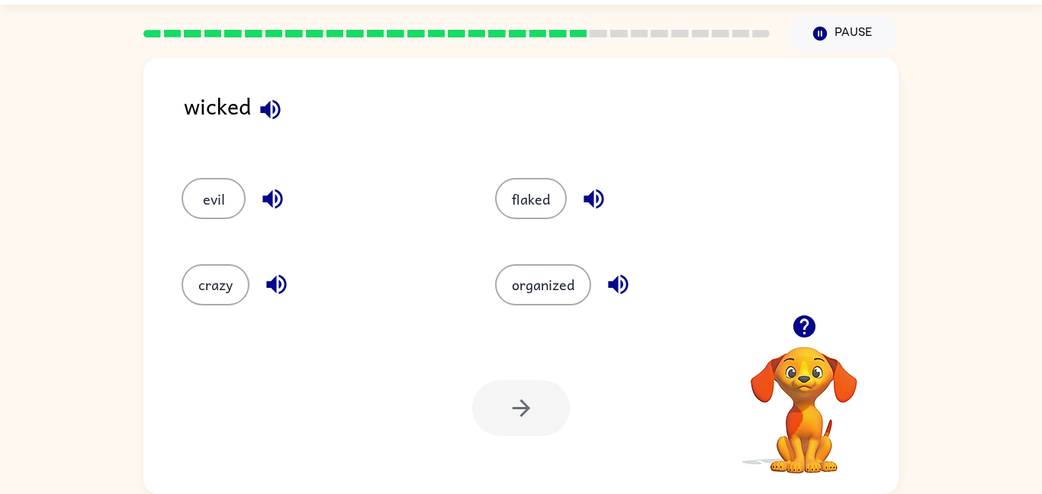
click at [807, 331] on icon "button" at bounding box center [804, 326] width 22 height 22
click at [807, 331] on video "Your browser must support playing .mp4 files to use Literably. Please try using…" at bounding box center [804, 399] width 153 height 153
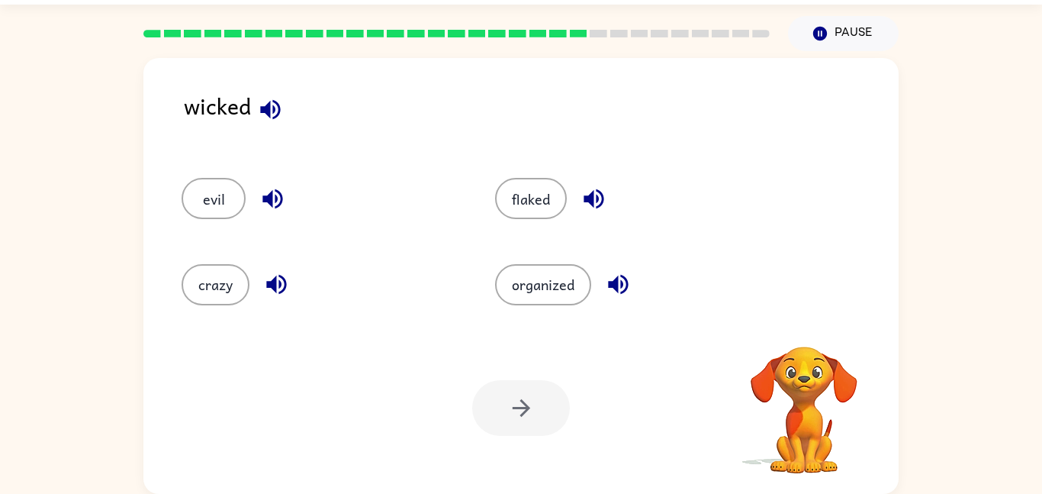
click at [807, 331] on video "Your browser must support playing .mp4 files to use Literably. Please try using…" at bounding box center [804, 399] width 153 height 153
click at [791, 434] on video "Your browser must support playing .mp4 files to use Literably. Please try using…" at bounding box center [804, 399] width 153 height 153
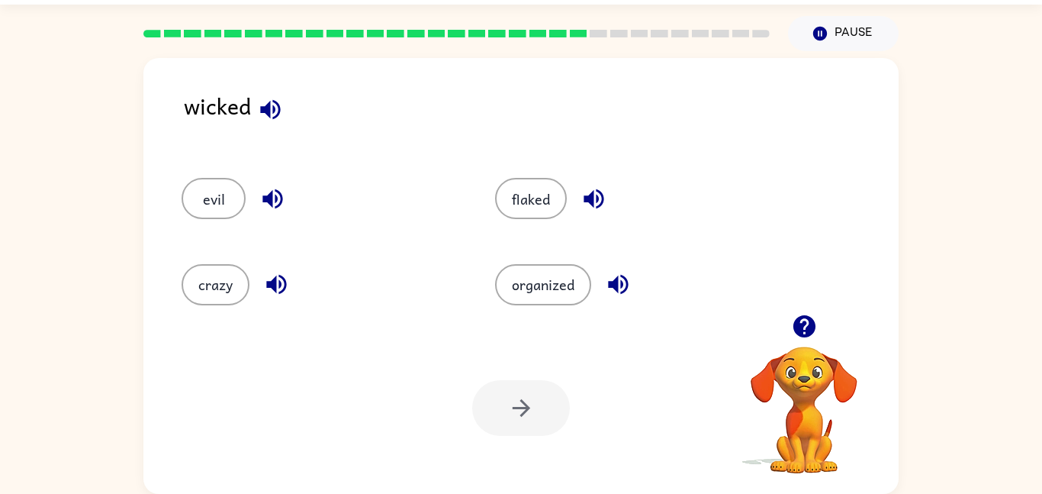
click at [791, 434] on video "Your browser must support playing .mp4 files to use Literably. Please try using…" at bounding box center [804, 399] width 153 height 153
click at [805, 362] on video "Your browser must support playing .mp4 files to use Literably. Please try using…" at bounding box center [804, 399] width 153 height 153
click at [804, 321] on icon "button" at bounding box center [804, 326] width 22 height 22
click at [804, 322] on div "Your browser must support playing .mp4 files to use Literably. Please try using…" at bounding box center [520, 408] width 755 height 172
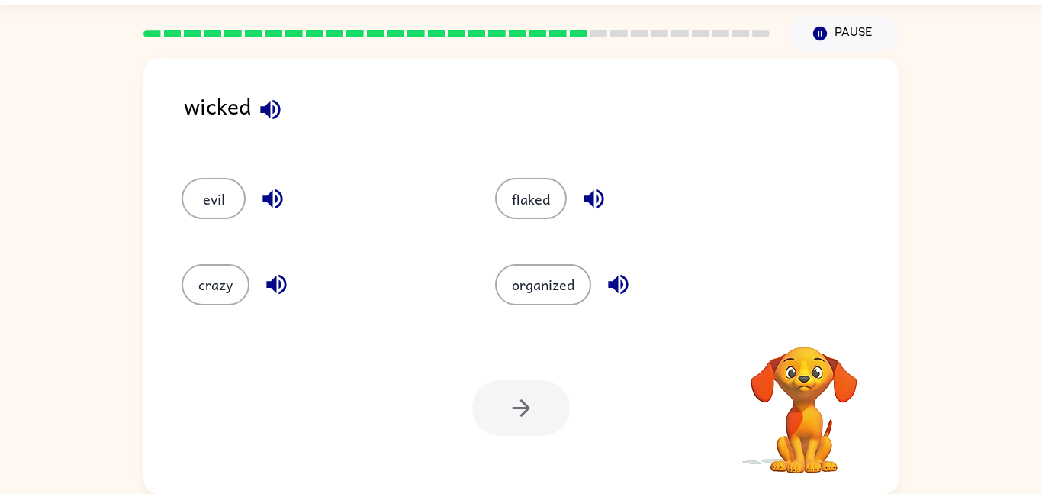
click at [804, 322] on div "Your browser must support playing .mp4 files to use Literably. Please try using…" at bounding box center [520, 408] width 755 height 172
click at [804, 321] on icon "button" at bounding box center [804, 326] width 22 height 22
click at [804, 322] on div "Your browser must support playing .mp4 files to use Literably. Please try using…" at bounding box center [520, 408] width 755 height 172
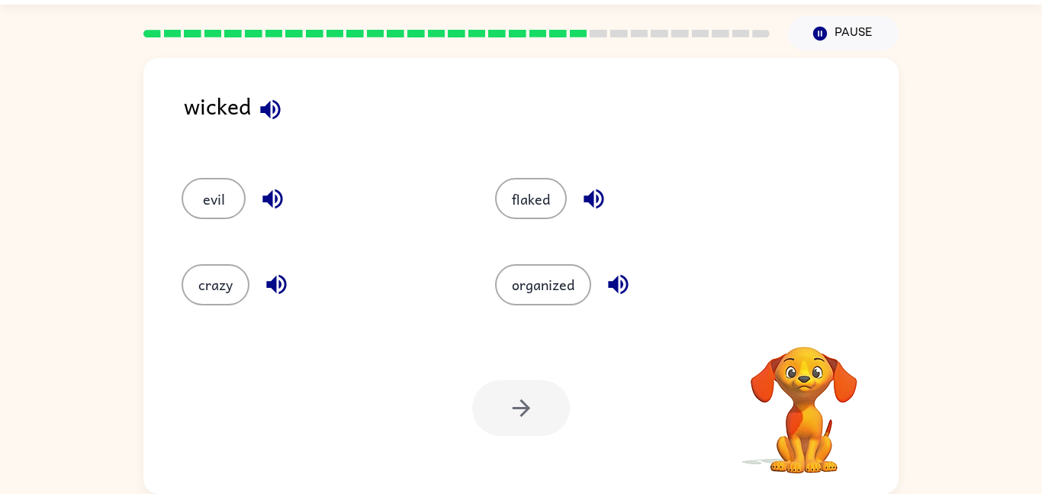
click at [804, 322] on div "Your browser must support playing .mp4 files to use Literably. Please try using…" at bounding box center [520, 408] width 755 height 172
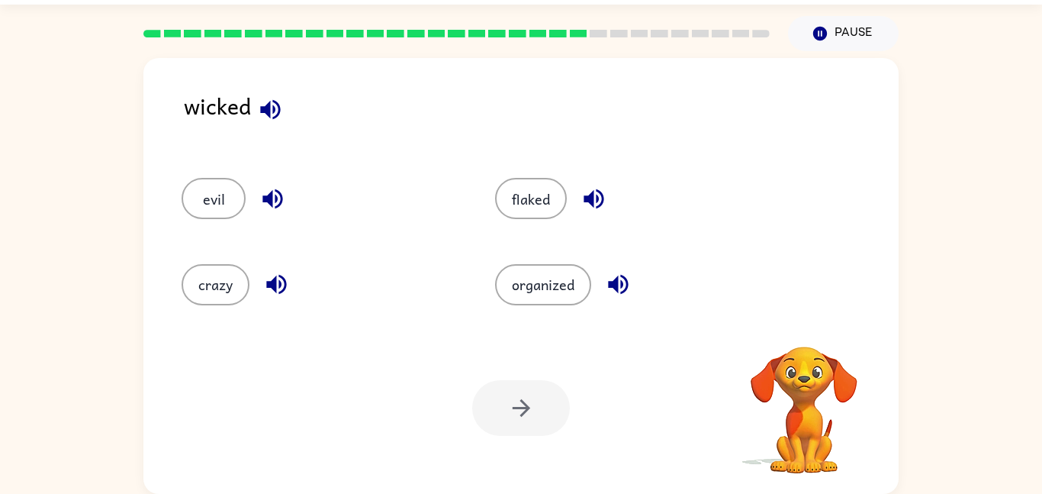
click at [804, 322] on div "Your browser must support playing .mp4 files to use Literably. Please try using…" at bounding box center [520, 408] width 755 height 172
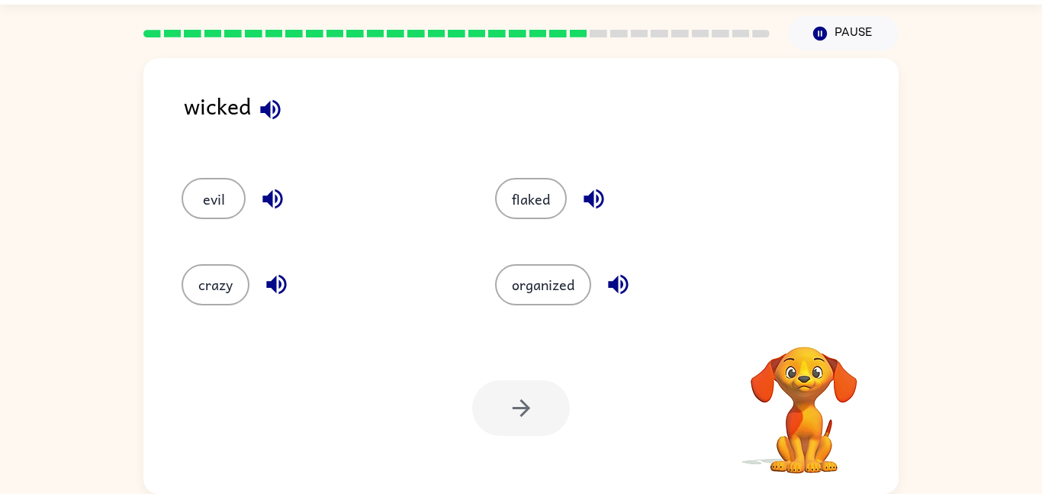
click at [804, 322] on div "Your browser must support playing .mp4 files to use Literably. Please try using…" at bounding box center [520, 408] width 755 height 172
click at [804, 321] on icon "button" at bounding box center [804, 326] width 22 height 22
click at [804, 322] on div "Your browser must support playing .mp4 files to use Literably. Please try using…" at bounding box center [520, 408] width 755 height 172
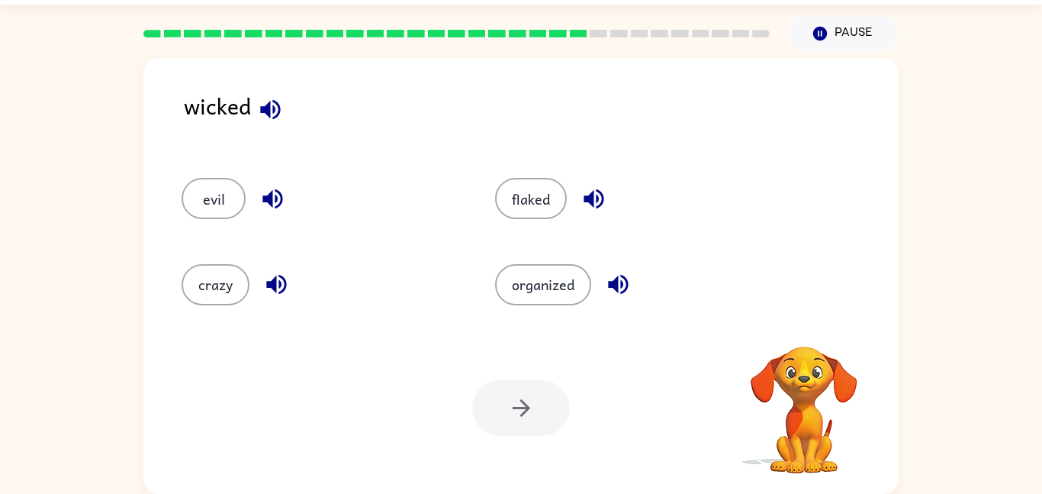
click at [804, 322] on div "Your browser must support playing .mp4 files to use Literably. Please try using…" at bounding box center [520, 408] width 755 height 172
click at [796, 329] on video "Your browser must support playing .mp4 files to use Literably. Please try using…" at bounding box center [804, 399] width 153 height 153
click at [796, 329] on icon "button" at bounding box center [804, 326] width 22 height 22
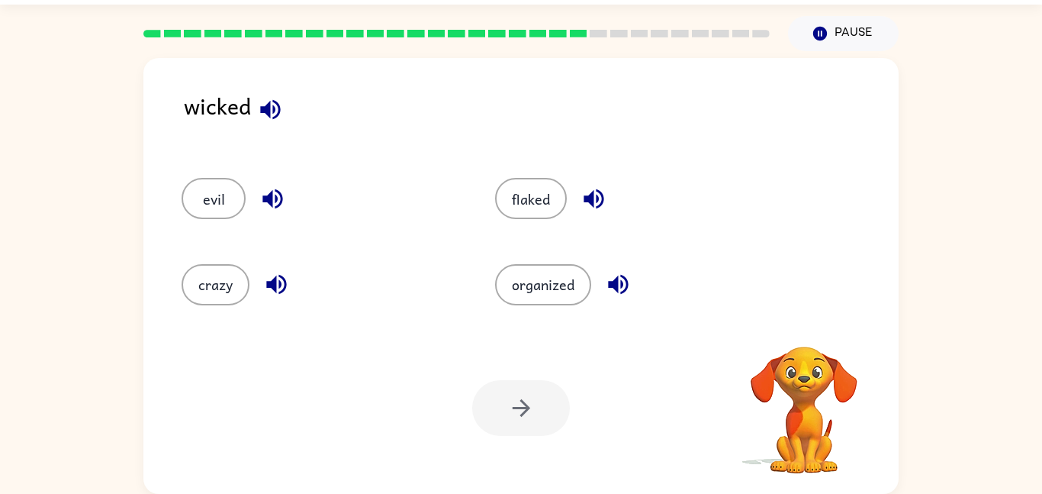
click at [796, 329] on video "Your browser must support playing .mp4 files to use Literably. Please try using…" at bounding box center [804, 399] width 153 height 153
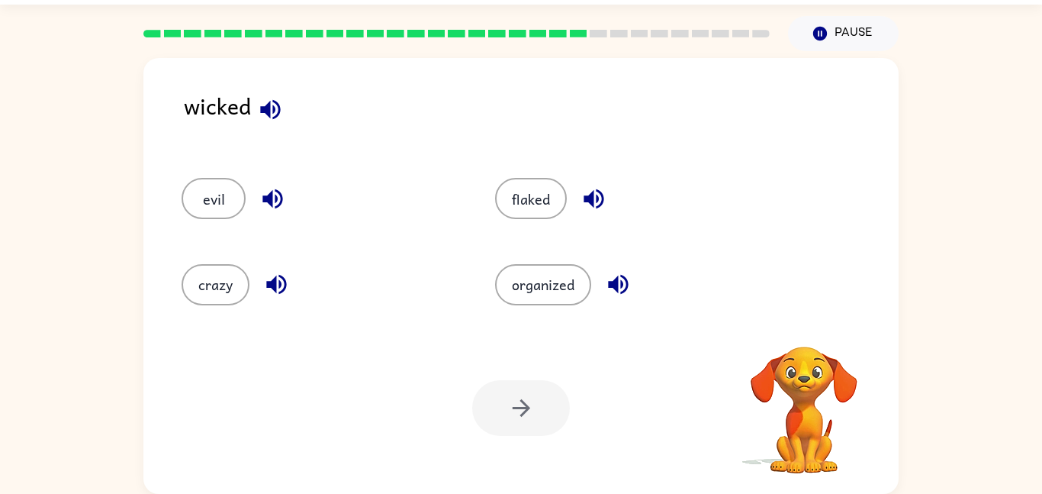
click at [796, 329] on video "Your browser must support playing .mp4 files to use Literably. Please try using…" at bounding box center [804, 399] width 153 height 153
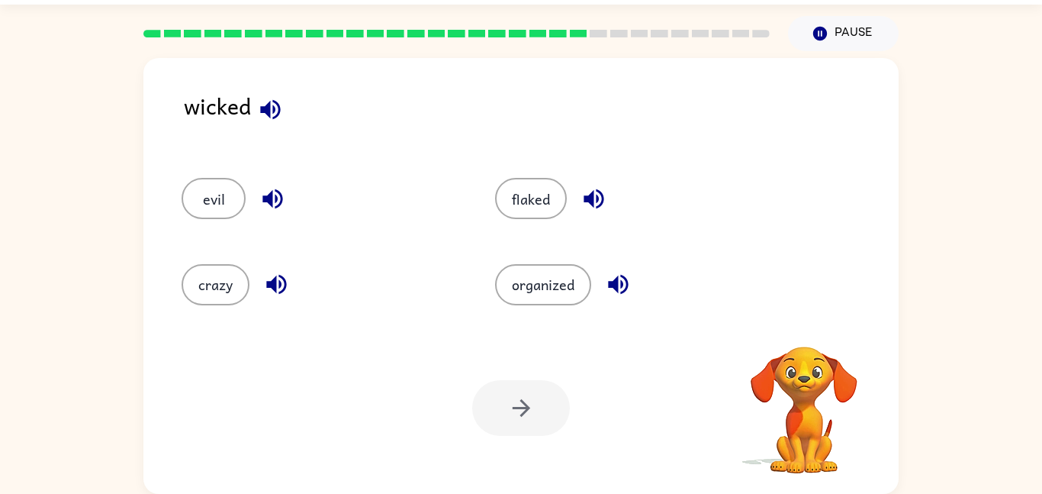
click at [796, 329] on video "Your browser must support playing .mp4 files to use Literably. Please try using…" at bounding box center [804, 399] width 153 height 153
click at [205, 269] on button "crazy" at bounding box center [216, 284] width 68 height 41
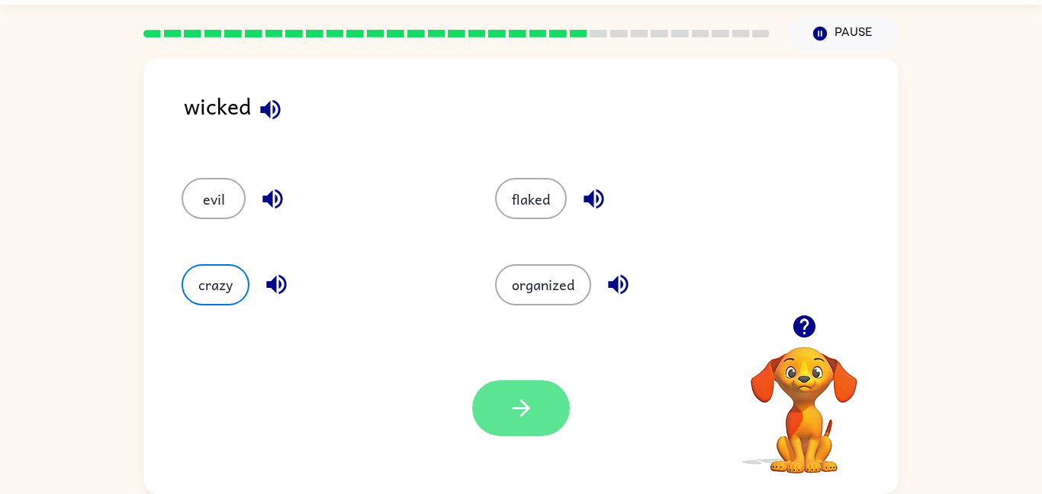
click at [489, 407] on button "button" at bounding box center [521, 408] width 98 height 56
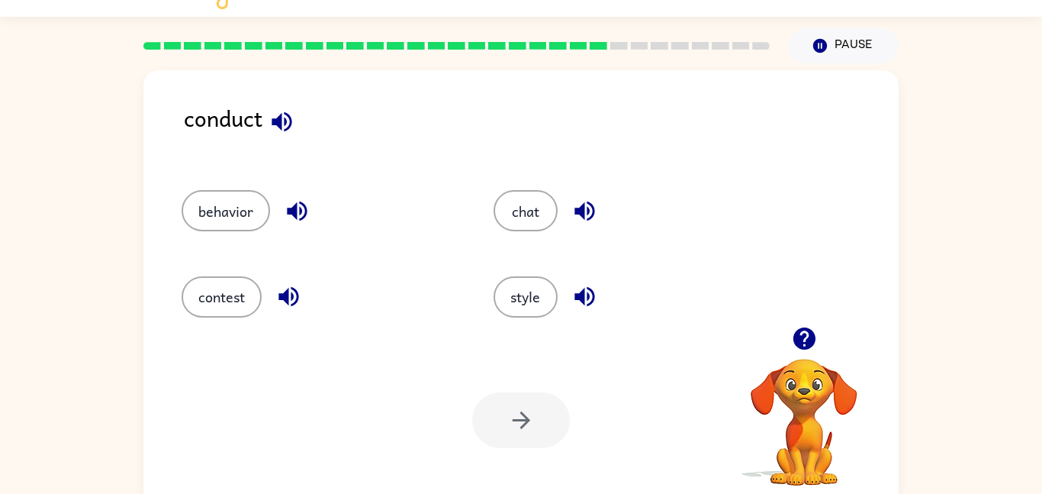
scroll to position [30, 0]
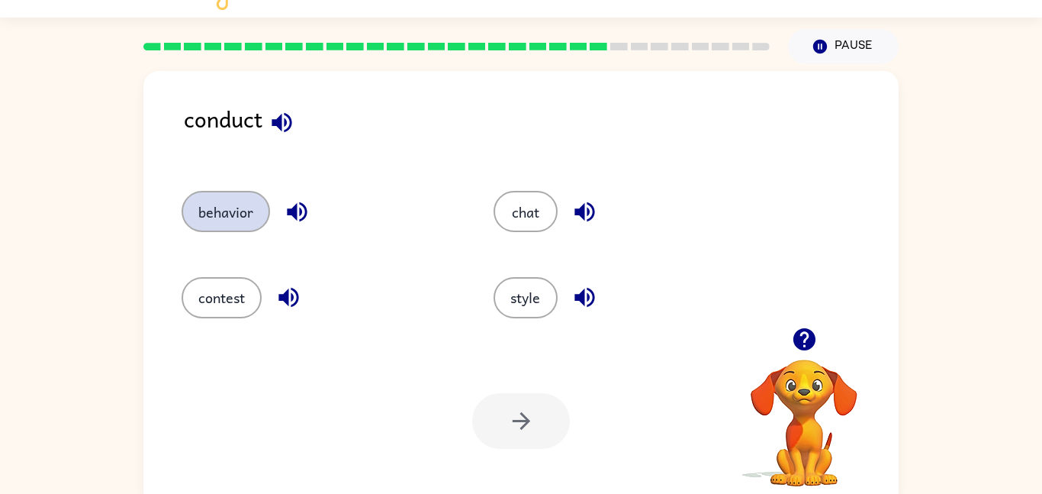
click at [222, 223] on button "behavior" at bounding box center [226, 211] width 89 height 41
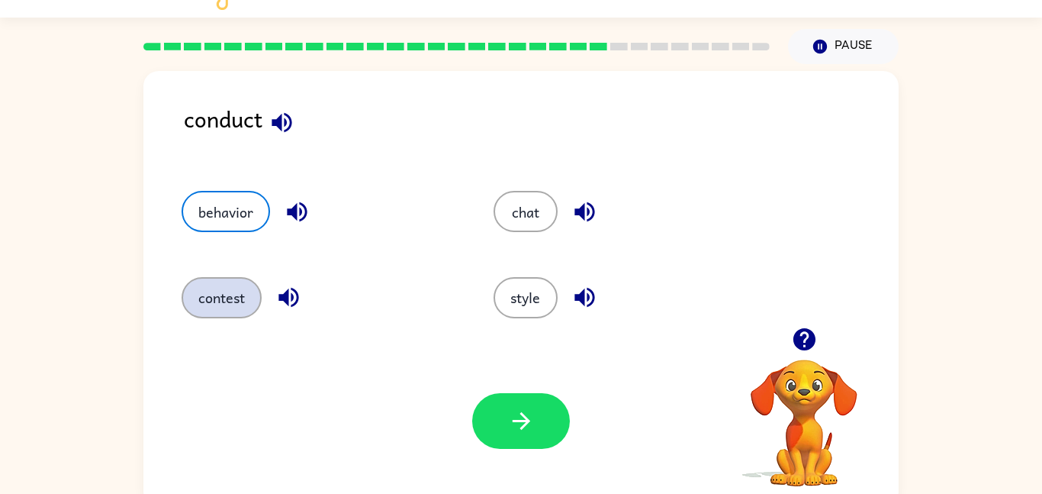
click at [240, 291] on button "contest" at bounding box center [222, 297] width 80 height 41
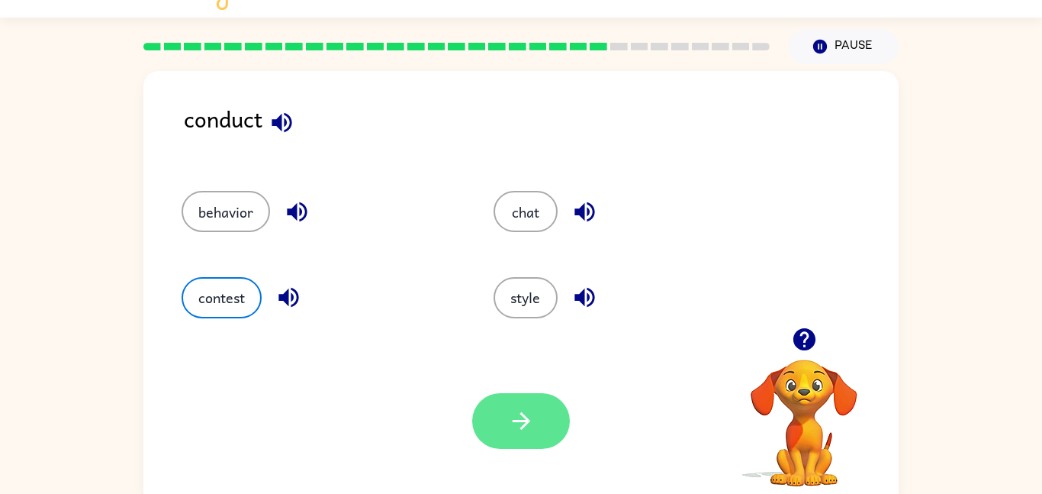
click at [517, 398] on button "button" at bounding box center [521, 421] width 98 height 56
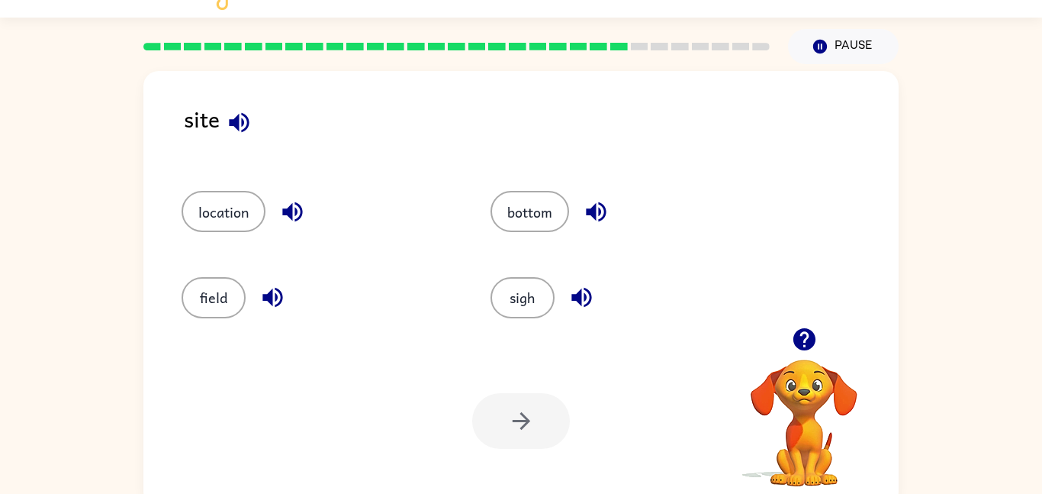
click at [223, 243] on div "location" at bounding box center [307, 204] width 309 height 85
click at [221, 208] on button "location" at bounding box center [224, 211] width 84 height 41
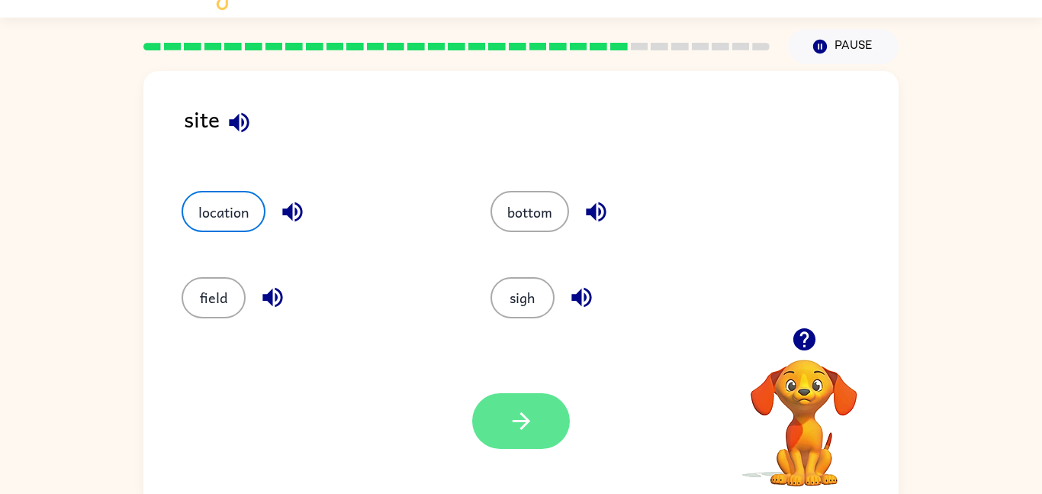
click at [502, 431] on button "button" at bounding box center [521, 421] width 98 height 56
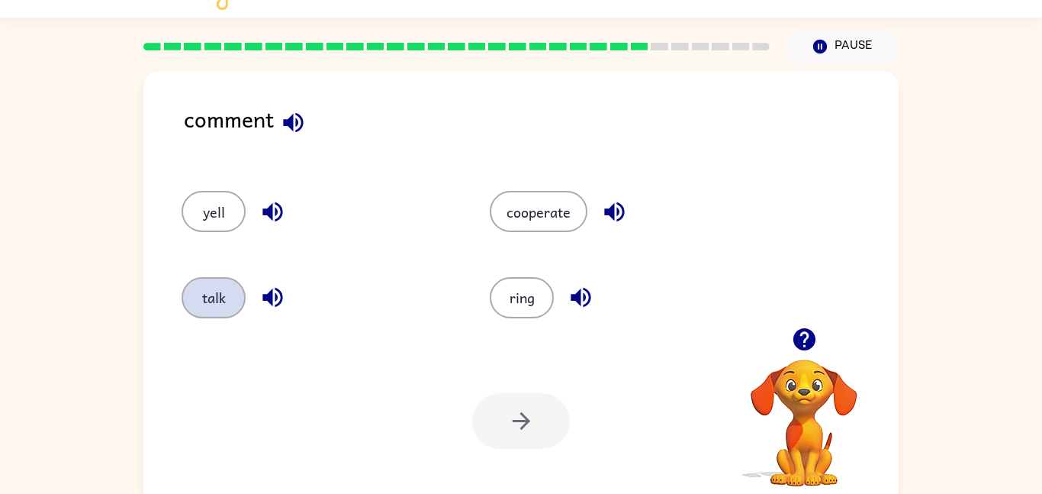
click at [205, 277] on button "talk" at bounding box center [214, 297] width 64 height 41
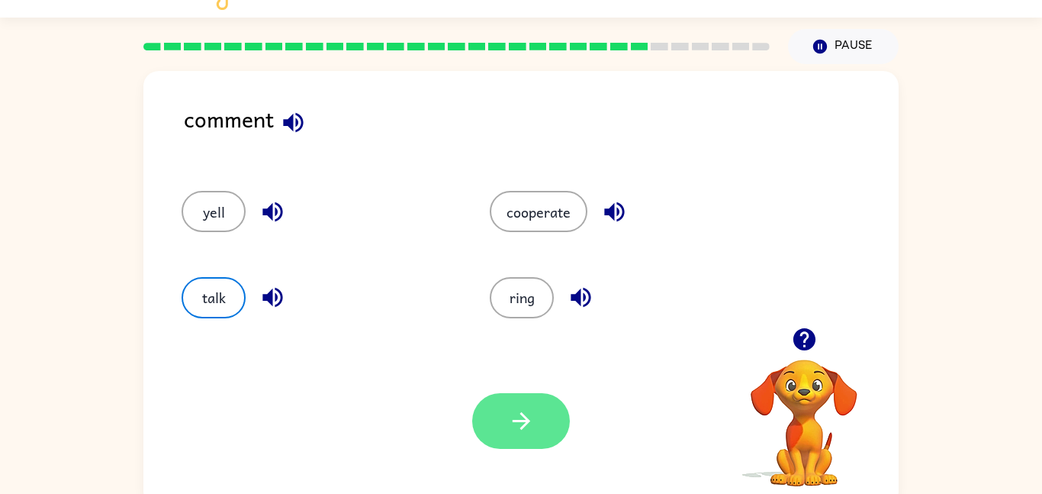
click at [536, 432] on button "button" at bounding box center [521, 421] width 98 height 56
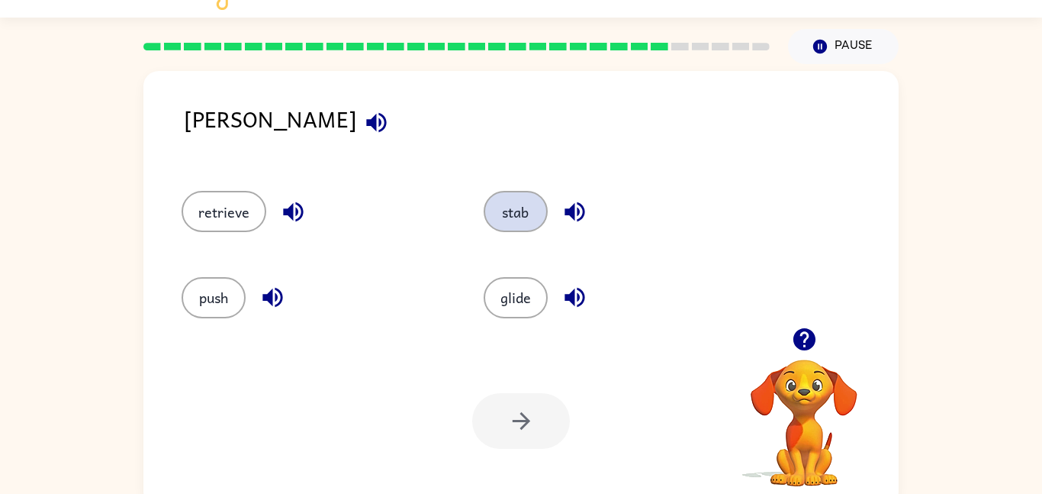
click at [542, 211] on button "stab" at bounding box center [516, 211] width 64 height 41
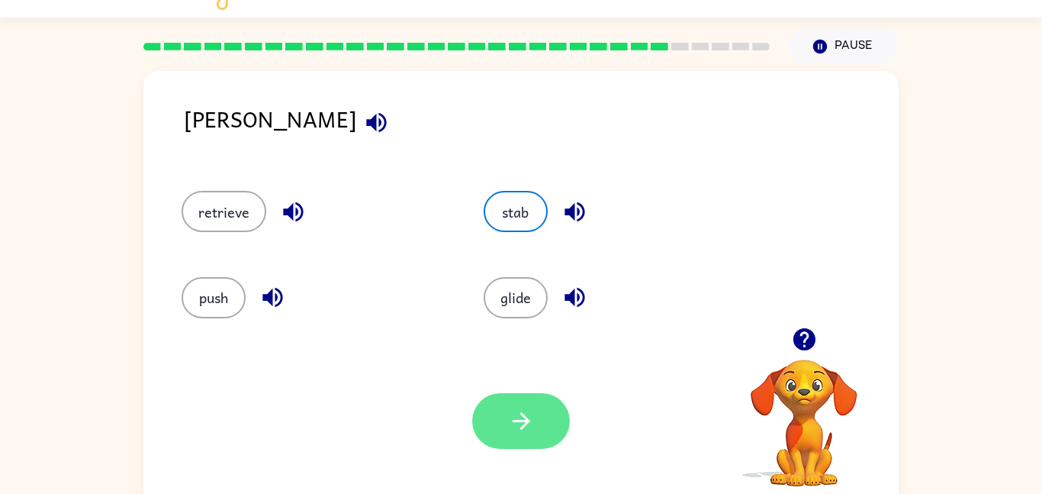
click at [499, 407] on button "button" at bounding box center [521, 421] width 98 height 56
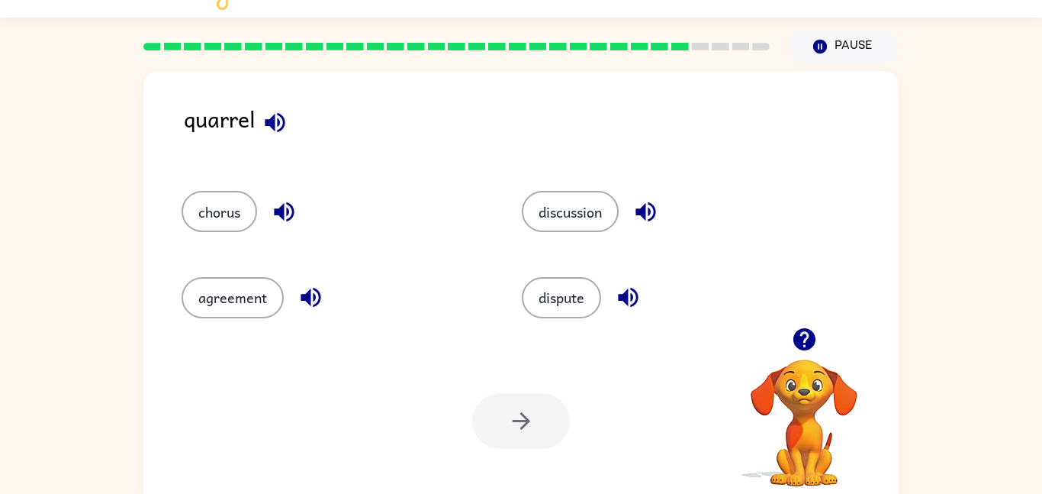
click at [286, 124] on icon "button" at bounding box center [275, 122] width 27 height 27
click at [285, 220] on icon "button" at bounding box center [284, 212] width 20 height 20
click at [253, 224] on button "chorus" at bounding box center [220, 211] width 76 height 41
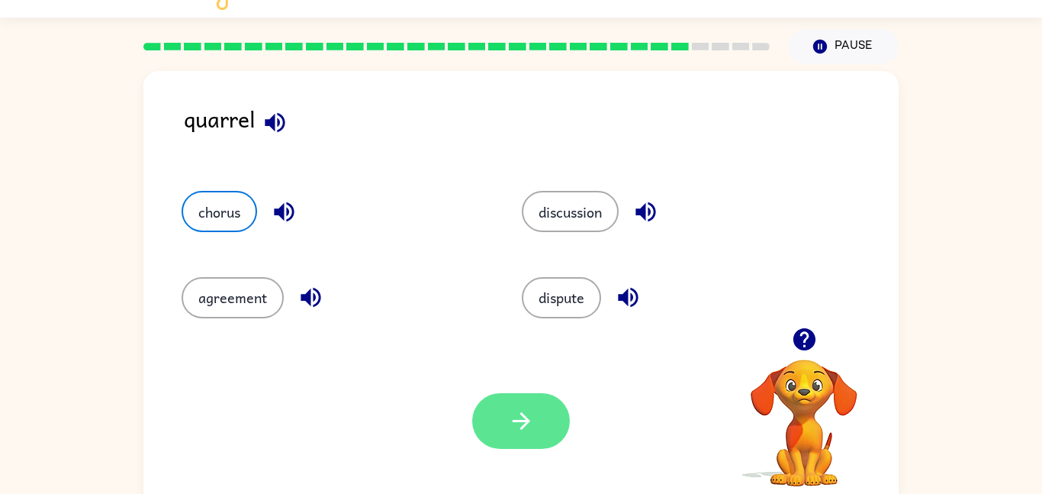
click at [520, 426] on icon "button" at bounding box center [521, 420] width 27 height 27
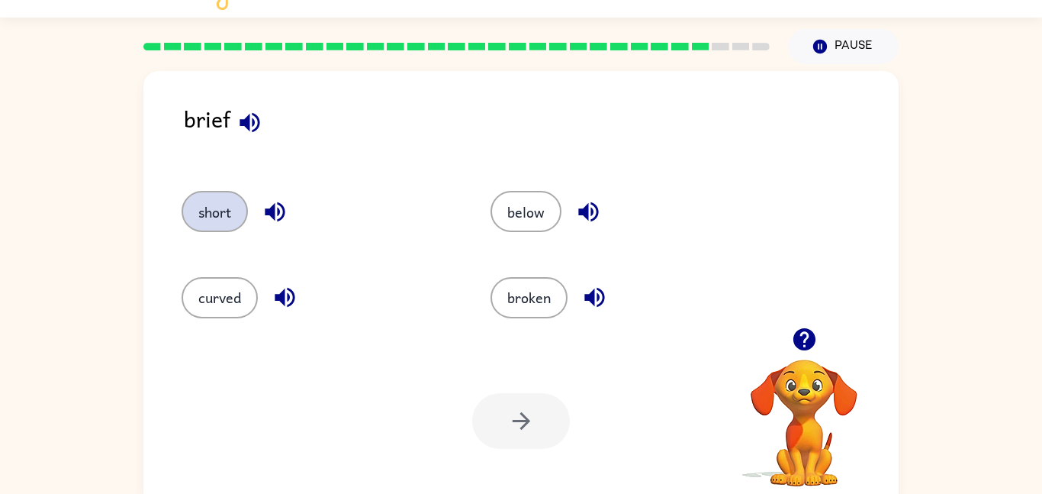
click at [227, 199] on button "short" at bounding box center [215, 211] width 66 height 41
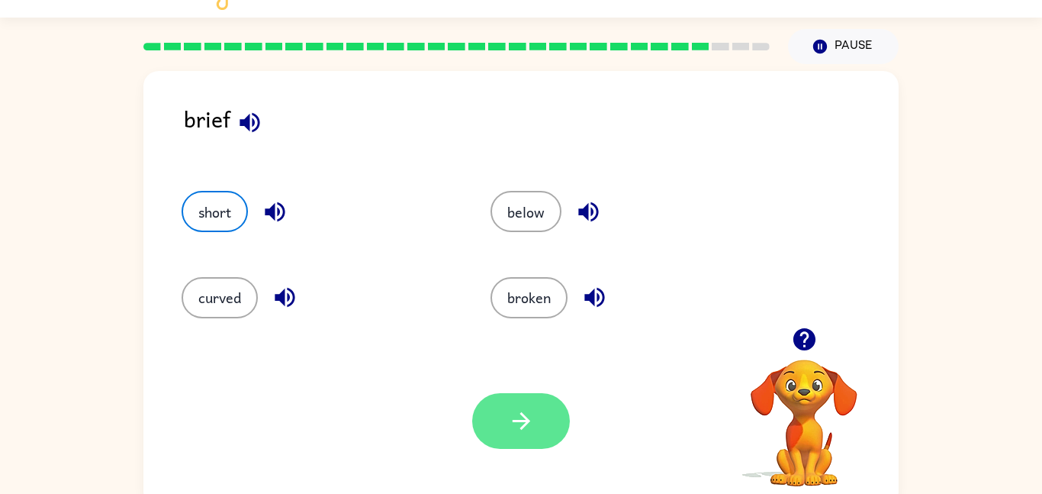
click at [540, 421] on button "button" at bounding box center [521, 421] width 98 height 56
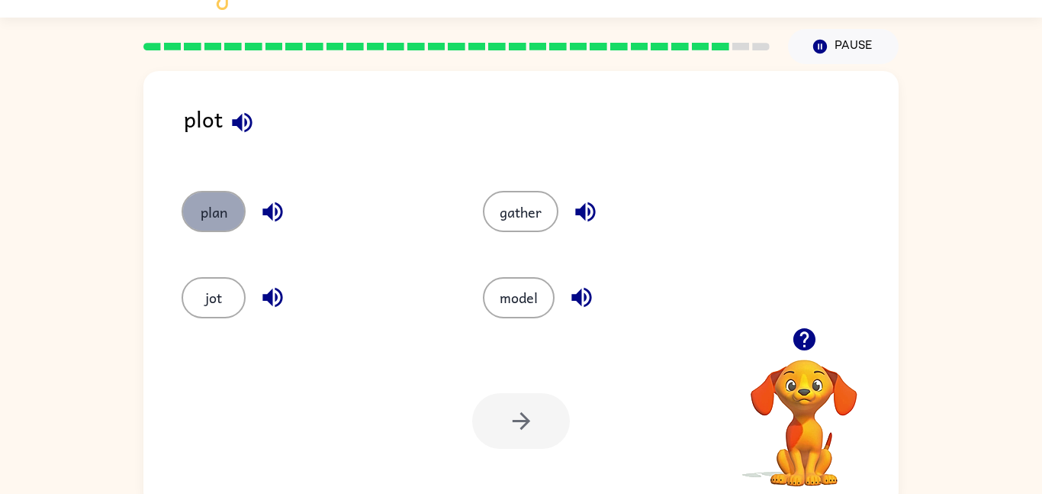
click at [224, 198] on button "plan" at bounding box center [214, 211] width 64 height 41
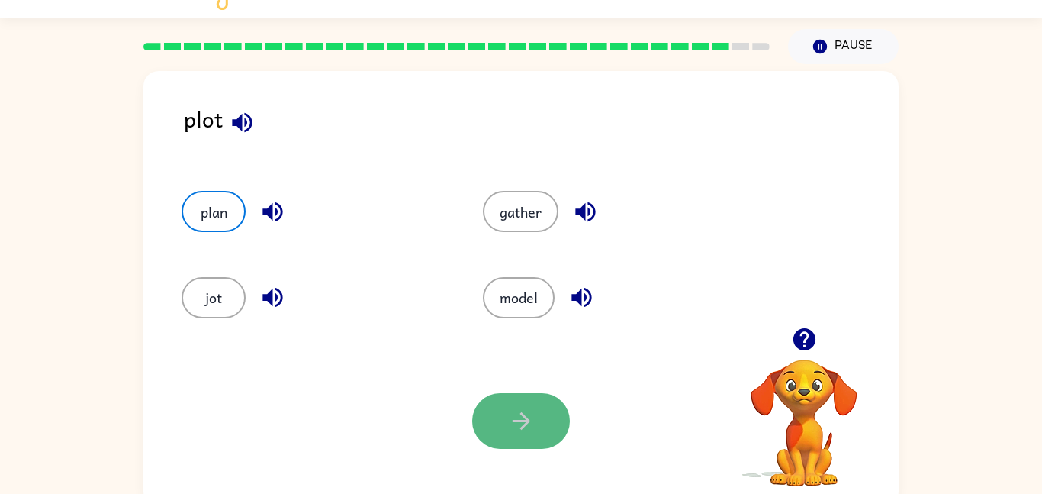
click at [495, 443] on button "button" at bounding box center [521, 421] width 98 height 56
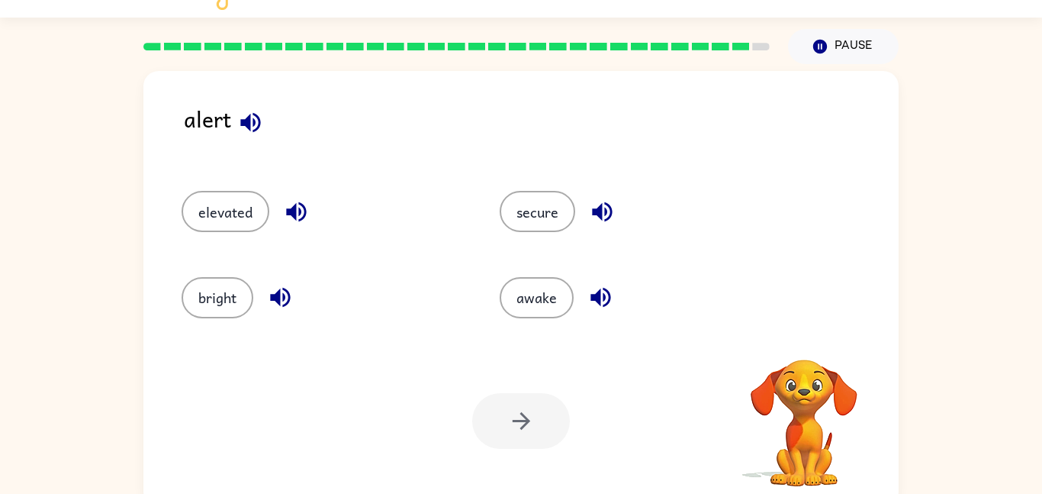
click at [808, 281] on div "elevated secure bright awake" at bounding box center [521, 247] width 725 height 159
click at [768, 359] on video "Your browser must support playing .mp4 files to use Literably. Please try using…" at bounding box center [804, 412] width 153 height 153
click at [810, 350] on icon "button" at bounding box center [804, 339] width 27 height 27
click at [810, 350] on video "Your browser must support playing .mp4 files to use Literably. Please try using…" at bounding box center [804, 412] width 153 height 153
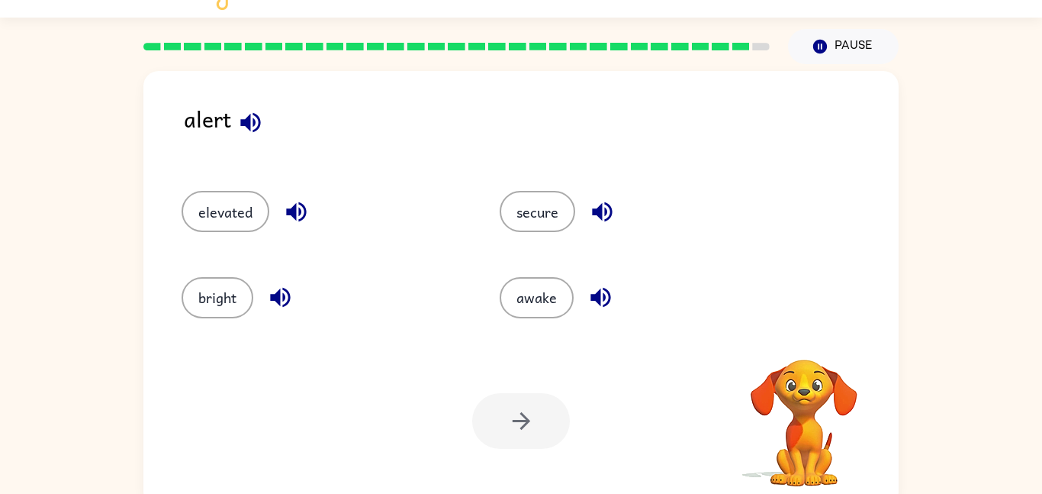
click at [810, 350] on video "Your browser must support playing .mp4 files to use Literably. Please try using…" at bounding box center [804, 412] width 153 height 153
click at [810, 350] on icon "button" at bounding box center [804, 339] width 27 height 27
click at [809, 352] on icon "button" at bounding box center [804, 339] width 27 height 27
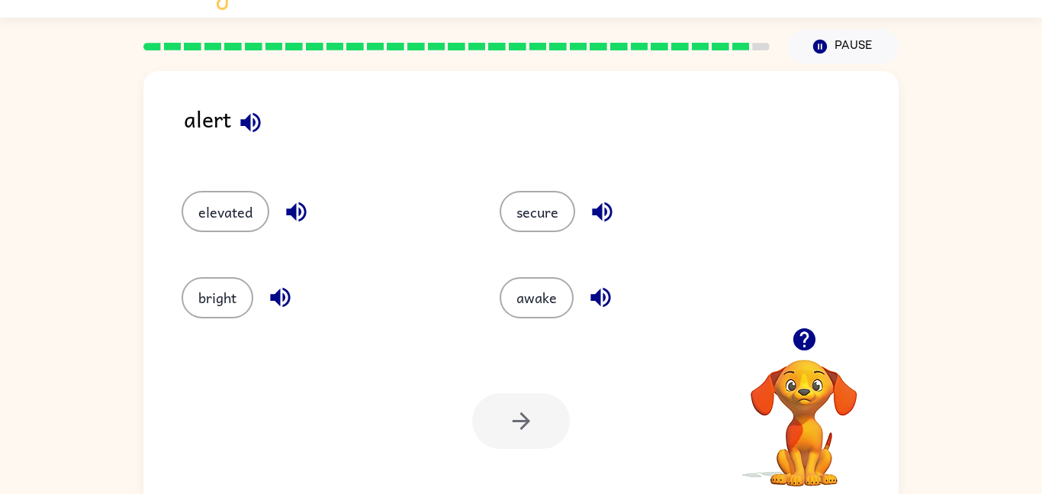
click at [809, 352] on icon "button" at bounding box center [804, 339] width 27 height 27
click at [807, 352] on icon "button" at bounding box center [804, 339] width 27 height 27
click at [798, 339] on icon "button" at bounding box center [804, 339] width 22 height 22
click at [798, 339] on video "Your browser must support playing .mp4 files to use Literably. Please try using…" at bounding box center [804, 412] width 153 height 153
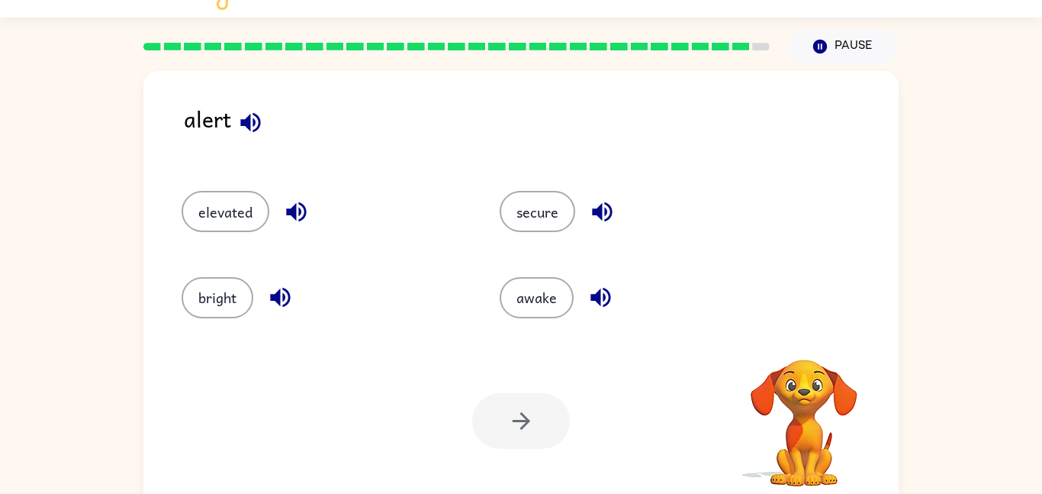
click at [798, 339] on video "Your browser must support playing .mp4 files to use Literably. Please try using…" at bounding box center [804, 412] width 153 height 153
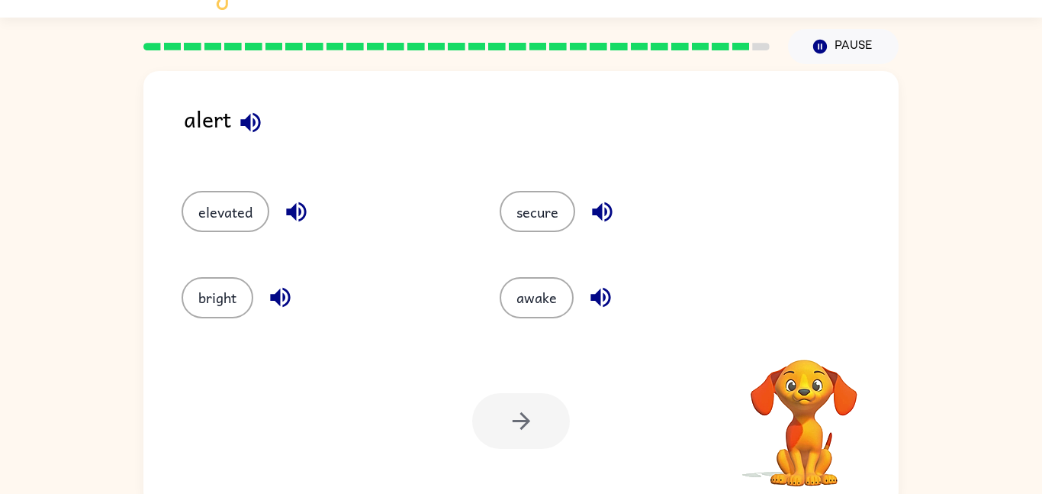
click at [798, 339] on video "Your browser must support playing .mp4 files to use Literably. Please try using…" at bounding box center [804, 412] width 153 height 153
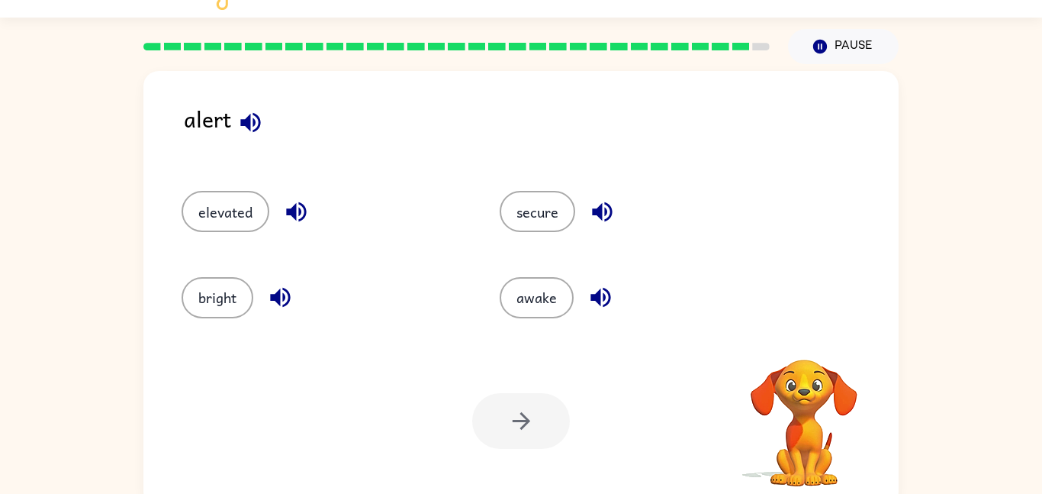
click at [798, 339] on video "Your browser must support playing .mp4 files to use Literably. Please try using…" at bounding box center [804, 412] width 153 height 153
click at [798, 339] on icon "button" at bounding box center [804, 339] width 22 height 22
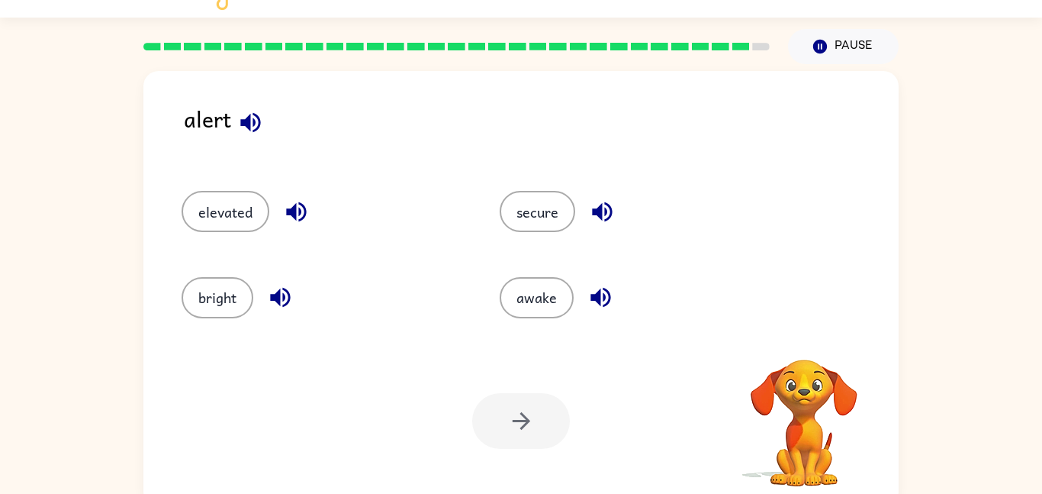
click at [798, 339] on video "Your browser must support playing .mp4 files to use Literably. Please try using…" at bounding box center [804, 412] width 153 height 153
click at [804, 337] on icon "button" at bounding box center [804, 339] width 22 height 22
click at [804, 337] on video "Your browser must support playing .mp4 files to use Literably. Please try using…" at bounding box center [804, 412] width 153 height 153
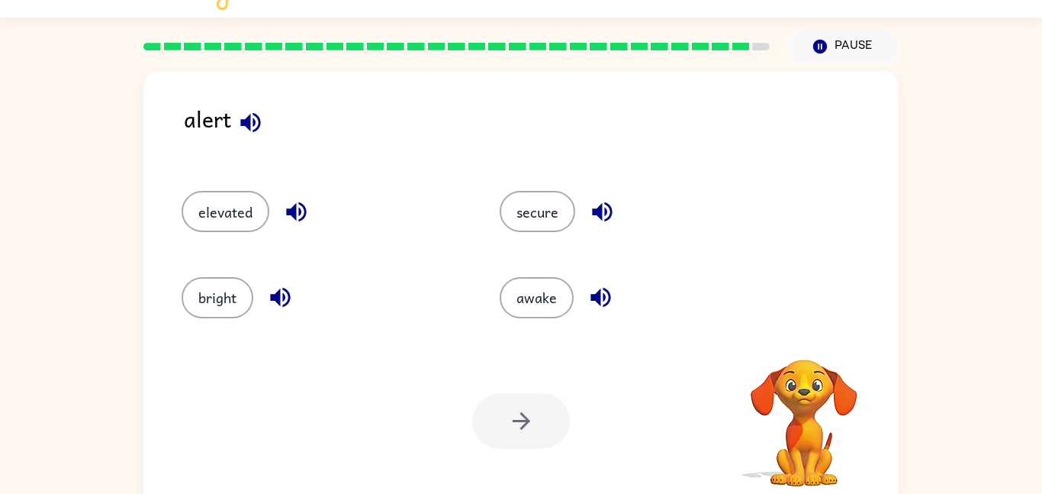
click at [804, 337] on video "Your browser must support playing .mp4 files to use Literably. Please try using…" at bounding box center [804, 412] width 153 height 153
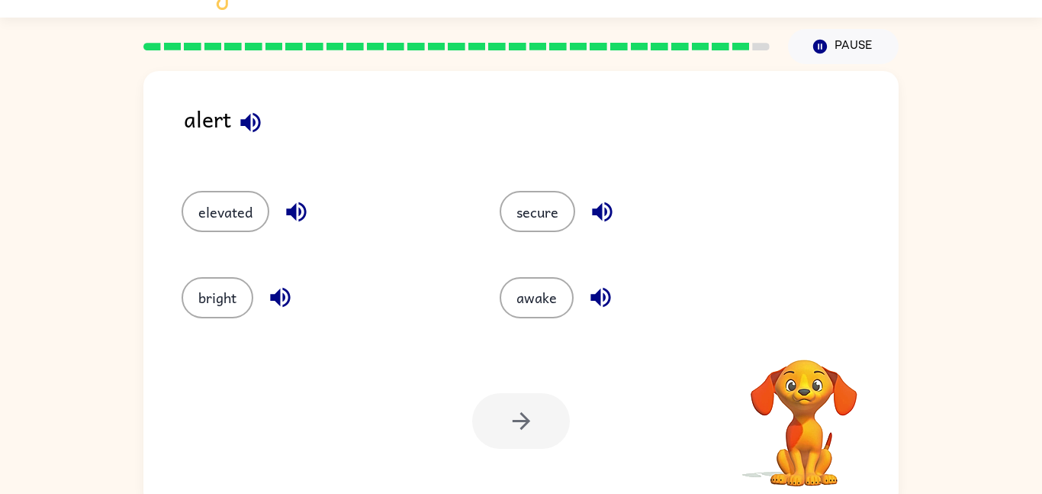
click at [804, 337] on video "Your browser must support playing .mp4 files to use Literably. Please try using…" at bounding box center [804, 412] width 153 height 153
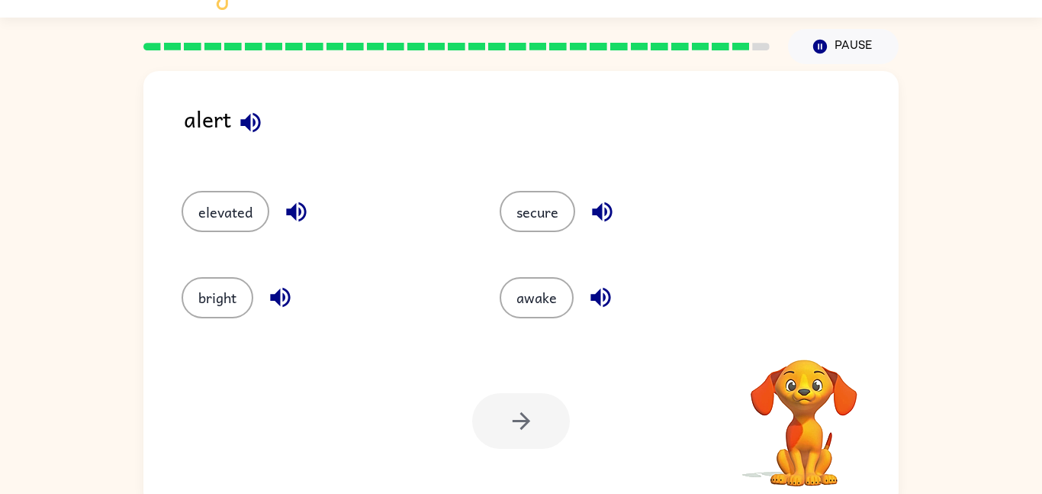
click at [804, 337] on video "Your browser must support playing .mp4 files to use Literably. Please try using…" at bounding box center [804, 412] width 153 height 153
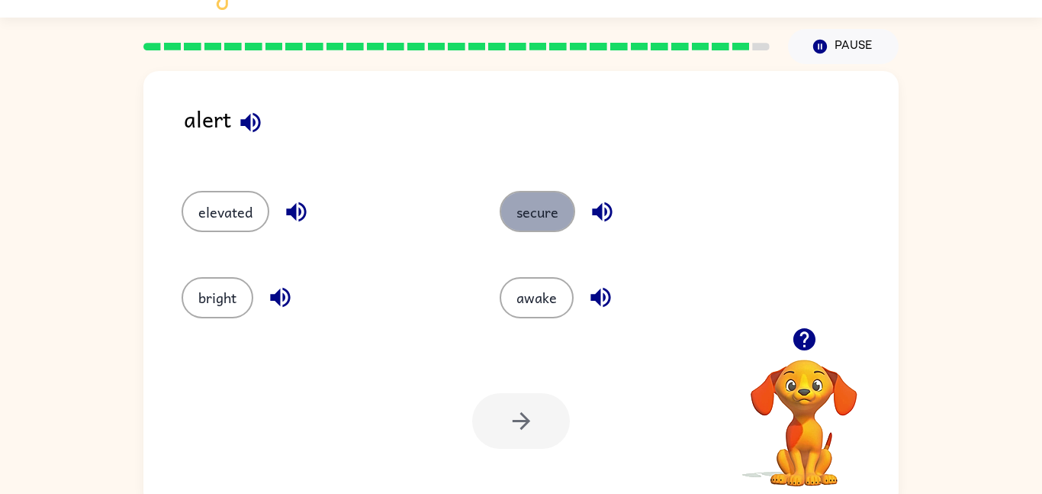
click at [558, 204] on button "secure" at bounding box center [538, 211] width 76 height 41
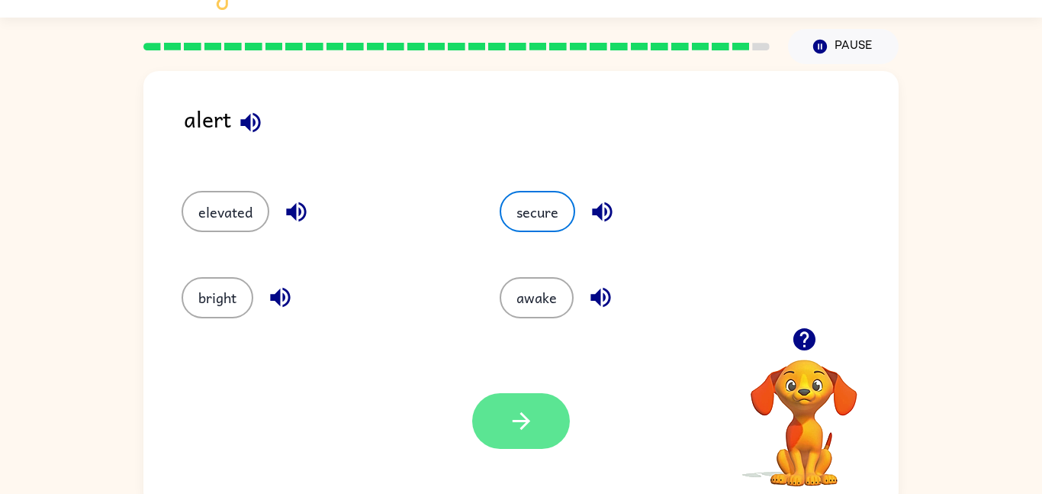
click at [504, 420] on button "button" at bounding box center [521, 421] width 98 height 56
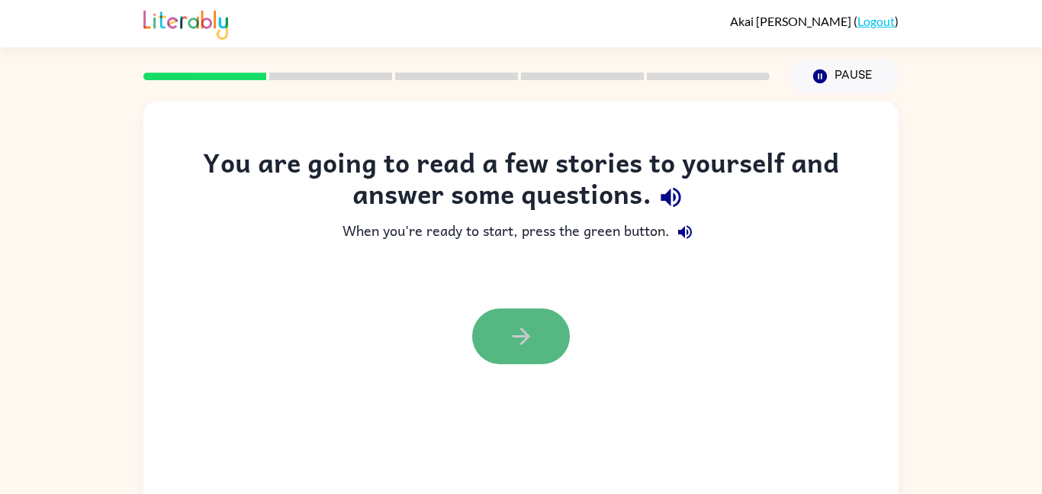
click at [494, 324] on button "button" at bounding box center [521, 336] width 98 height 56
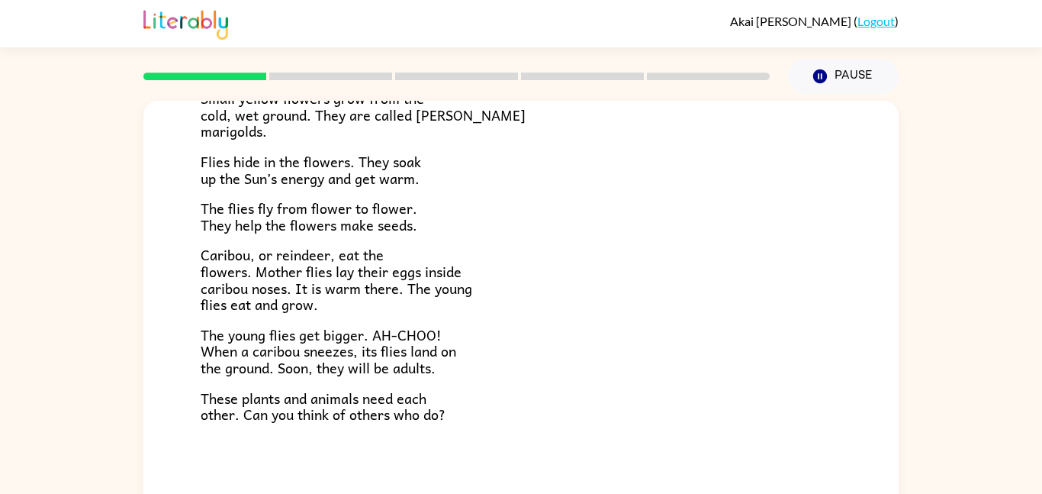
scroll to position [314, 0]
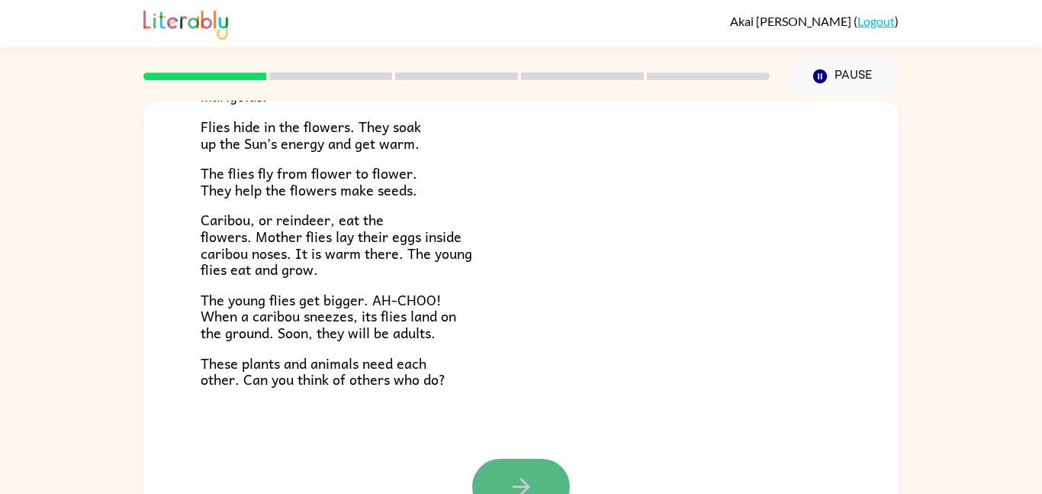
click at [543, 476] on button "button" at bounding box center [521, 487] width 98 height 56
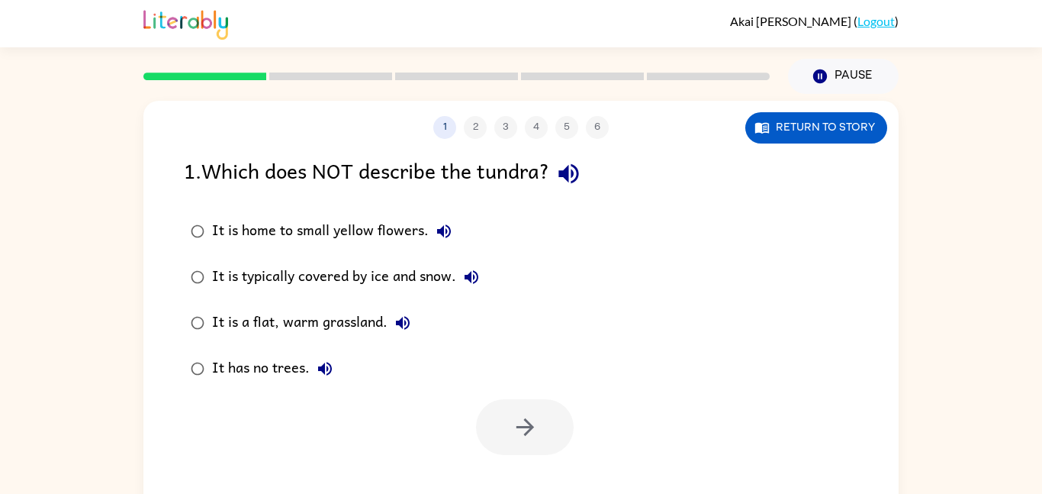
click at [277, 372] on div "It has no trees." at bounding box center [276, 368] width 128 height 31
click at [503, 434] on button "button" at bounding box center [525, 427] width 98 height 56
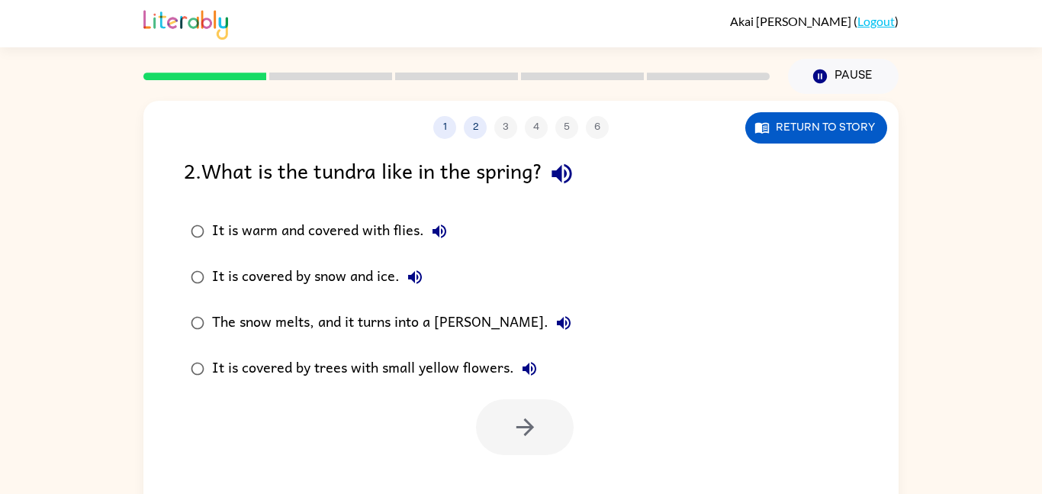
click at [363, 327] on div "The snow melts, and it turns into a marsh." at bounding box center [395, 323] width 367 height 31
click at [404, 372] on div "It is covered by trees with small yellow flowers." at bounding box center [378, 368] width 333 height 31
click at [485, 415] on button "button" at bounding box center [525, 427] width 98 height 56
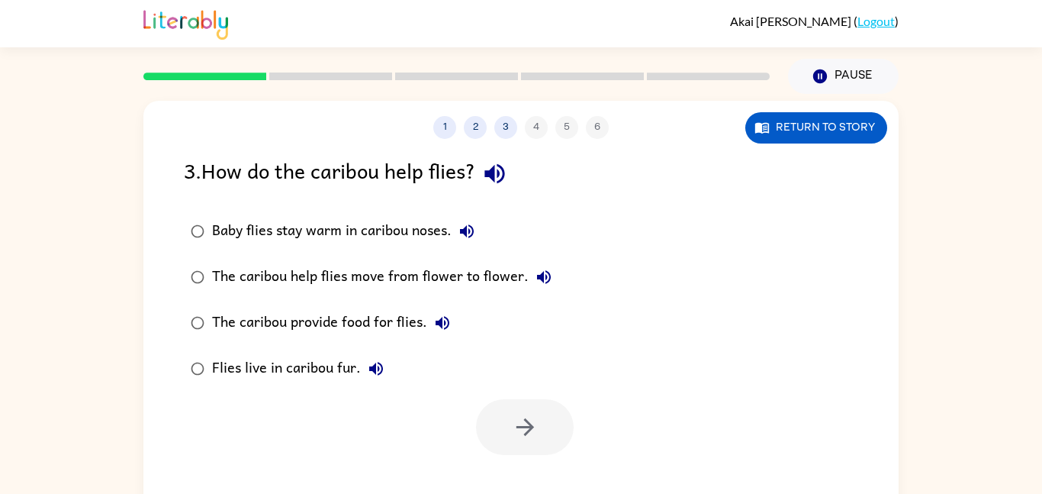
click at [324, 308] on div "The caribou provide food for flies." at bounding box center [335, 323] width 246 height 31
click at [555, 465] on div "1 2 3 4 5 6 Return to story 3 . How do the caribou help flies? Baby flies stay …" at bounding box center [520, 319] width 755 height 436
click at [536, 433] on icon "button" at bounding box center [525, 427] width 27 height 27
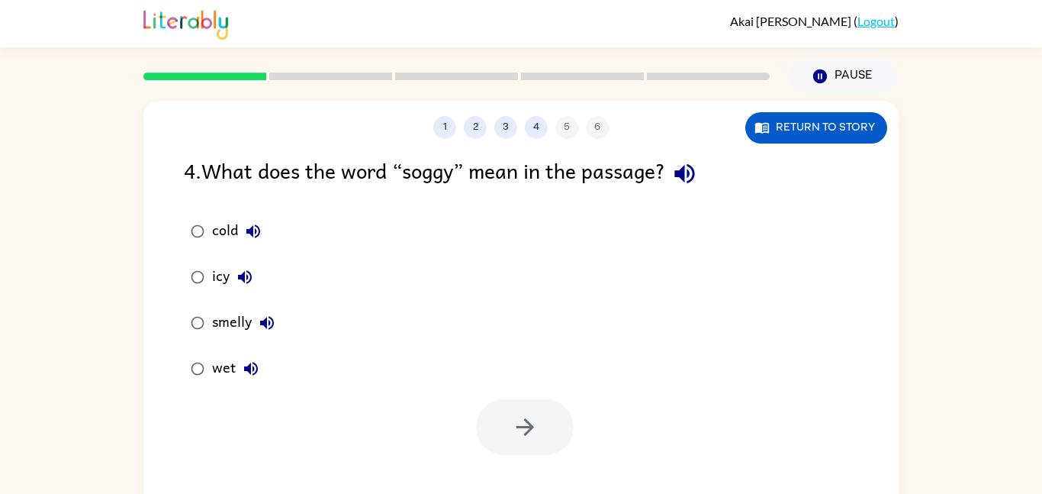
click at [212, 367] on div "wet" at bounding box center [239, 368] width 54 height 31
click at [534, 439] on icon "button" at bounding box center [525, 427] width 27 height 27
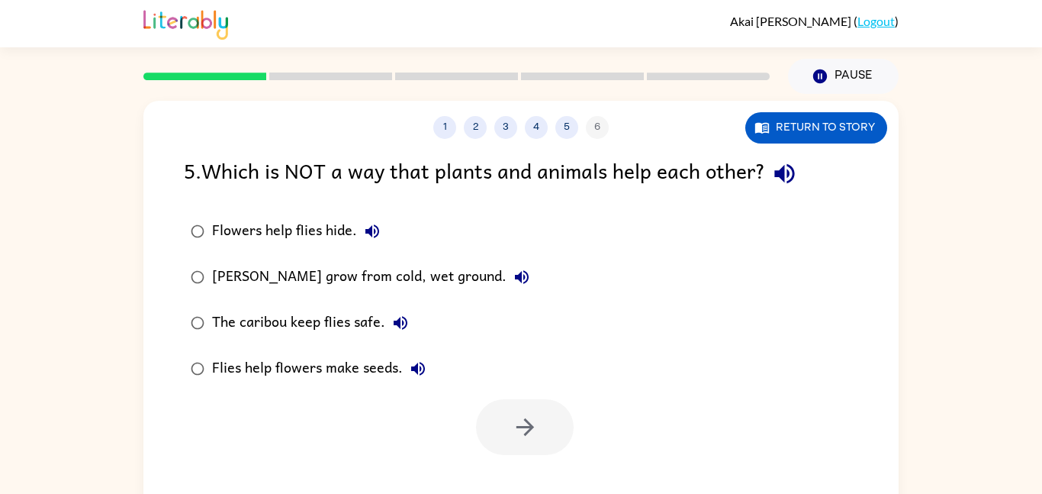
click at [256, 378] on div "Flies help flowers make seeds." at bounding box center [322, 368] width 221 height 31
click at [512, 425] on icon "button" at bounding box center [525, 427] width 27 height 27
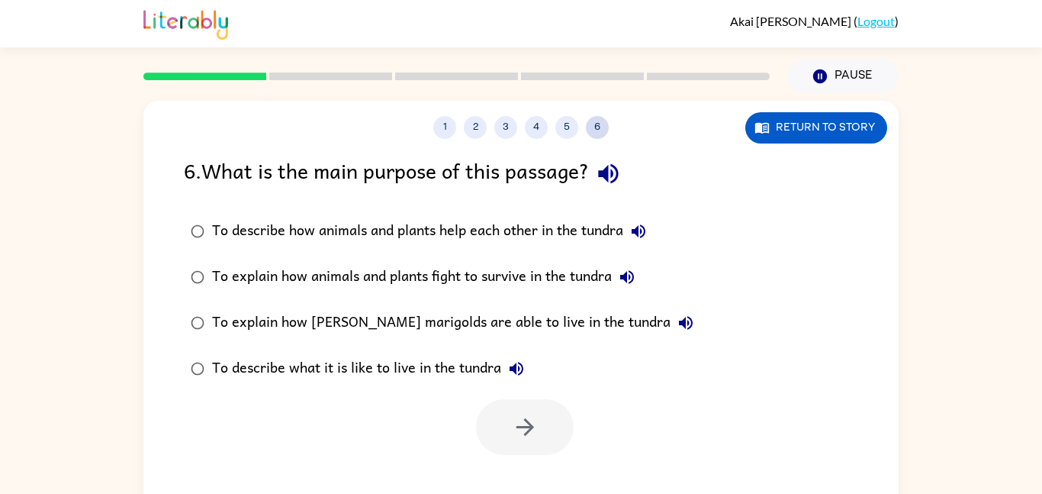
click at [592, 124] on button "6" at bounding box center [597, 127] width 23 height 23
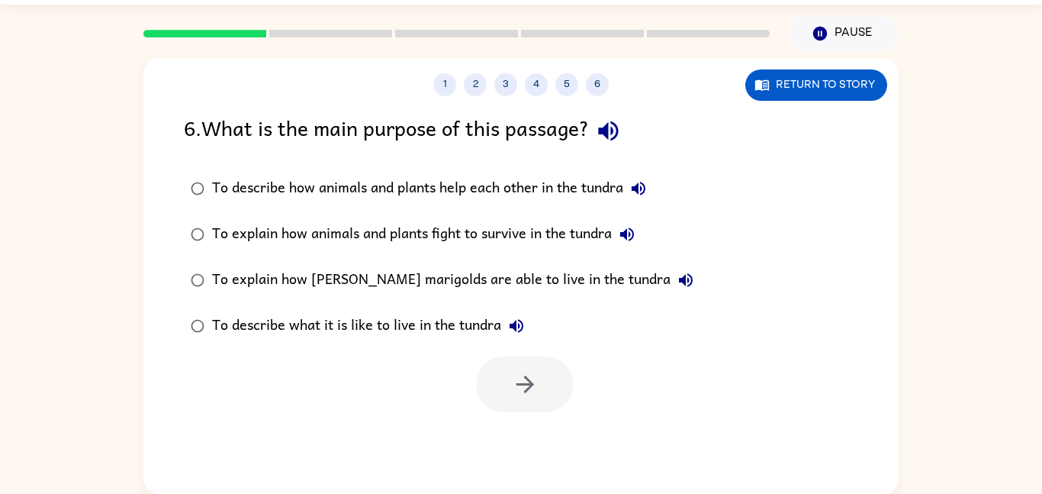
click at [291, 220] on div "To explain how animals and plants fight to survive in the tundra" at bounding box center [427, 234] width 430 height 31
click at [527, 414] on div "1 2 3 4 5 6 Return to story 6 . What is the main purpose of this passage? To de…" at bounding box center [520, 276] width 755 height 436
click at [519, 389] on icon "button" at bounding box center [525, 384] width 27 height 27
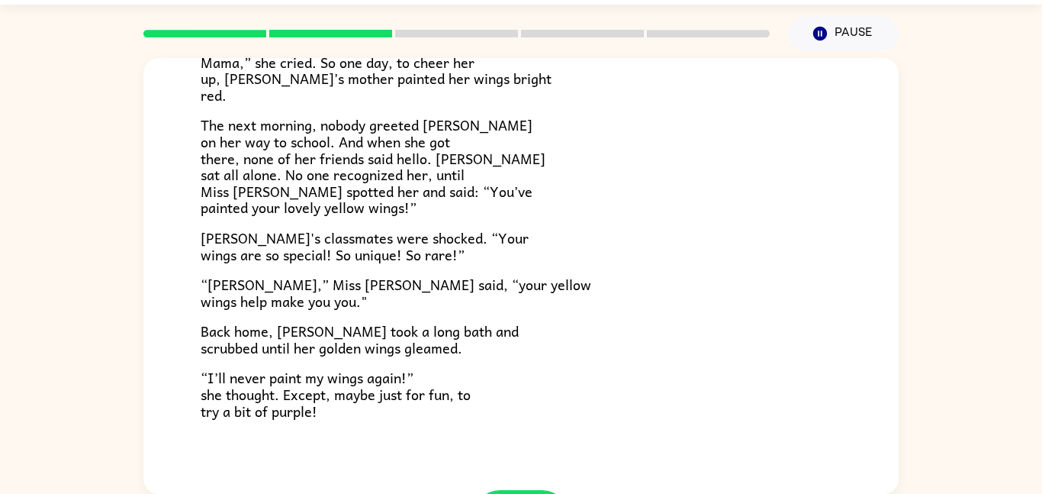
scroll to position [353, 0]
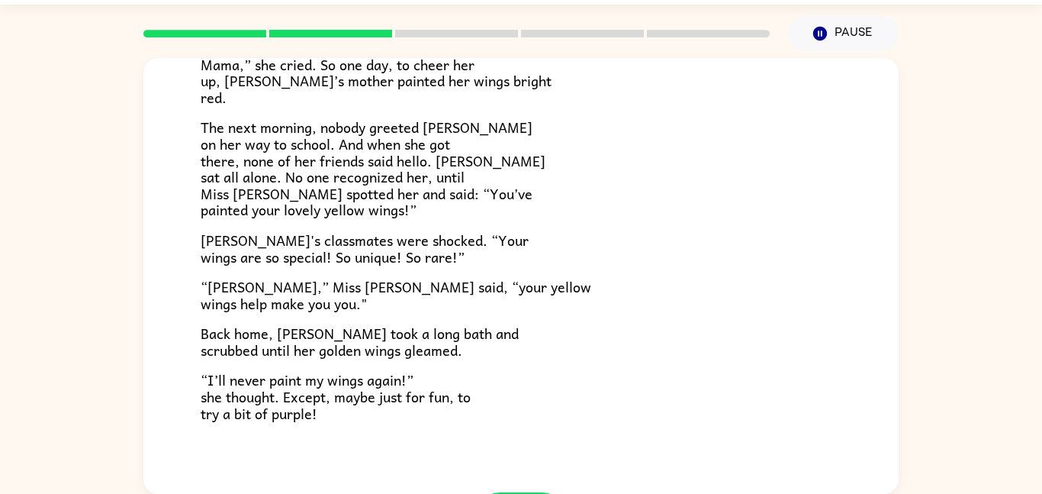
click at [519, 389] on p "“I’ll never paint my wings again!” she thought. Except, maybe just for fun, to …" at bounding box center [521, 397] width 641 height 50
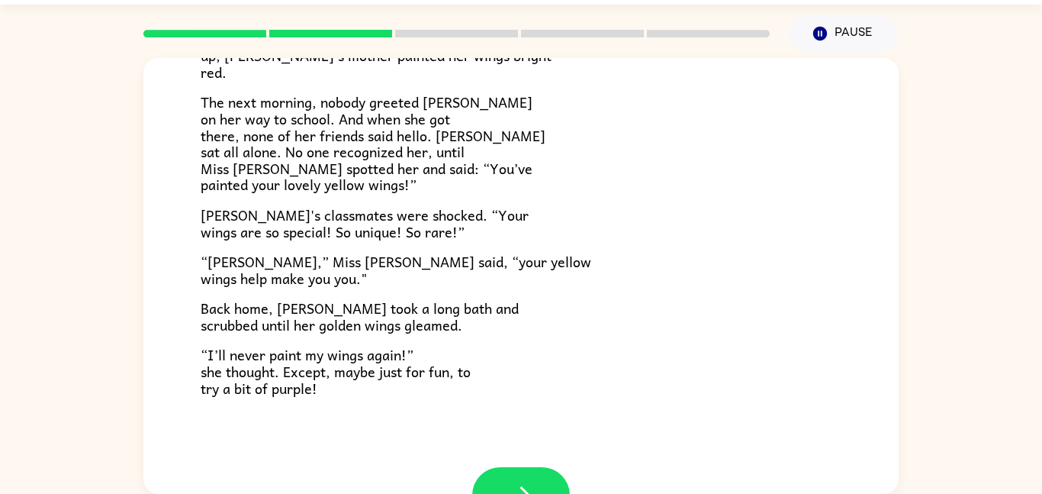
scroll to position [427, 0]
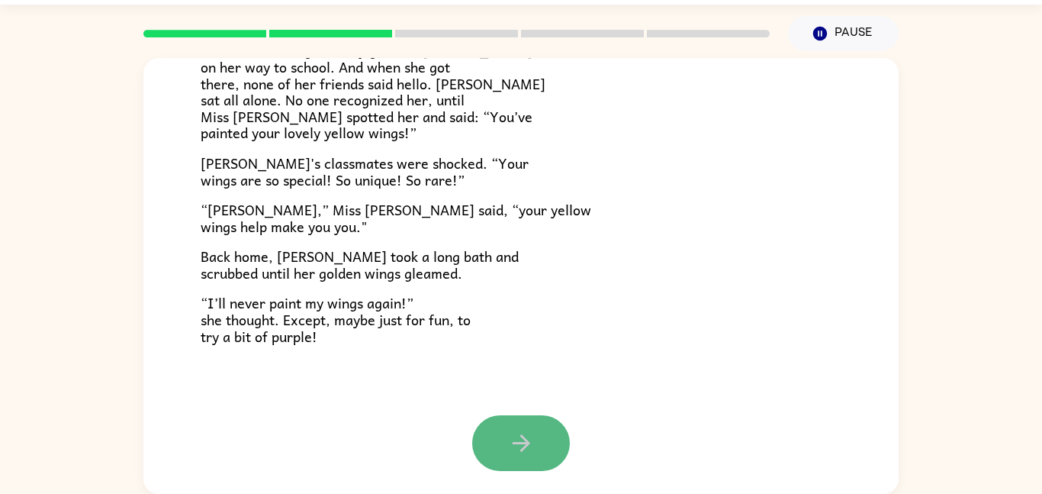
click at [530, 439] on icon "button" at bounding box center [521, 443] width 27 height 27
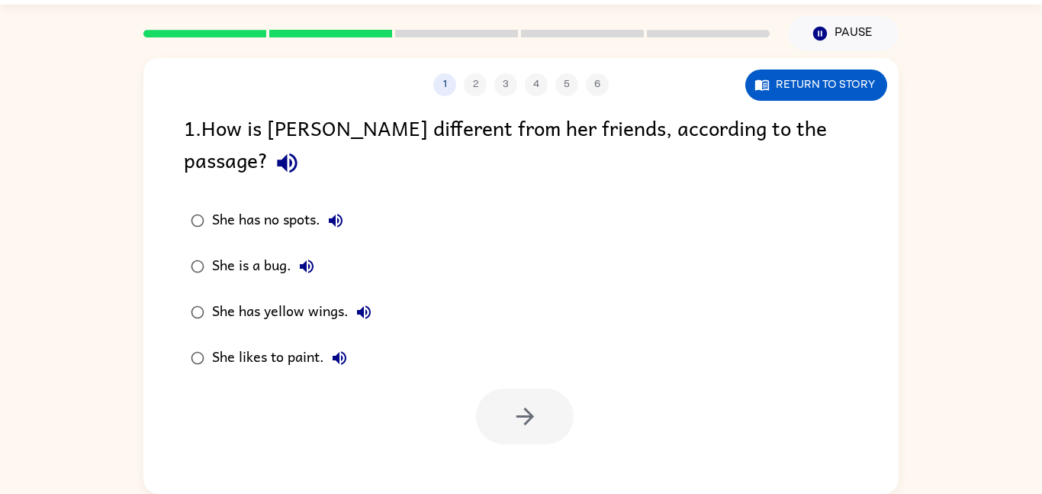
scroll to position [0, 0]
click at [530, 439] on div "1 2 3 4 5 6 Return to story 1 . How is Lily different from her friends, accordi…" at bounding box center [520, 276] width 755 height 436
click at [270, 297] on div "She has yellow wings." at bounding box center [295, 312] width 167 height 31
click at [544, 388] on button "button" at bounding box center [525, 416] width 98 height 56
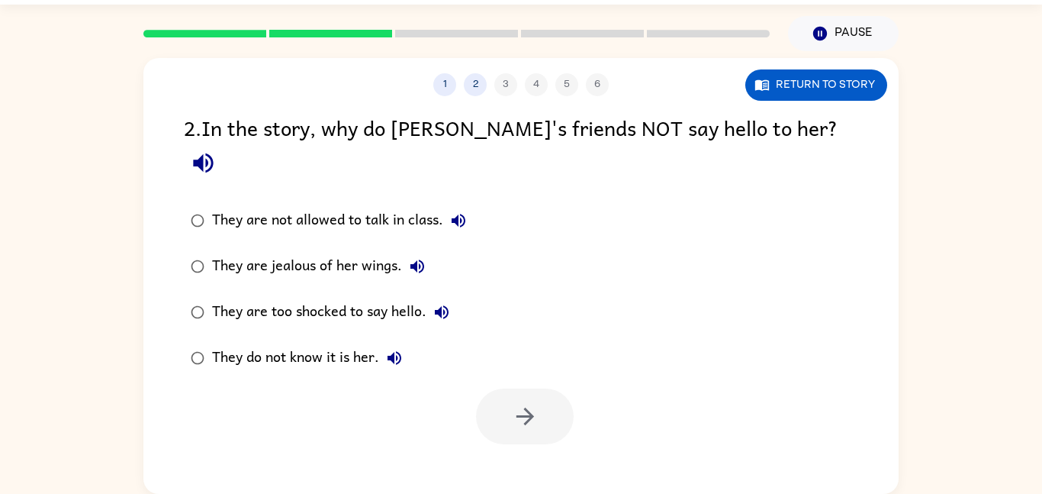
click at [356, 343] on div "They do not know it is her." at bounding box center [311, 358] width 198 height 31
click at [517, 416] on div "1 2 3 4 5 6 Return to story 2 . In the story, why do Lily's friends NOT say hel…" at bounding box center [520, 276] width 755 height 436
click at [520, 407] on button "button" at bounding box center [525, 416] width 98 height 56
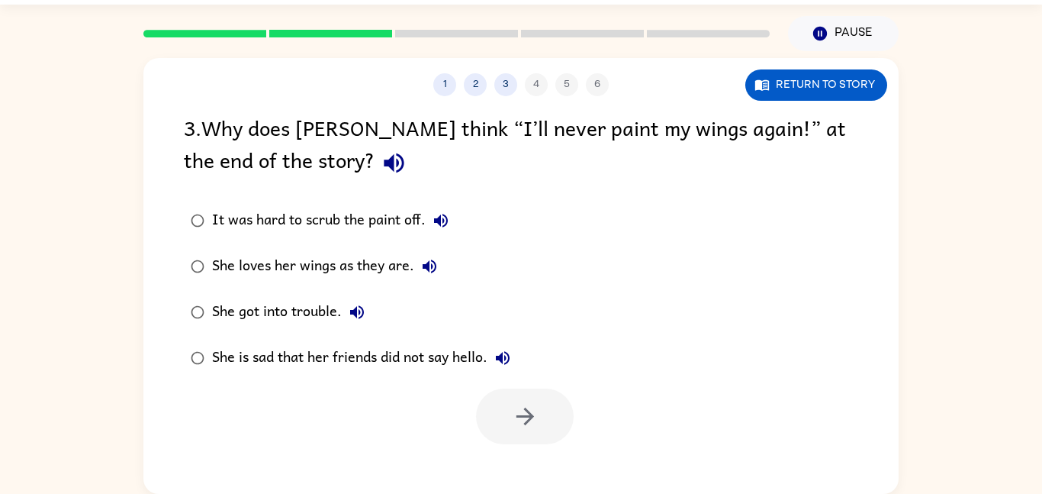
click at [307, 256] on div "She loves her wings as they are." at bounding box center [328, 266] width 233 height 31
click at [520, 395] on button "button" at bounding box center [525, 416] width 98 height 56
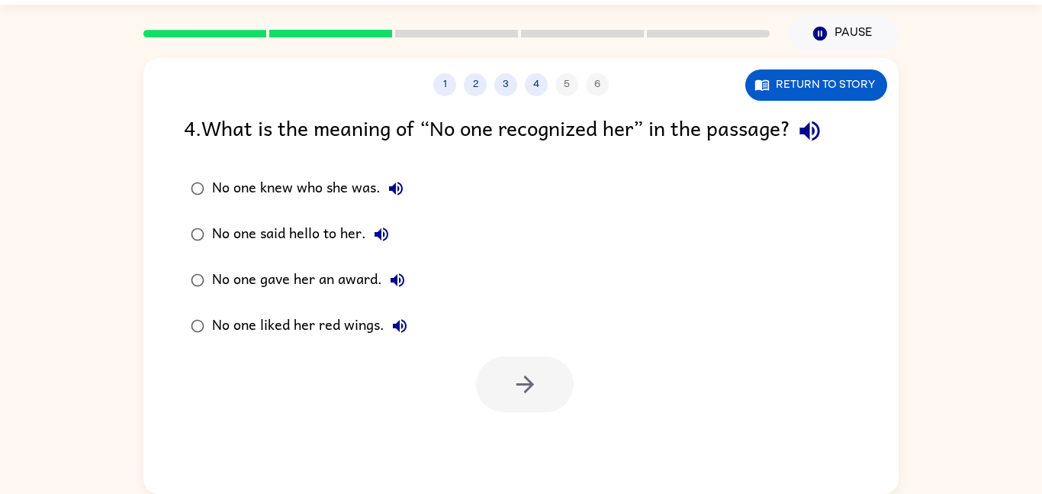
click at [256, 289] on div "No one gave her an award." at bounding box center [312, 280] width 201 height 31
click at [327, 331] on div "No one liked her red wings." at bounding box center [313, 326] width 203 height 31
click at [303, 182] on div "No one knew who she was." at bounding box center [311, 188] width 199 height 31
click at [491, 392] on button "button" at bounding box center [525, 384] width 98 height 56
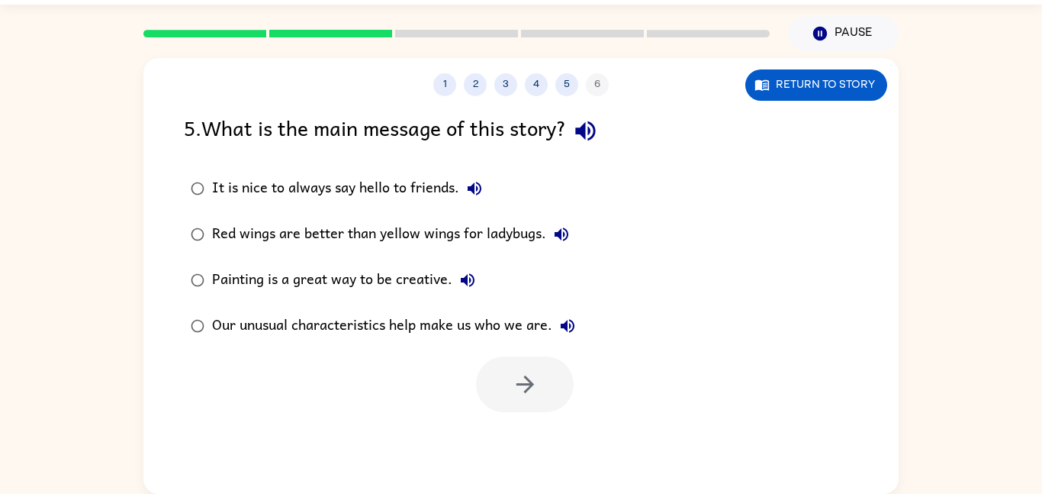
click at [308, 330] on div "Our unusual characteristics help make us who we are." at bounding box center [397, 326] width 371 height 31
click at [497, 369] on button "button" at bounding box center [525, 384] width 98 height 56
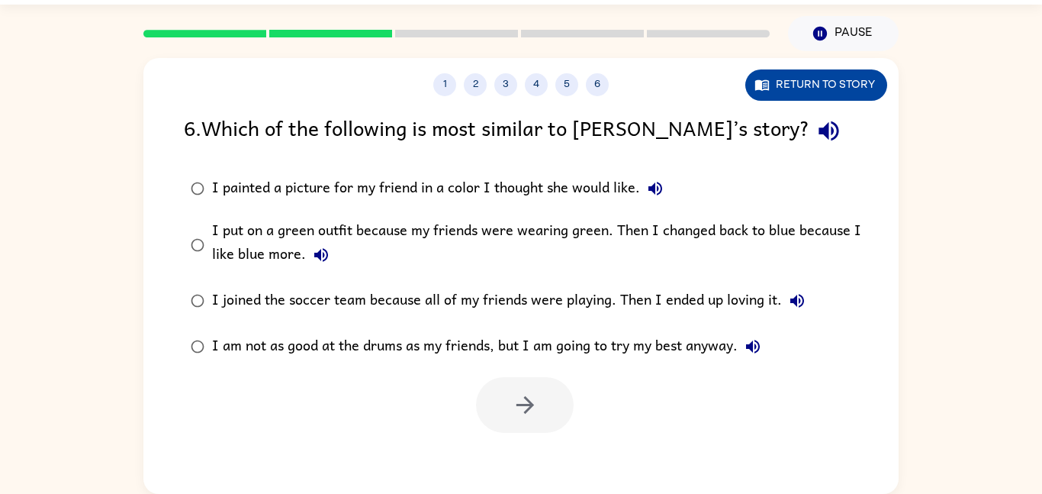
click at [769, 95] on button "Return to story" at bounding box center [817, 84] width 142 height 31
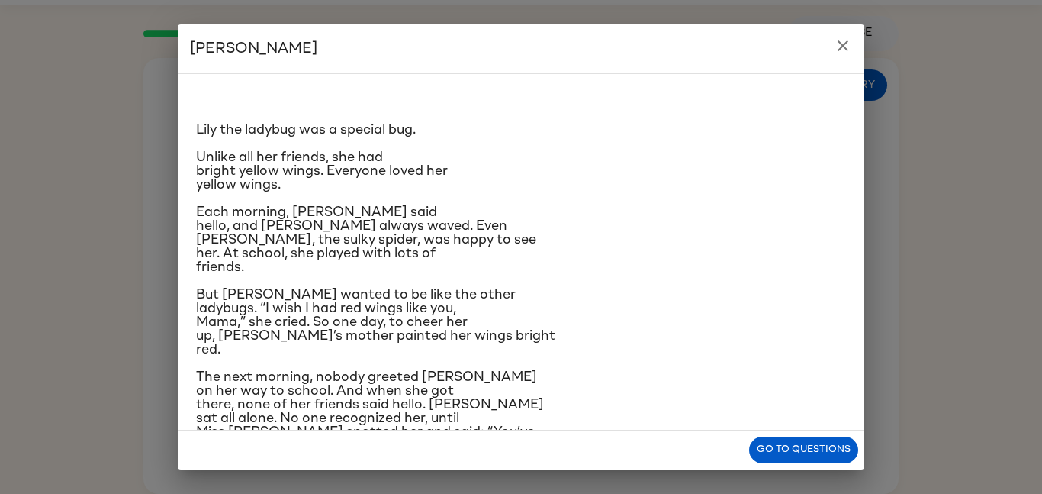
scroll to position [227, 0]
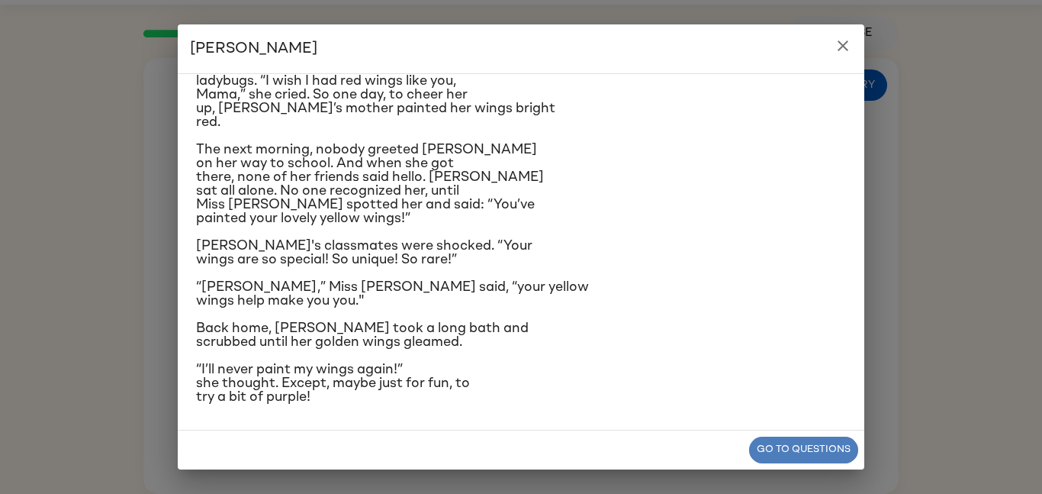
click at [785, 438] on button "Go to questions" at bounding box center [803, 449] width 109 height 27
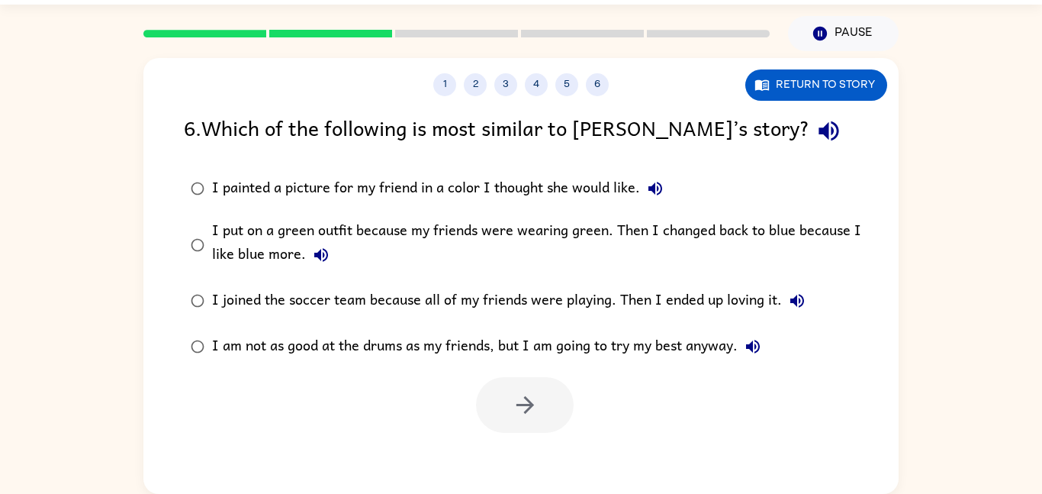
click at [712, 265] on div "I put on a green outfit because my friends were wearing green. Then I changed b…" at bounding box center [545, 244] width 667 height 51
click at [577, 392] on div at bounding box center [520, 400] width 755 height 63
click at [552, 408] on button "button" at bounding box center [525, 405] width 98 height 56
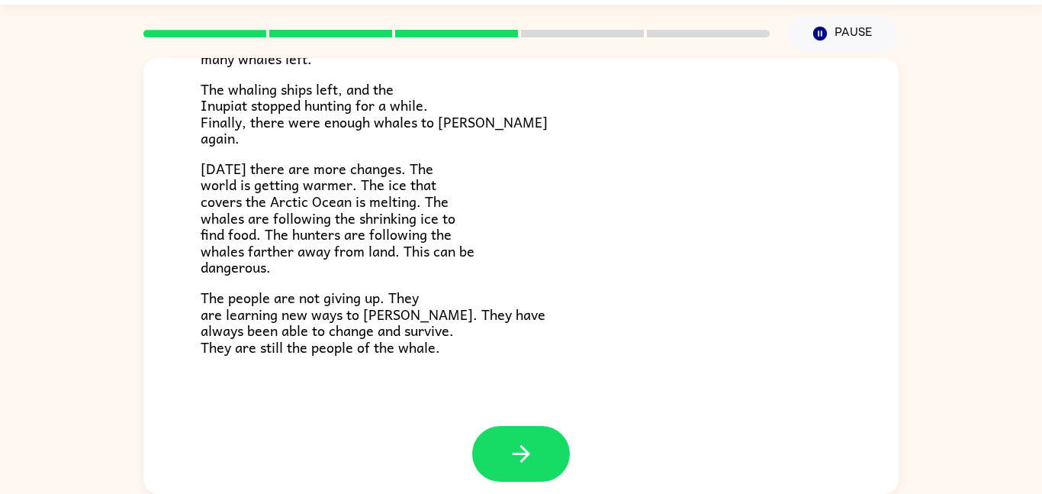
scroll to position [514, 0]
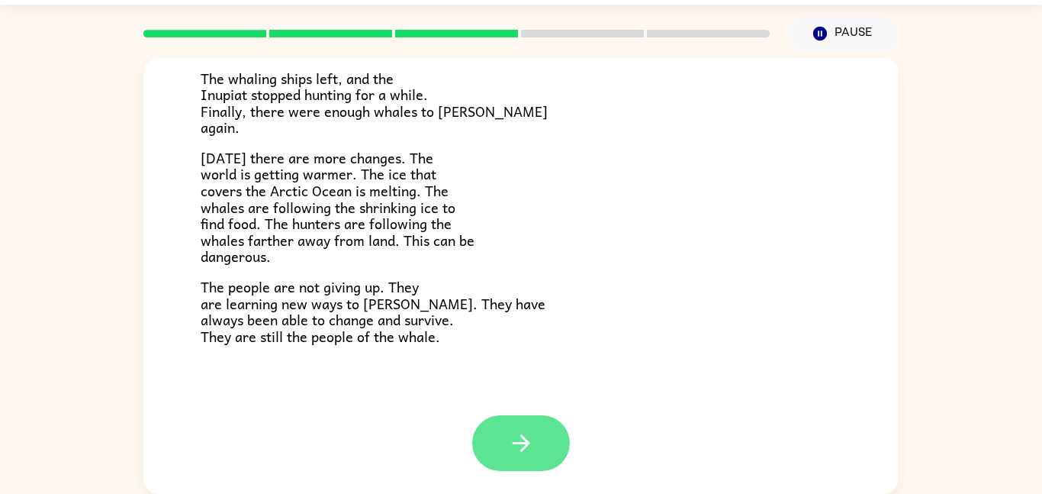
click at [527, 444] on icon "button" at bounding box center [521, 443] width 18 height 18
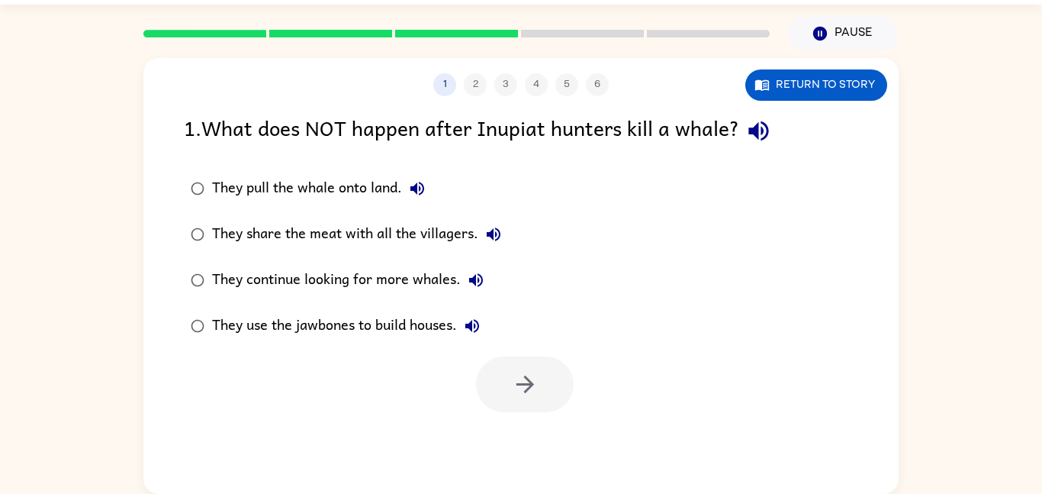
click at [428, 289] on div "They continue looking for more whales." at bounding box center [351, 280] width 279 height 31
click at [486, 378] on button "button" at bounding box center [525, 384] width 98 height 56
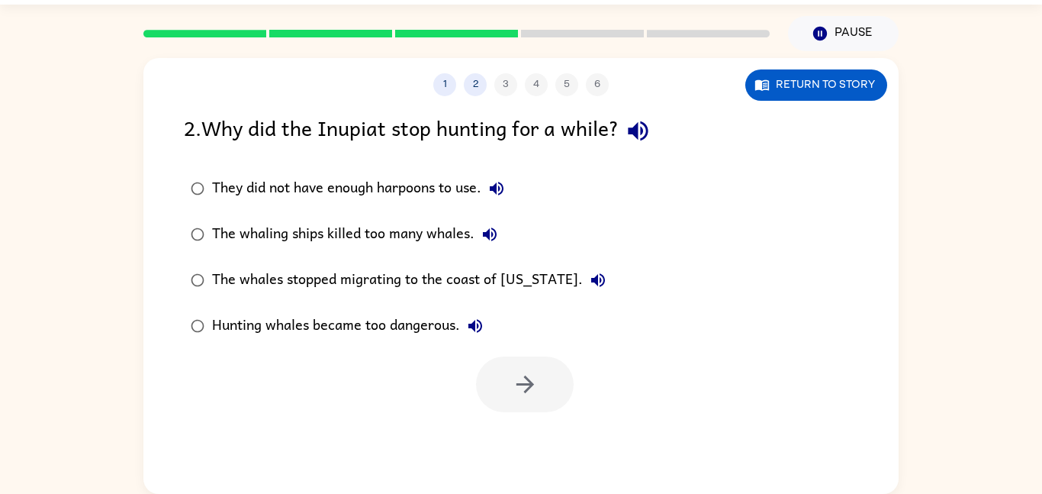
click at [378, 251] on label "The whaling ships killed too many whales." at bounding box center [399, 234] width 446 height 46
click at [525, 391] on icon "button" at bounding box center [525, 384] width 18 height 18
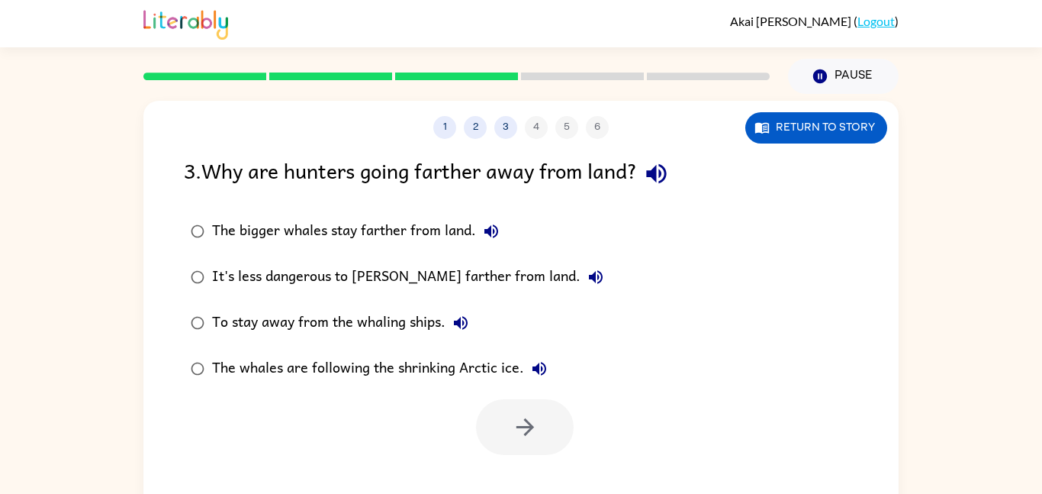
click at [376, 318] on div "To stay away from the whaling ships." at bounding box center [344, 323] width 264 height 31
click at [249, 244] on div "The bigger whales stay farther from land." at bounding box center [359, 231] width 295 height 31
click at [534, 430] on icon "button" at bounding box center [525, 427] width 27 height 27
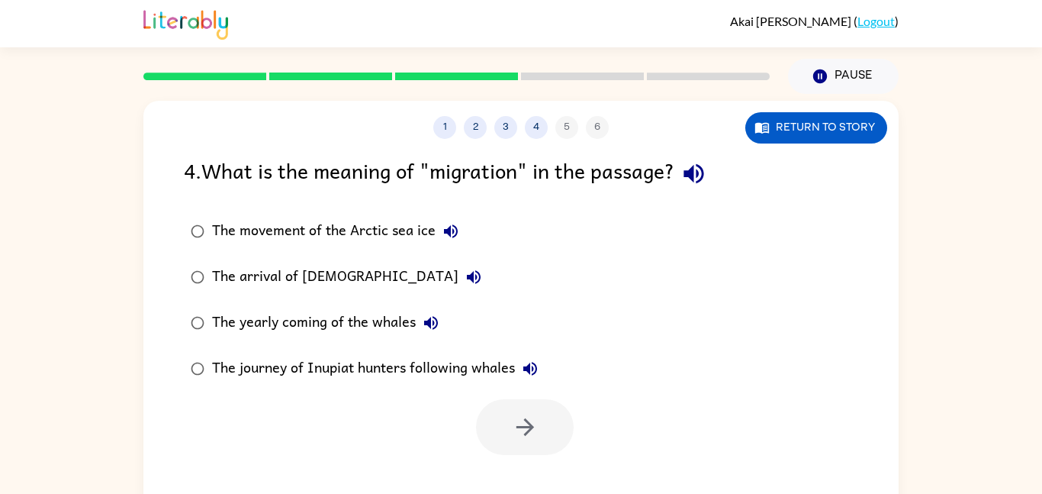
click at [371, 327] on div "The yearly coming of the whales" at bounding box center [329, 323] width 234 height 31
click at [494, 407] on button "button" at bounding box center [525, 427] width 98 height 56
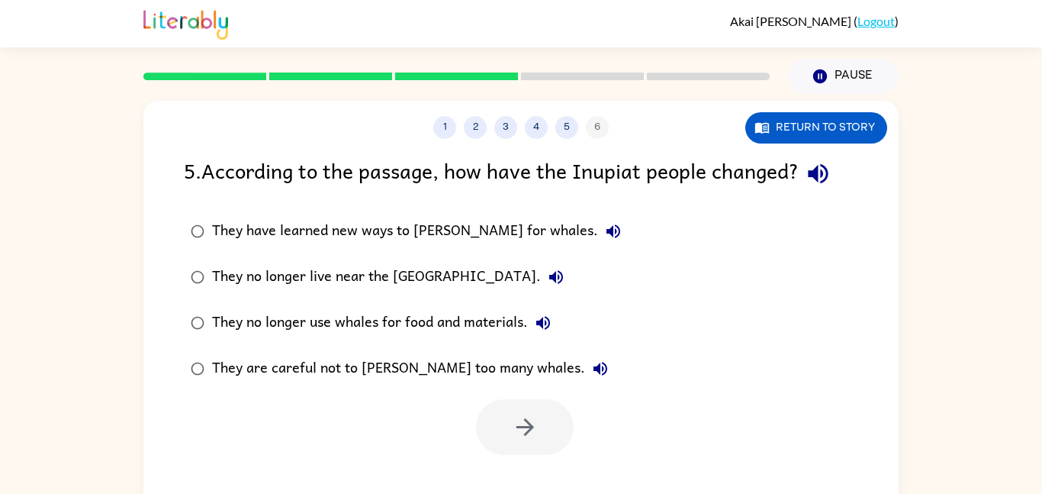
click at [369, 333] on div "They no longer use whales for food and materials." at bounding box center [385, 323] width 346 height 31
click at [512, 424] on icon "button" at bounding box center [525, 427] width 27 height 27
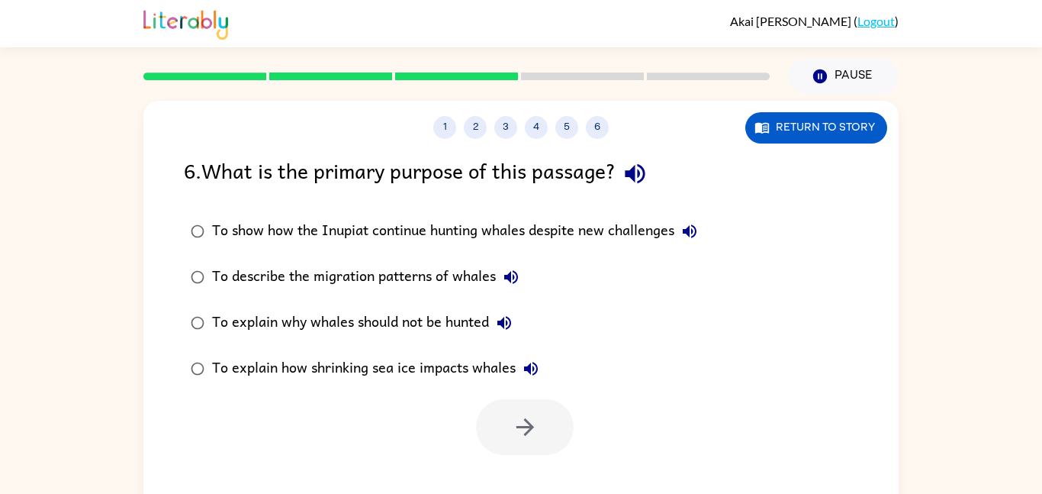
click at [370, 320] on div "To explain why whales should not be hunted" at bounding box center [366, 323] width 308 height 31
click at [369, 281] on div "To describe the migration patterns of whales" at bounding box center [369, 277] width 314 height 31
click at [398, 214] on label "To show how the Inupiat continue hunting whales despite new challenges" at bounding box center [444, 231] width 537 height 46
click at [532, 440] on icon "button" at bounding box center [525, 427] width 27 height 27
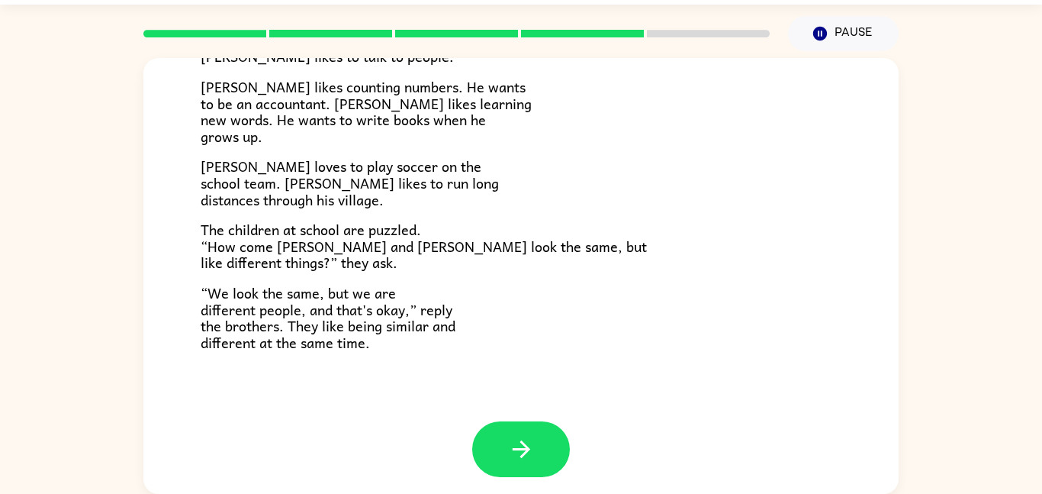
scroll to position [330, 0]
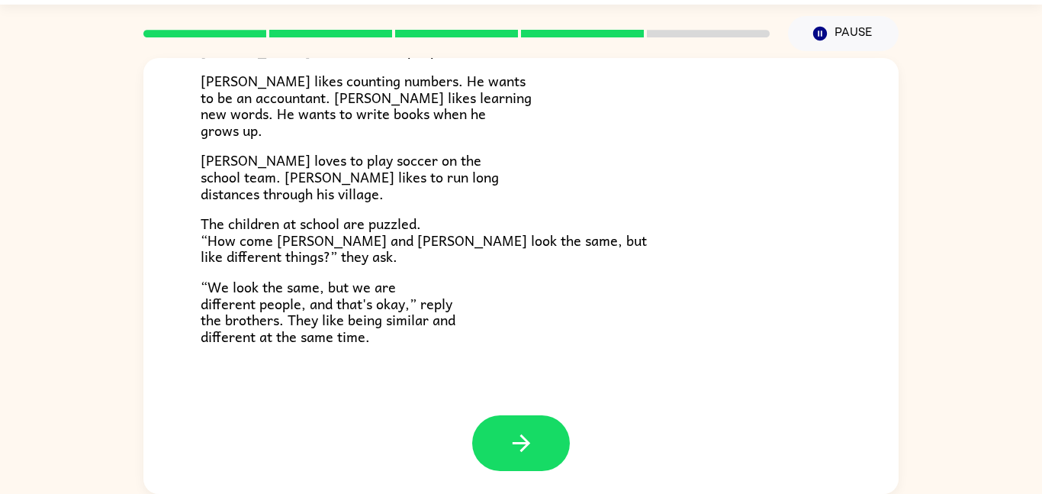
click at [530, 441] on icon "button" at bounding box center [521, 443] width 27 height 27
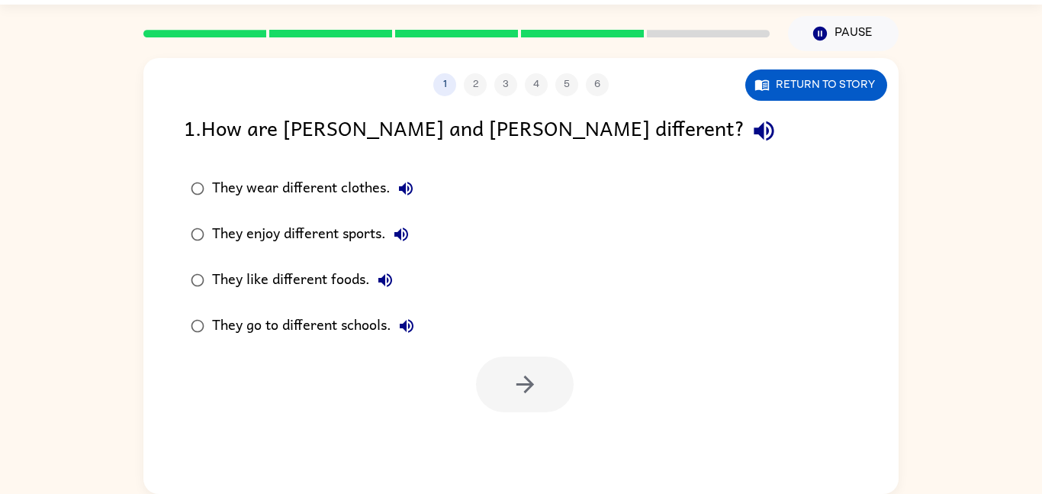
scroll to position [0, 0]
click at [230, 257] on label "They like different foods." at bounding box center [303, 280] width 254 height 46
click at [235, 231] on div "They enjoy different sports." at bounding box center [314, 234] width 205 height 31
click at [507, 403] on button "button" at bounding box center [525, 384] width 98 height 56
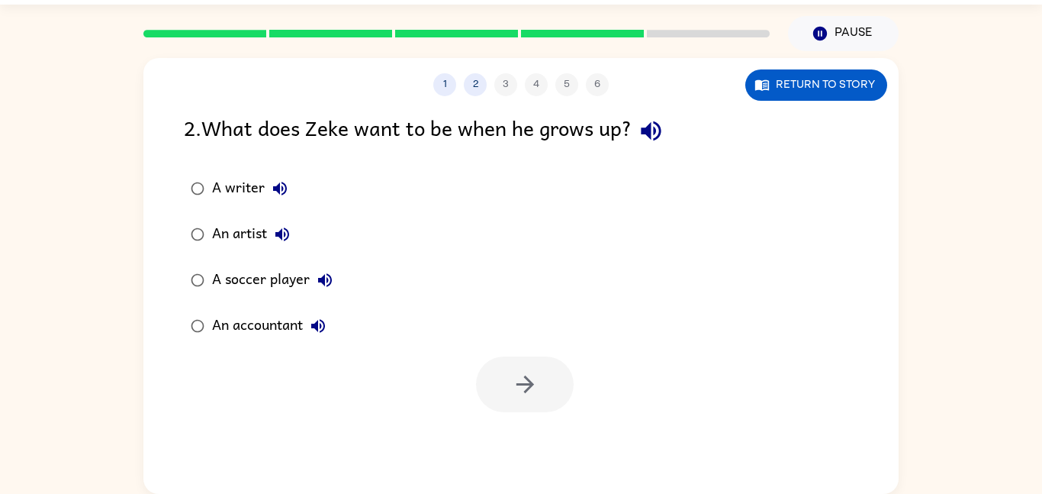
click at [230, 361] on div at bounding box center [520, 380] width 755 height 63
click at [246, 335] on div "An accountant" at bounding box center [272, 326] width 121 height 31
click at [506, 368] on button "button" at bounding box center [525, 384] width 98 height 56
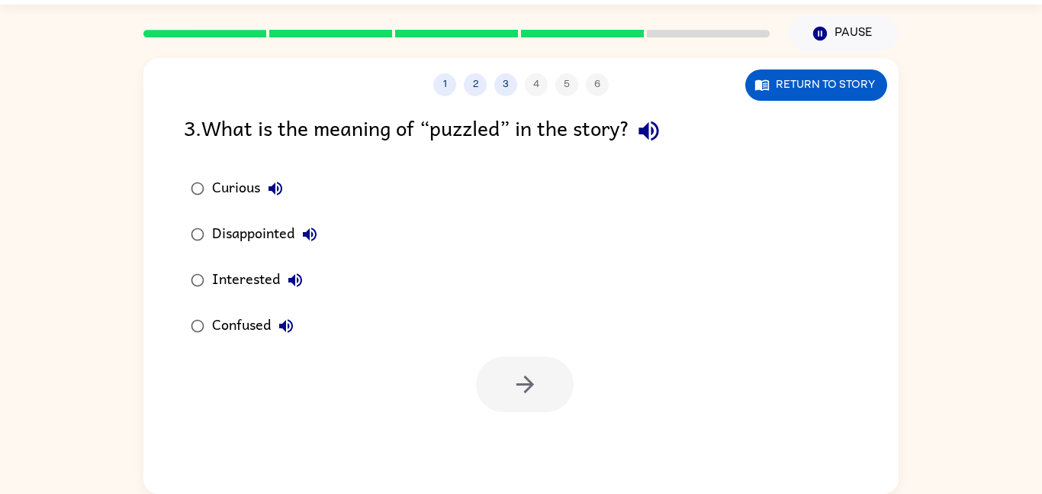
click at [254, 321] on div "Confused" at bounding box center [256, 326] width 89 height 31
click at [492, 398] on button "button" at bounding box center [525, 384] width 98 height 56
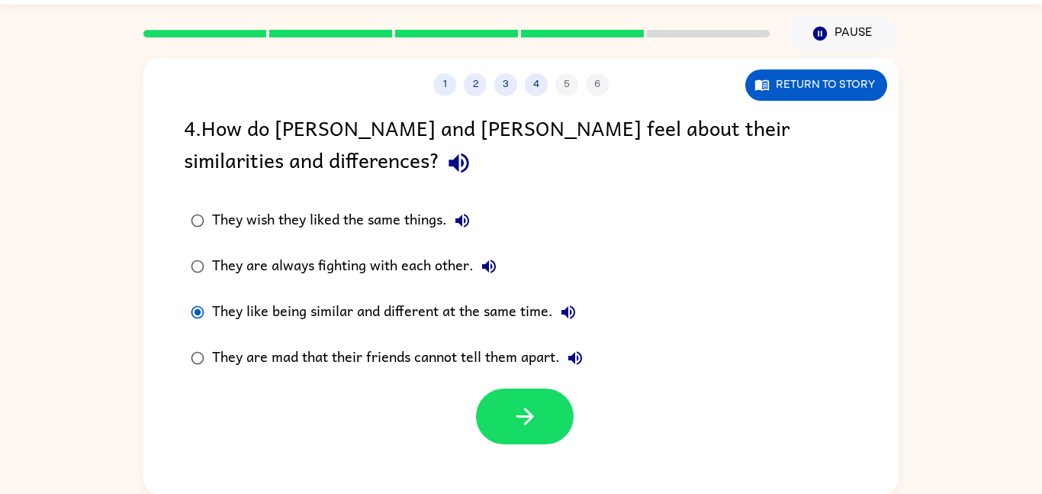
click at [509, 453] on div "1 2 3 4 5 6 Return to story 4 . How do Zane and Zeke feel about their similarit…" at bounding box center [520, 276] width 755 height 436
click at [506, 443] on button "button" at bounding box center [525, 416] width 98 height 56
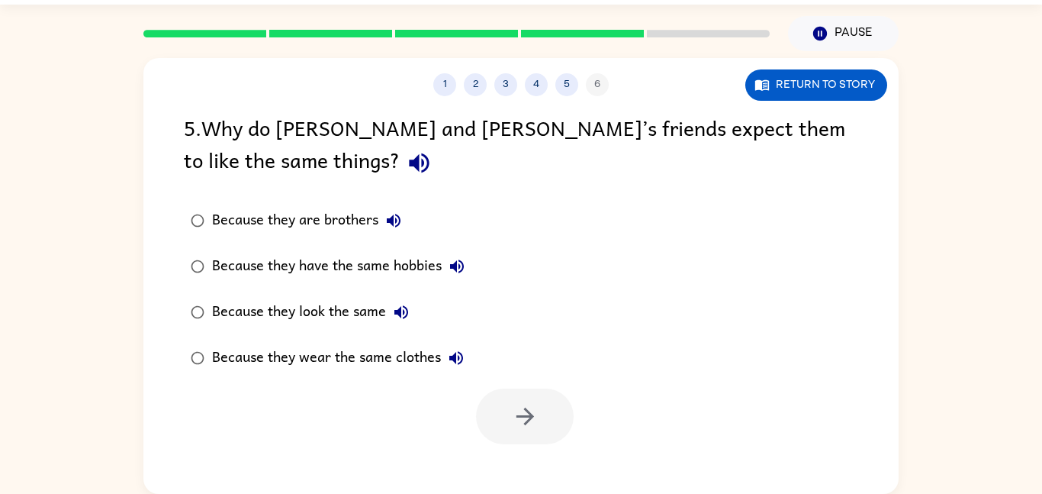
click at [265, 270] on div "Because they have the same hobbies" at bounding box center [342, 266] width 260 height 31
click at [796, 105] on div "1 2 3 4 5 6 Return to story 5 . Why do Zane and Zeke’s friends expect them to l…" at bounding box center [520, 276] width 755 height 436
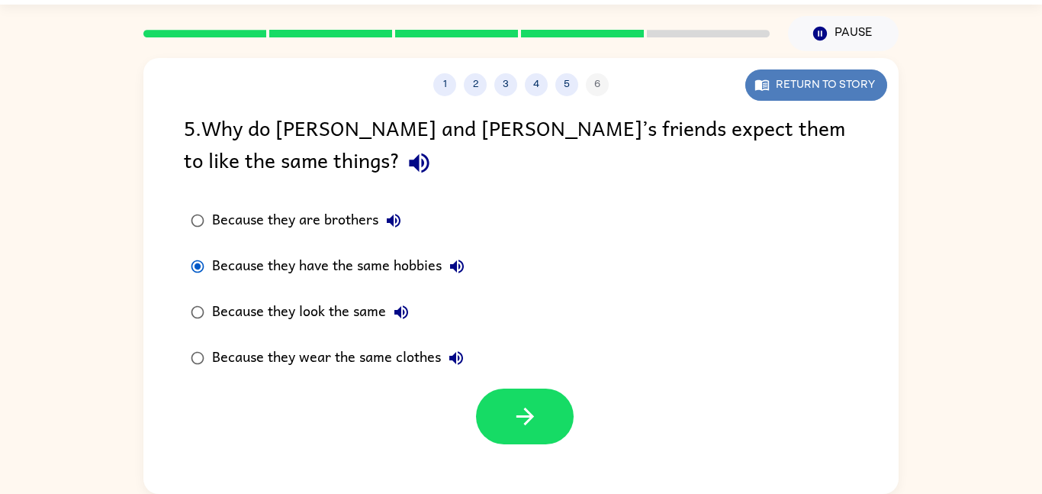
click at [796, 98] on button "Return to story" at bounding box center [817, 84] width 142 height 31
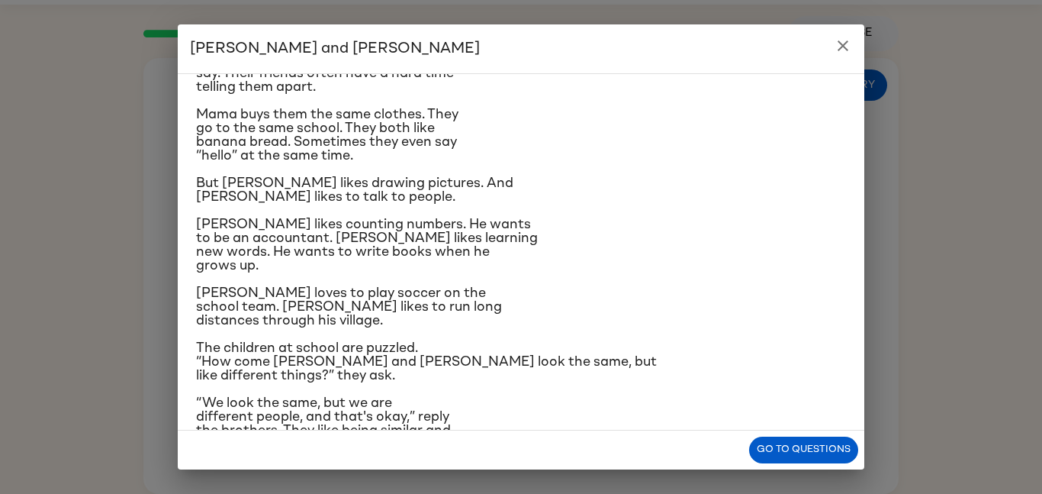
scroll to position [145, 0]
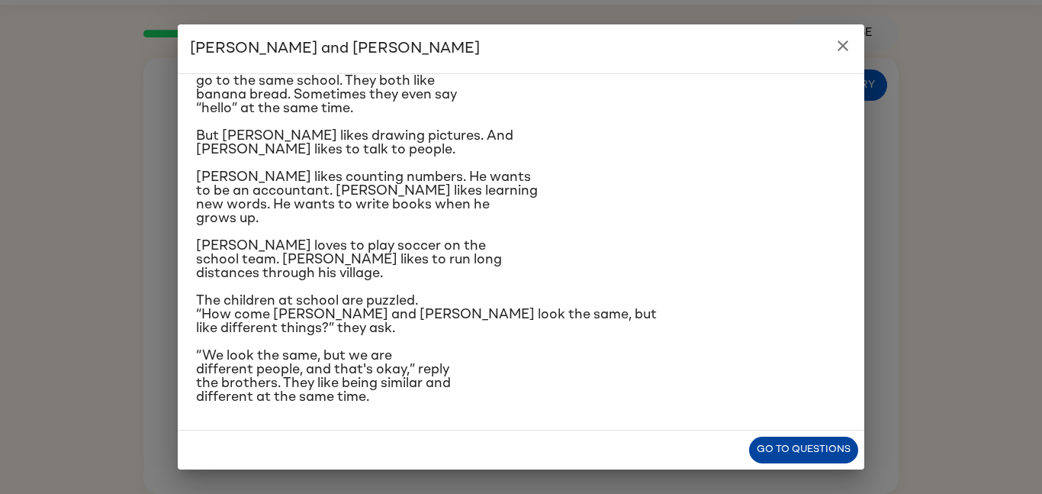
click at [774, 458] on button "Go to questions" at bounding box center [803, 449] width 109 height 27
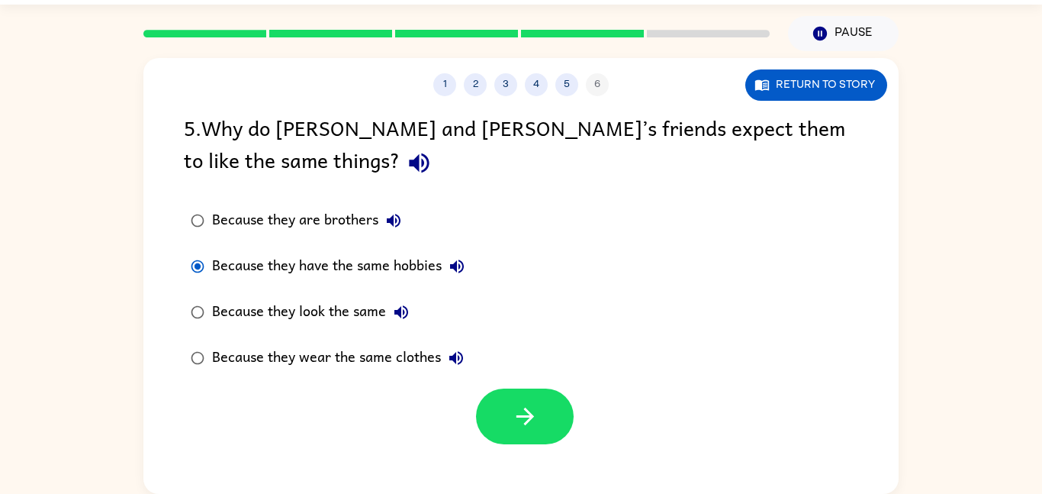
click at [233, 317] on div "Because they look the same" at bounding box center [314, 312] width 205 height 31
click at [498, 402] on button "button" at bounding box center [525, 416] width 98 height 56
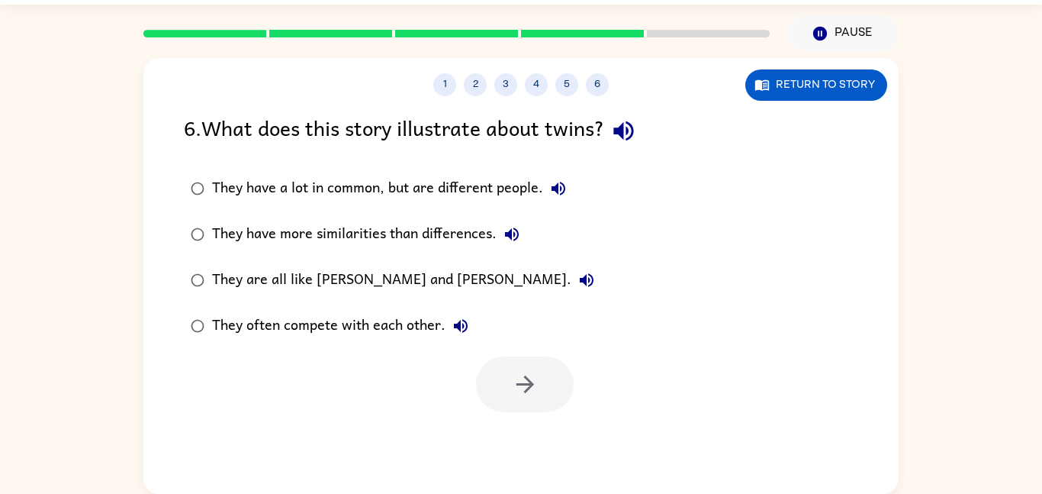
click at [372, 194] on div "They have a lot in common, but are different people." at bounding box center [393, 188] width 362 height 31
click at [514, 394] on icon "button" at bounding box center [525, 384] width 27 height 27
